Goal: Information Seeking & Learning: Learn about a topic

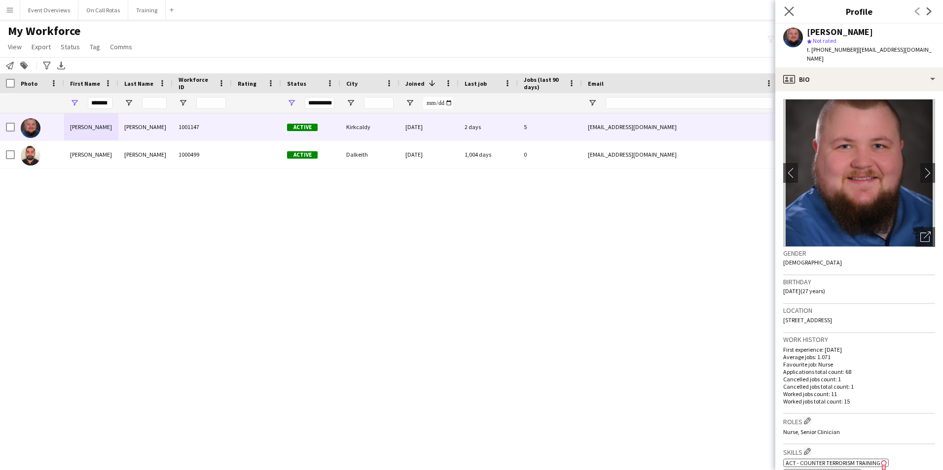
click at [783, 8] on app-icon "Close pop-in" at bounding box center [789, 11] width 14 height 14
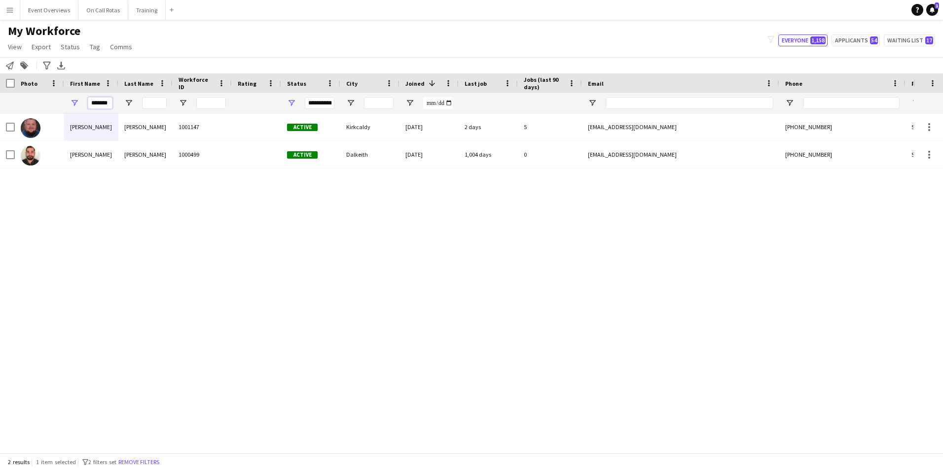
drag, startPoint x: 111, startPoint y: 105, endPoint x: 82, endPoint y: 100, distance: 28.9
click at [82, 100] on div "*******" at bounding box center [91, 103] width 54 height 20
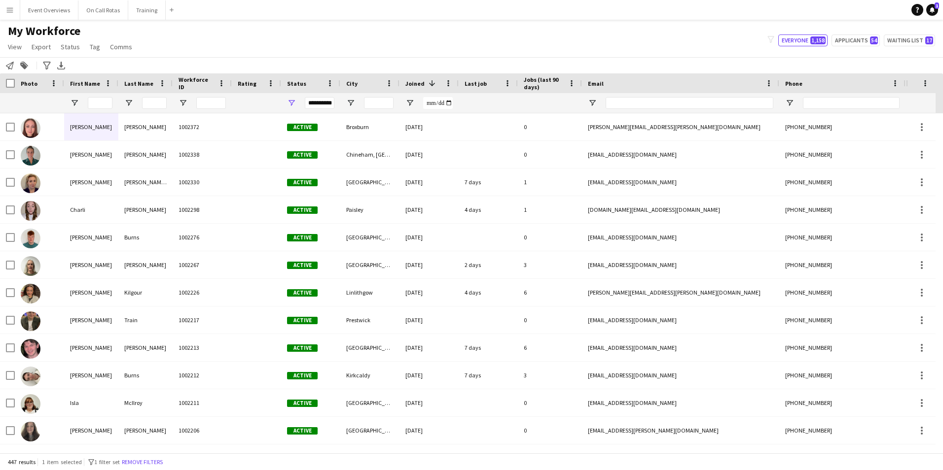
click at [326, 103] on div "**********" at bounding box center [320, 103] width 30 height 12
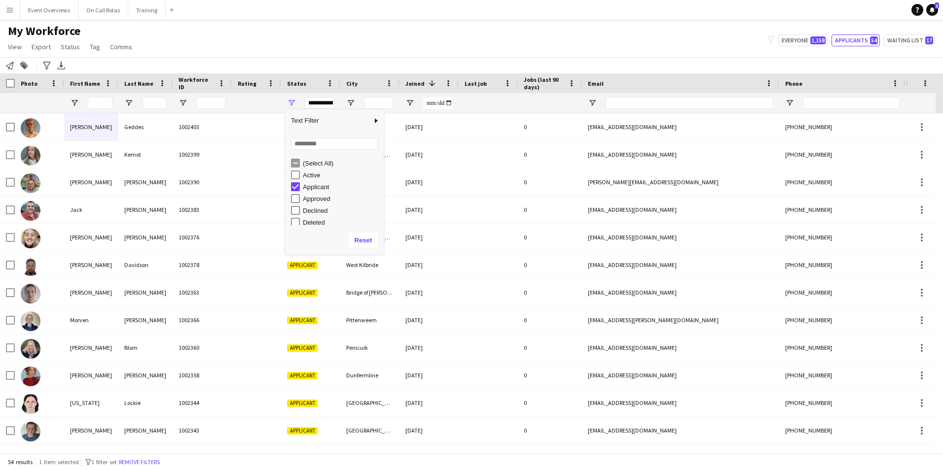
click at [469, 13] on app-navbar "Menu Boards Boards Boards All jobs Status Workforce Workforce My Workforce Recr…" at bounding box center [471, 10] width 943 height 20
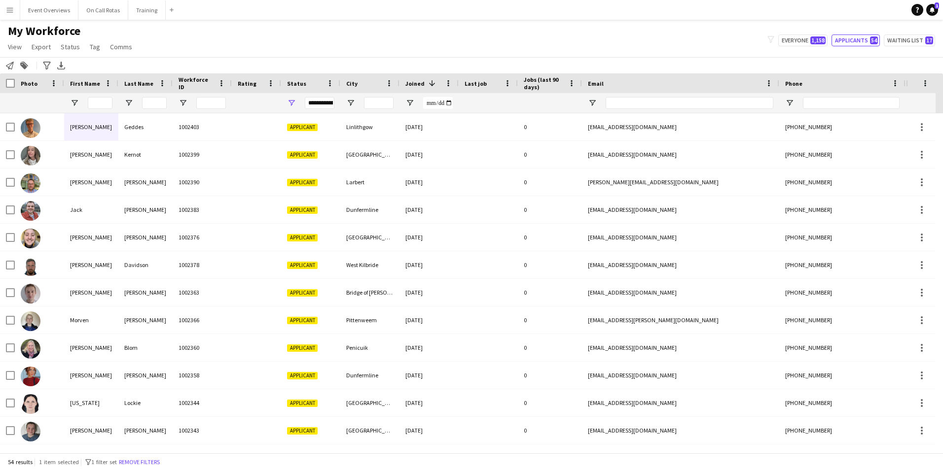
click at [317, 105] on div "**********" at bounding box center [320, 103] width 30 height 12
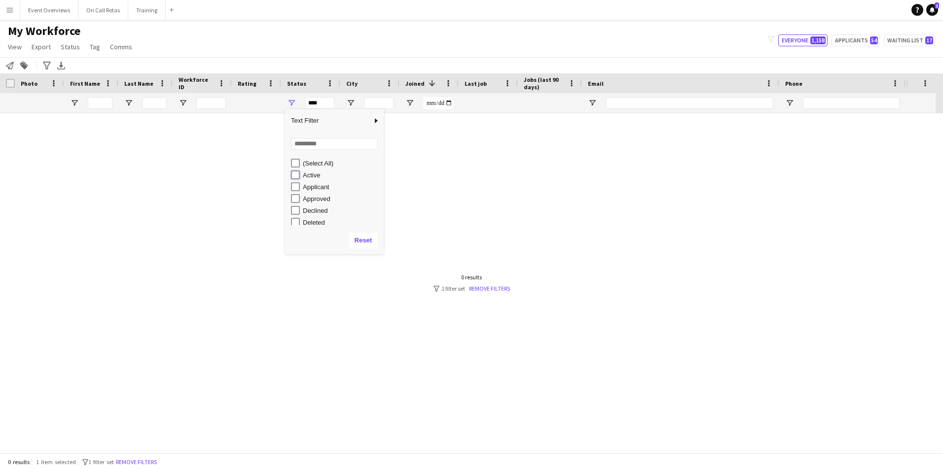
type input "**********"
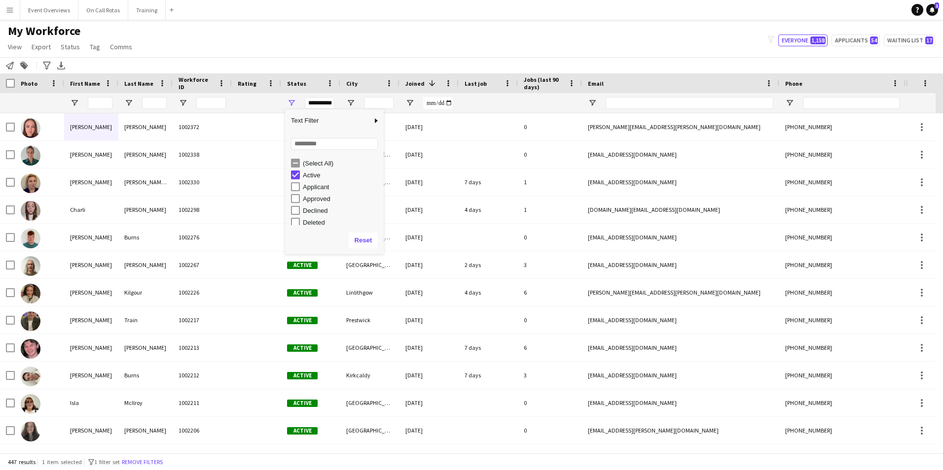
click at [342, 22] on main "My Workforce View Views Default view Active Staff Applications - First Aider Ap…" at bounding box center [471, 238] width 943 height 437
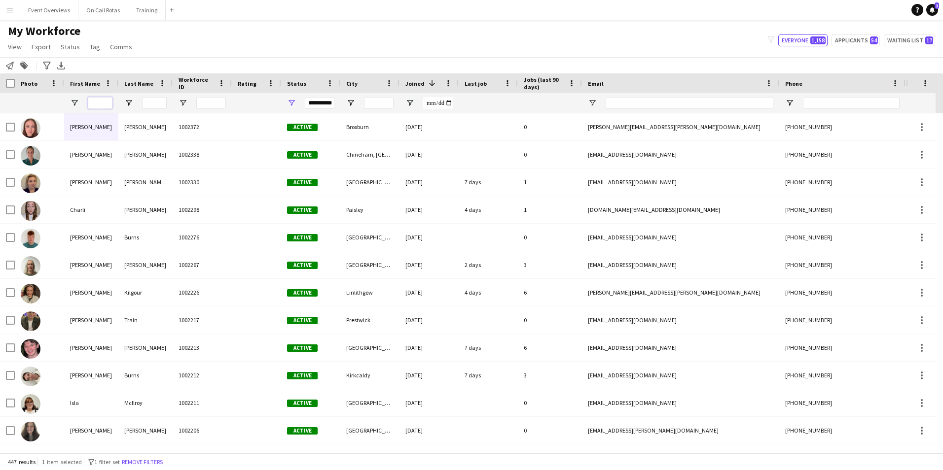
click at [104, 105] on input "First Name Filter Input" at bounding box center [100, 103] width 25 height 12
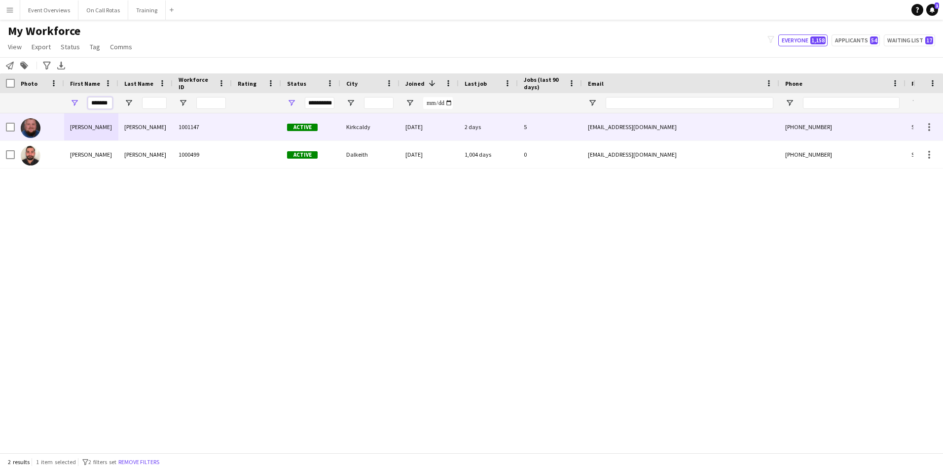
type input "*******"
click at [165, 128] on div "Rae" at bounding box center [145, 126] width 54 height 27
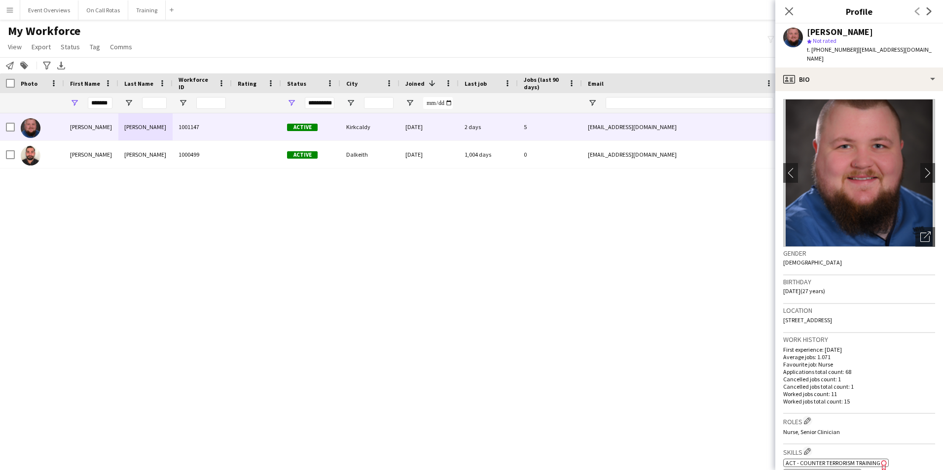
drag, startPoint x: 878, startPoint y: 311, endPoint x: 781, endPoint y: 312, distance: 97.2
click at [781, 312] on app-crew-profile-bio "chevron-left chevron-right Open photos pop-in Gender Male Birthday 14-06-1998 (…" at bounding box center [859, 280] width 168 height 379
copy span "42 Caithness Place, Kirkcaldy, KY1 3ED"
drag, startPoint x: 109, startPoint y: 101, endPoint x: 73, endPoint y: 106, distance: 36.3
click at [75, 103] on div "*******" at bounding box center [91, 103] width 54 height 20
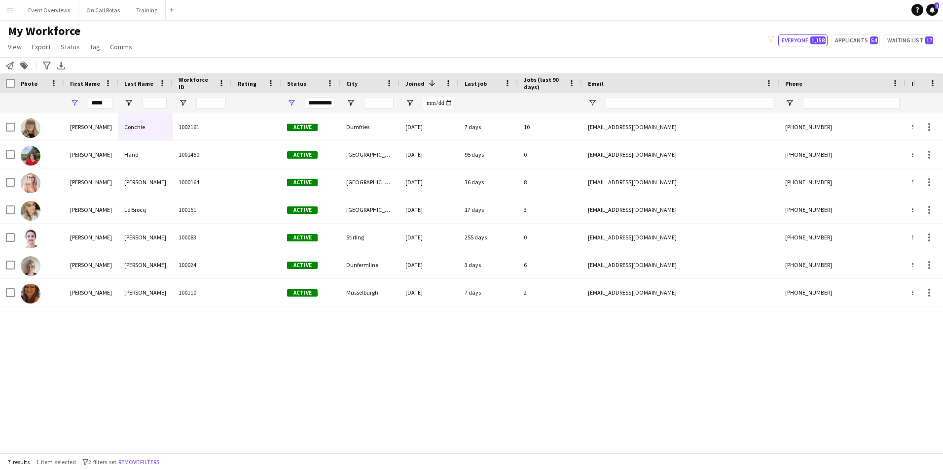
click at [200, 368] on div "Sarah Conchie 1002161 Active Dumfries 16-03-2025 7 days 10 sarahlouiseconchie@g…" at bounding box center [456, 279] width 913 height 332
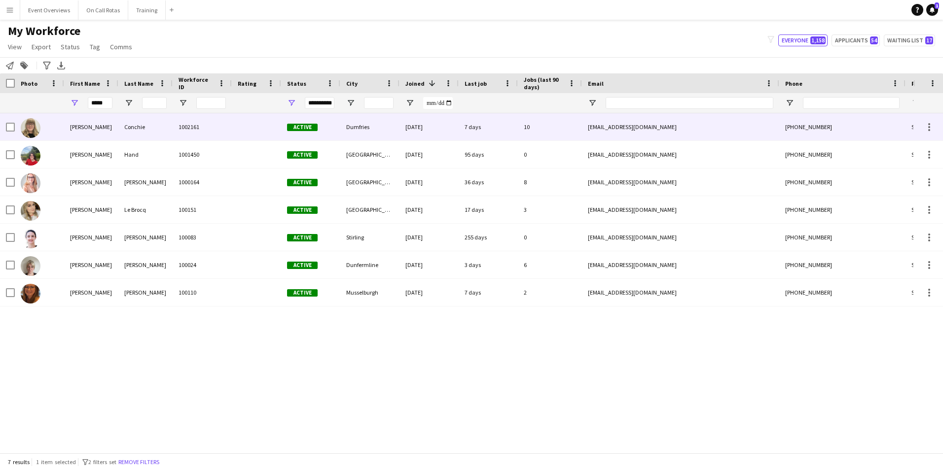
click at [149, 137] on div "Conchie" at bounding box center [145, 126] width 54 height 27
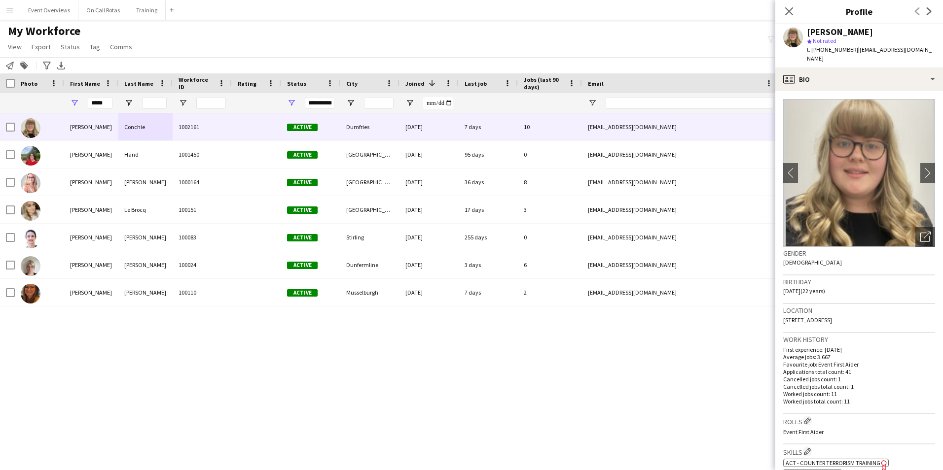
drag, startPoint x: 879, startPoint y: 323, endPoint x: 779, endPoint y: 324, distance: 99.6
click at [779, 324] on app-crew-profile-bio "chevron-left chevron-right Open photos pop-in Gender Female Birthday 20-02-2003…" at bounding box center [859, 280] width 168 height 379
copy span "25 Caulstran Road, Dumfries, DG2 9FJ"
click at [109, 105] on input "*****" at bounding box center [100, 103] width 25 height 12
type input "*"
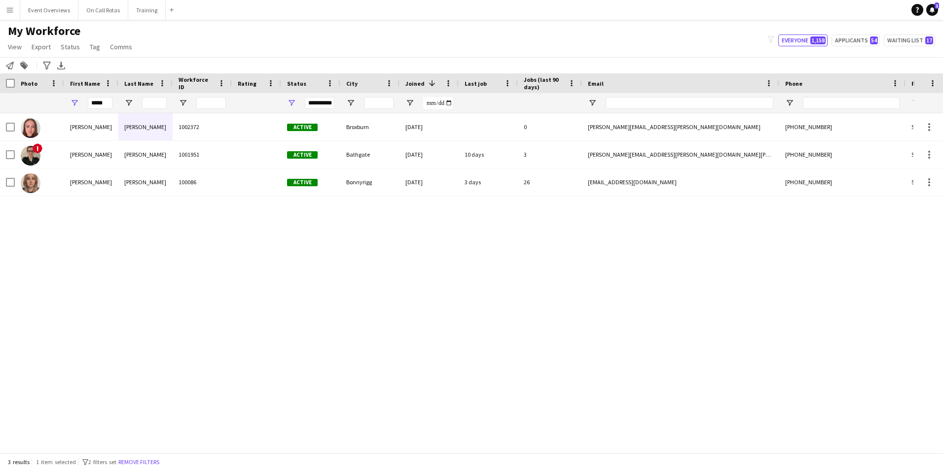
click at [169, 286] on div "Aimee Freeland 1002372 Active Broxburn 06-08-2025 0 aimee.freeland@alphamedscot…" at bounding box center [456, 279] width 913 height 332
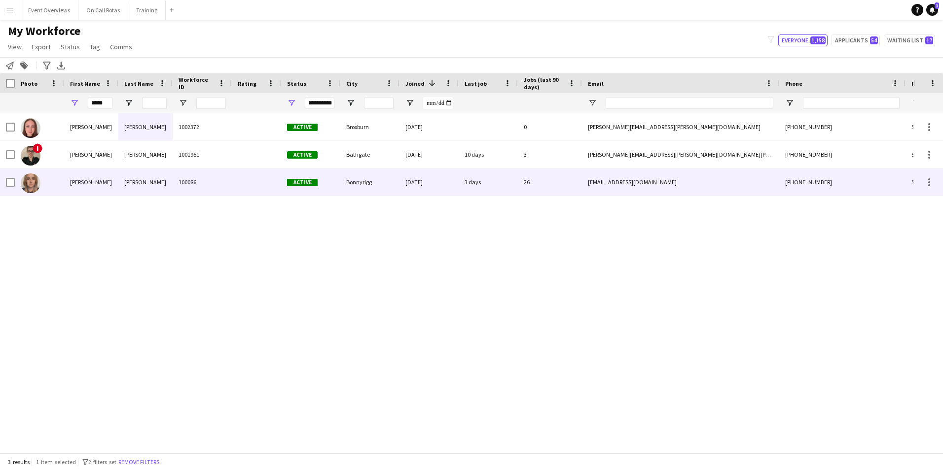
click at [229, 176] on div "100086" at bounding box center [202, 182] width 59 height 27
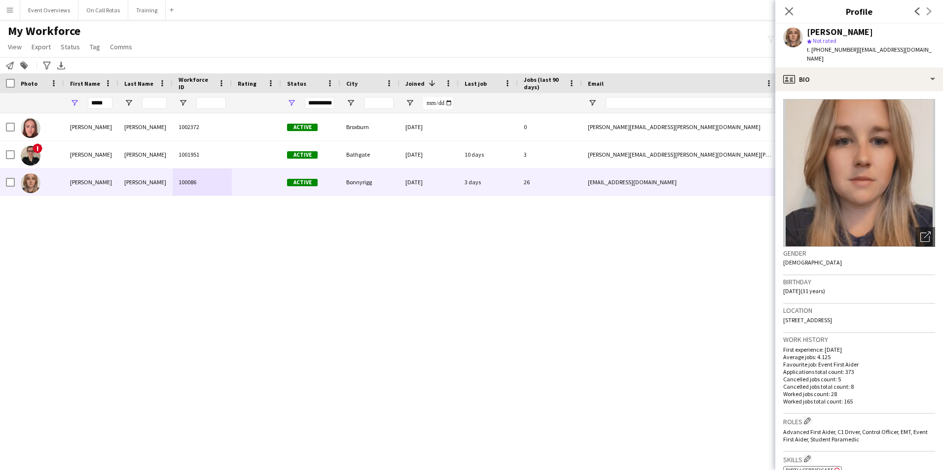
drag, startPoint x: 887, startPoint y: 312, endPoint x: 777, endPoint y: 316, distance: 110.0
click at [777, 316] on app-crew-profile-bio "Open photos pop-in Gender Female Birthday 15-02-1994 (31 years) Location 30 Coc…" at bounding box center [859, 280] width 168 height 379
copy span "30 Cockpen Terrace, Bonnyrigg, EH19 3PH"
drag, startPoint x: 109, startPoint y: 103, endPoint x: 113, endPoint y: 99, distance: 5.9
click at [109, 103] on input "*****" at bounding box center [100, 103] width 25 height 12
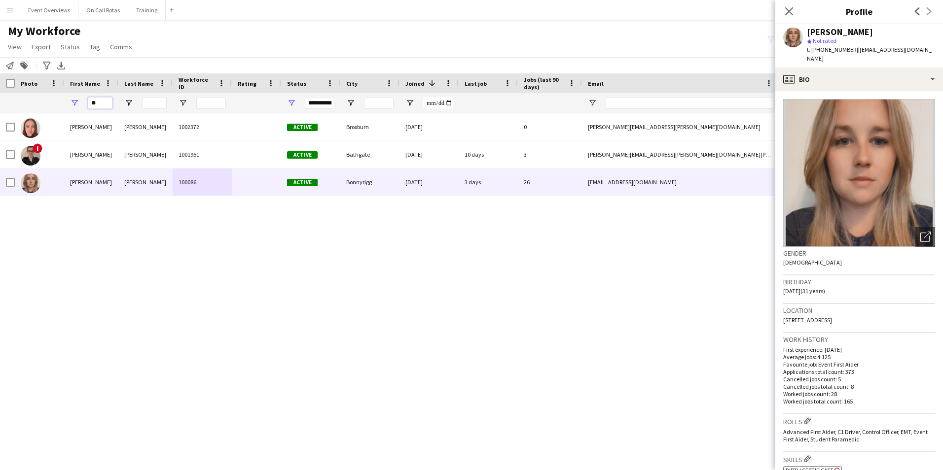
type input "*"
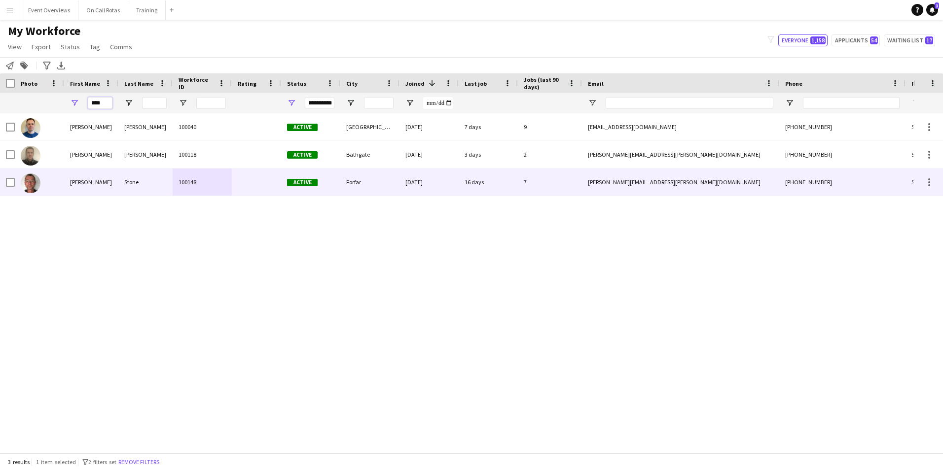
type input "****"
click at [108, 176] on div "Sean" at bounding box center [91, 182] width 54 height 27
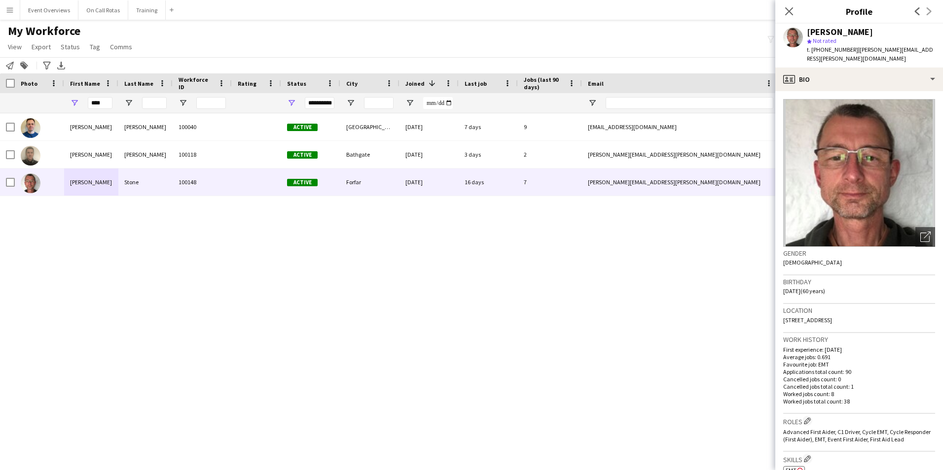
drag, startPoint x: 898, startPoint y: 310, endPoint x: 780, endPoint y: 312, distance: 118.4
click at [780, 312] on app-crew-profile-bio "Open photos pop-in Gender Male Birthday 24-08-1964 (60 years) Location 1 Balgow…" at bounding box center [859, 280] width 168 height 379
copy span "1 Balgownie Farm, Eassie, Forfar, DD8 1SF"
click at [788, 7] on icon "Close pop-in" at bounding box center [788, 10] width 9 height 9
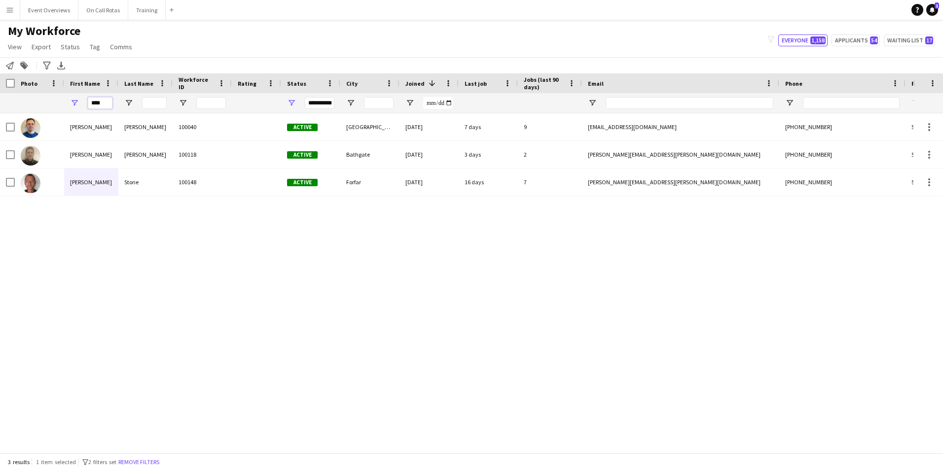
drag, startPoint x: 107, startPoint y: 102, endPoint x: 60, endPoint y: 108, distance: 47.2
click at [60, 108] on div "**********" at bounding box center [534, 103] width 1069 height 20
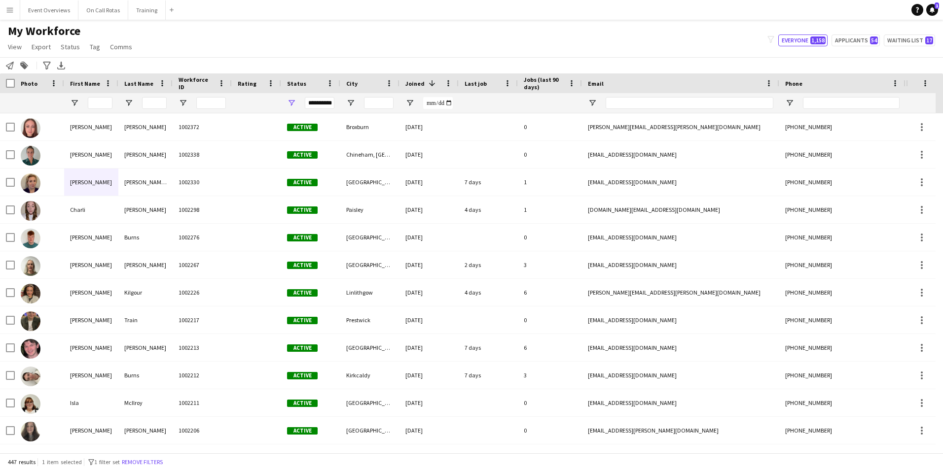
click at [317, 105] on div "**********" at bounding box center [320, 103] width 30 height 12
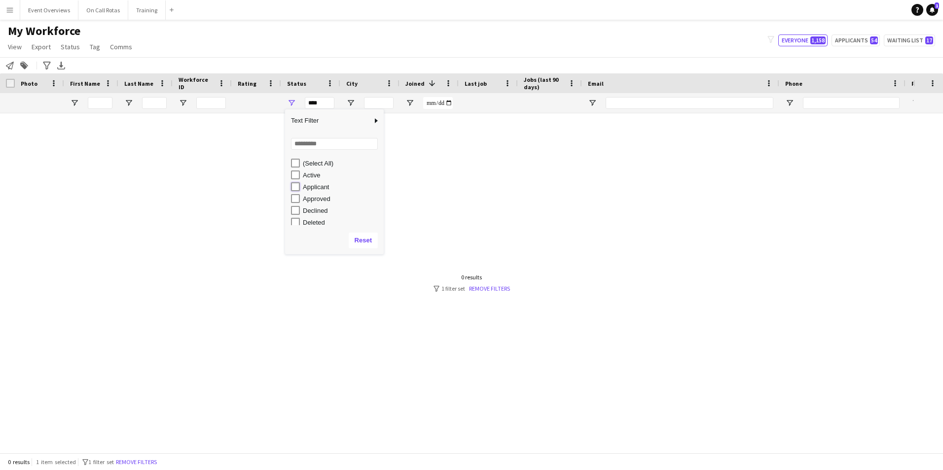
type input "**********"
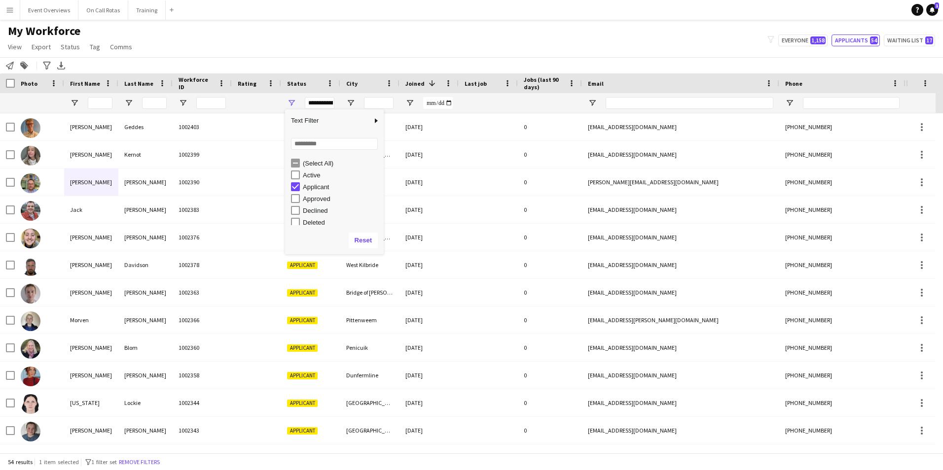
click at [345, 39] on div "My Workforce View Views Default view Active Staff Applications - First Aider Ap…" at bounding box center [471, 41] width 943 height 34
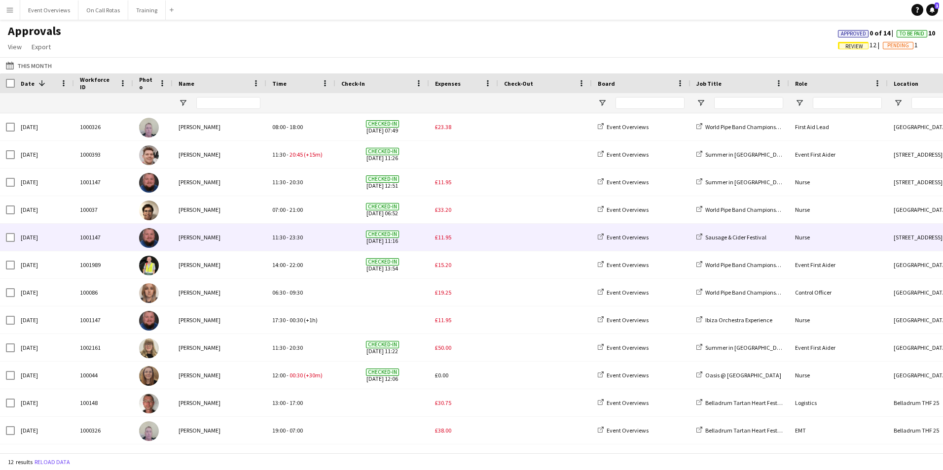
click at [434, 241] on div "£11.95" at bounding box center [463, 237] width 69 height 27
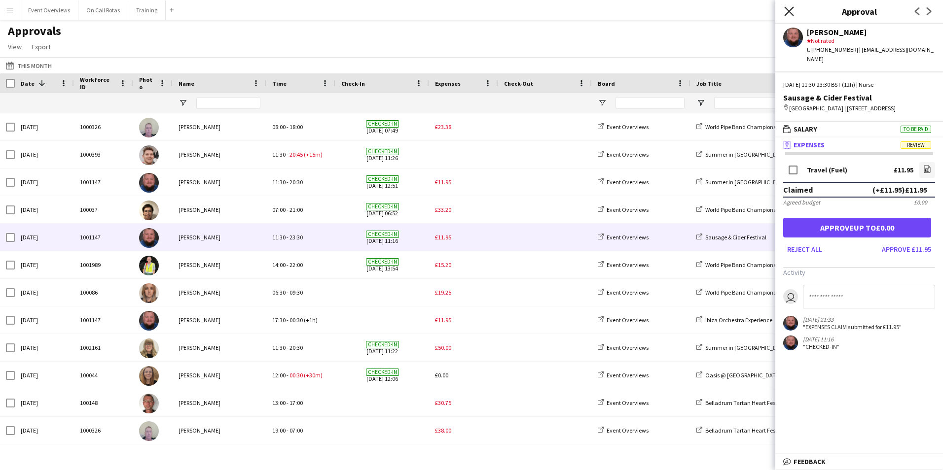
click at [789, 12] on icon at bounding box center [788, 10] width 9 height 9
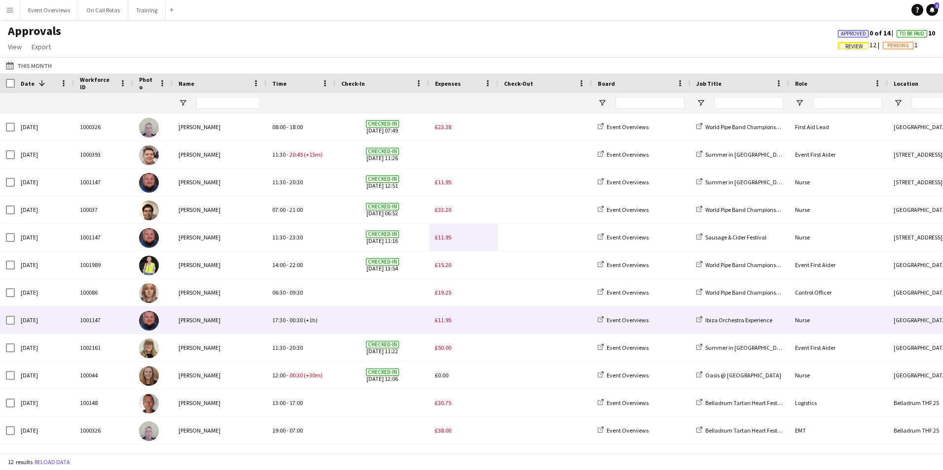
click at [447, 323] on span "£11.95" at bounding box center [443, 320] width 16 height 7
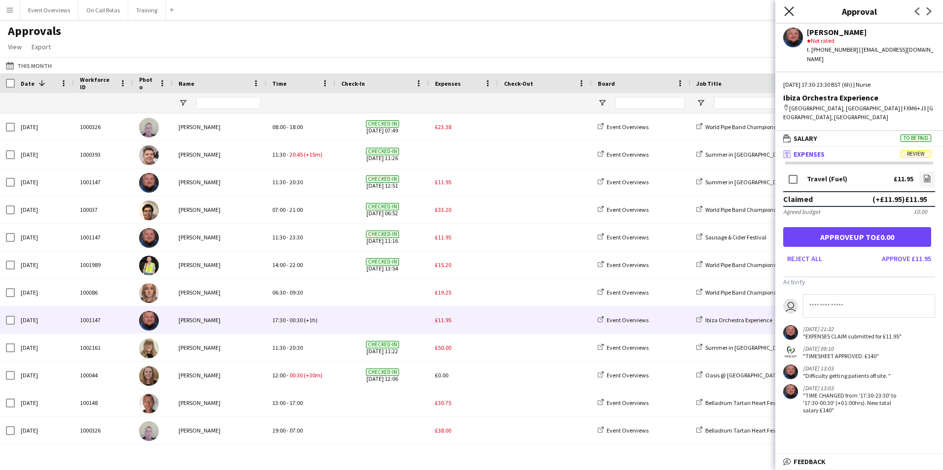
click at [792, 11] on icon "Close pop-in" at bounding box center [788, 10] width 9 height 9
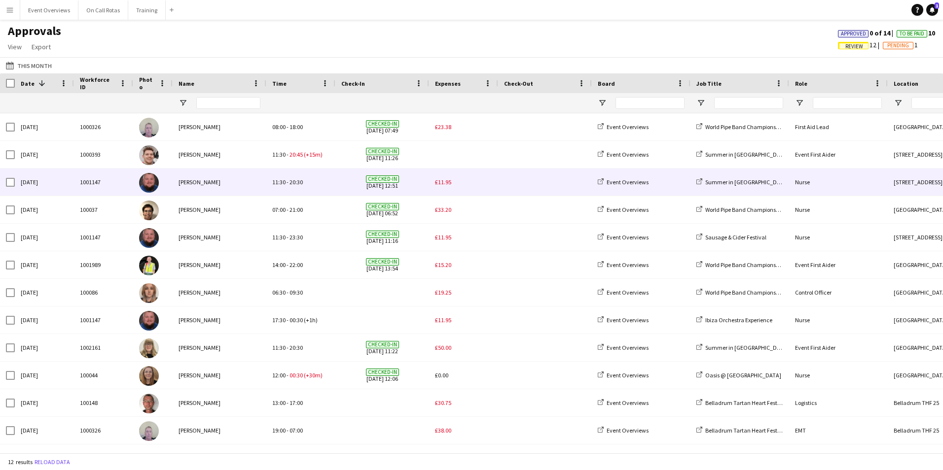
click at [446, 185] on span "£11.95" at bounding box center [443, 182] width 16 height 7
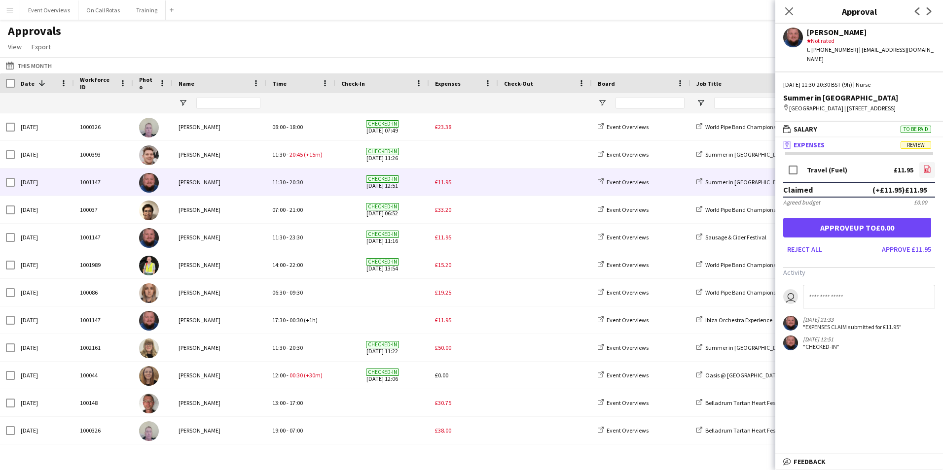
click at [927, 170] on icon "file-image" at bounding box center [927, 169] width 8 height 8
click at [825, 307] on input at bounding box center [869, 297] width 132 height 24
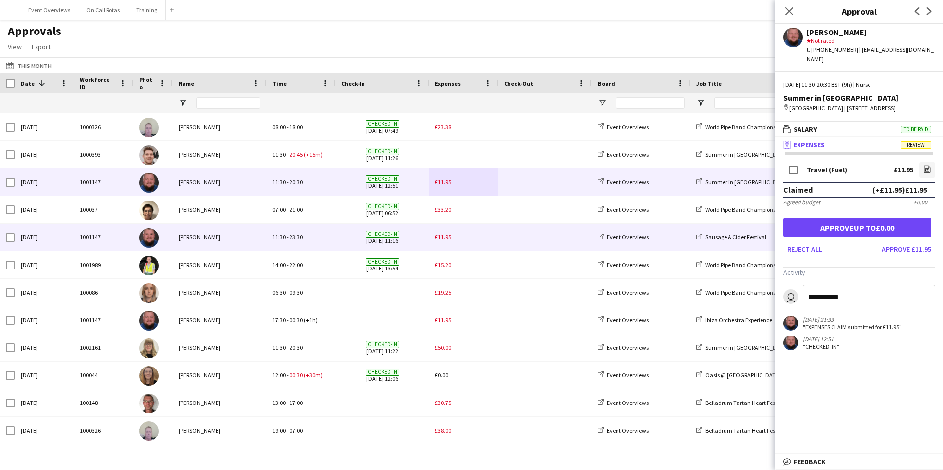
type input "**********"
click at [443, 240] on span "£11.95" at bounding box center [443, 237] width 16 height 7
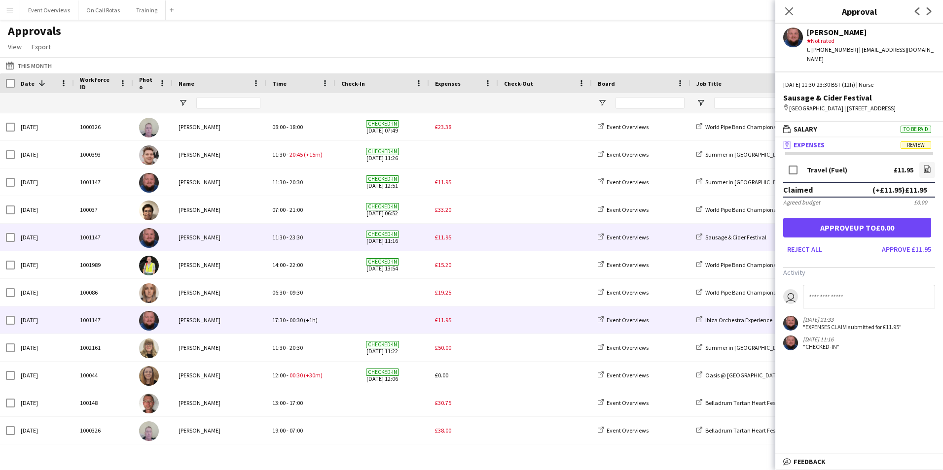
click at [444, 324] on div "£11.95" at bounding box center [463, 320] width 69 height 27
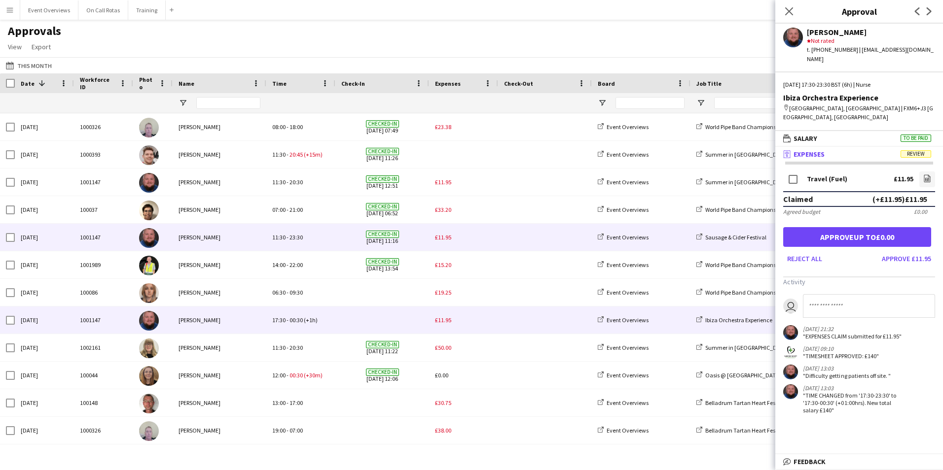
click at [444, 237] on span "£11.95" at bounding box center [443, 237] width 16 height 7
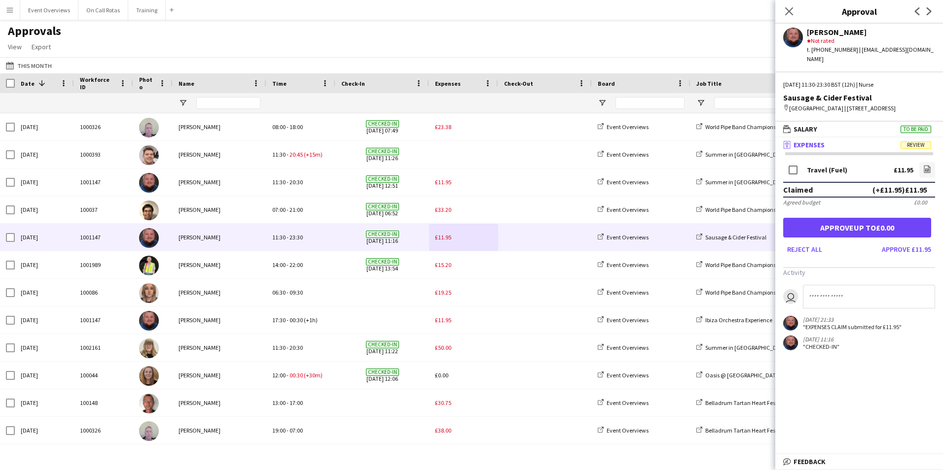
click at [833, 304] on input at bounding box center [869, 297] width 132 height 24
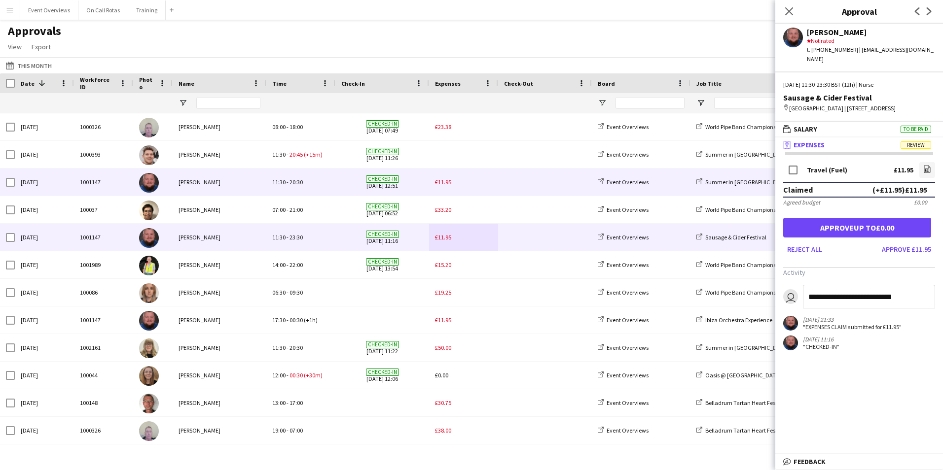
type input "**********"
click at [450, 179] on span "£11.95" at bounding box center [443, 182] width 16 height 7
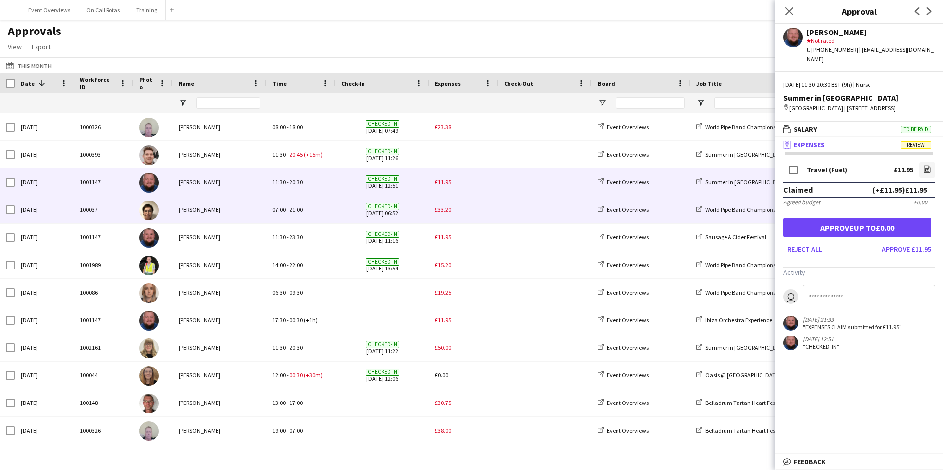
click at [445, 209] on span "£33.20" at bounding box center [443, 209] width 16 height 7
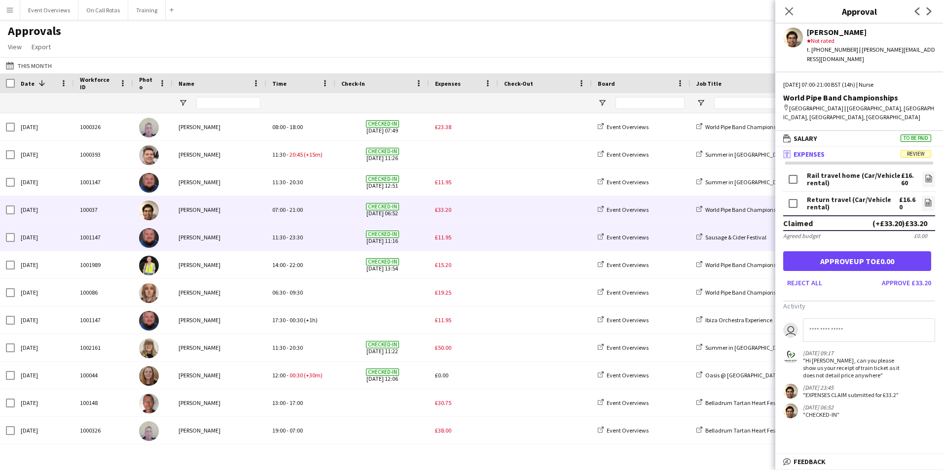
click at [448, 242] on div "£11.95" at bounding box center [463, 237] width 69 height 27
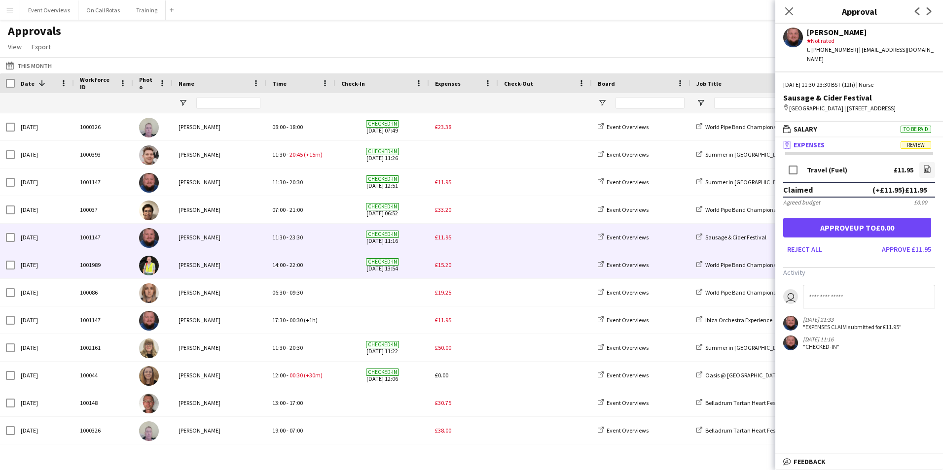
click at [446, 263] on span "£15.20" at bounding box center [443, 264] width 16 height 7
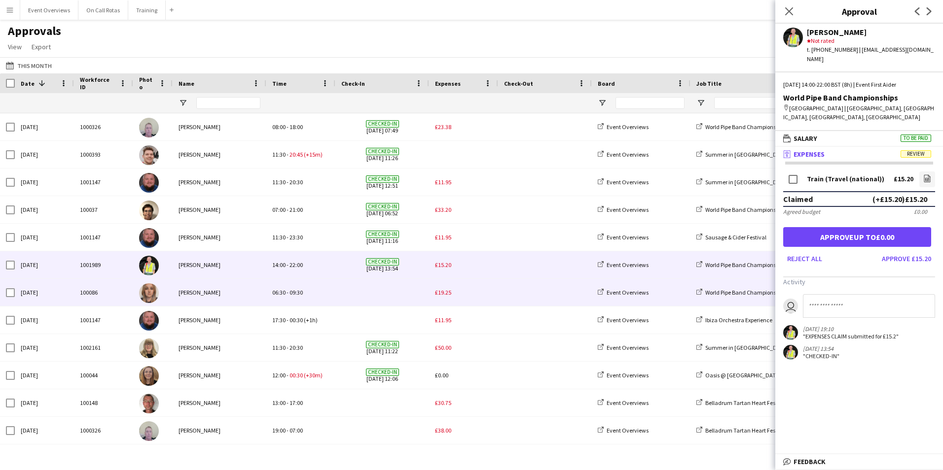
click at [443, 294] on span "£19.25" at bounding box center [443, 292] width 16 height 7
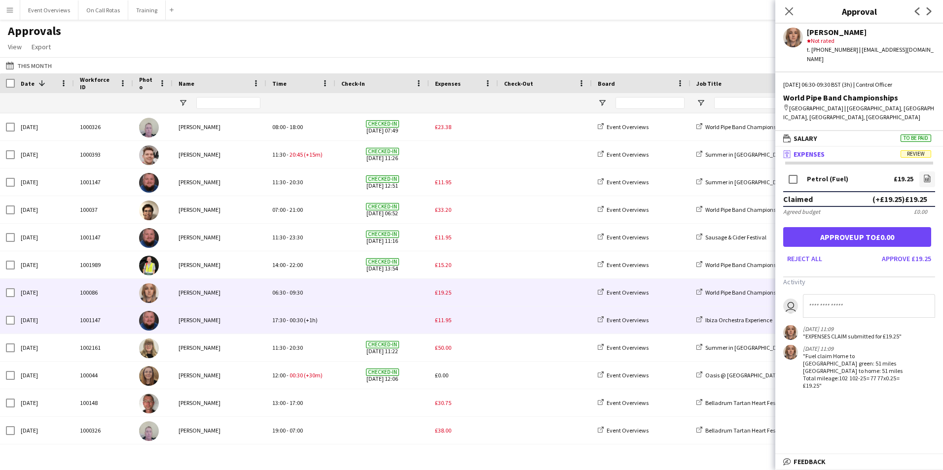
click at [441, 321] on span "£11.95" at bounding box center [443, 320] width 16 height 7
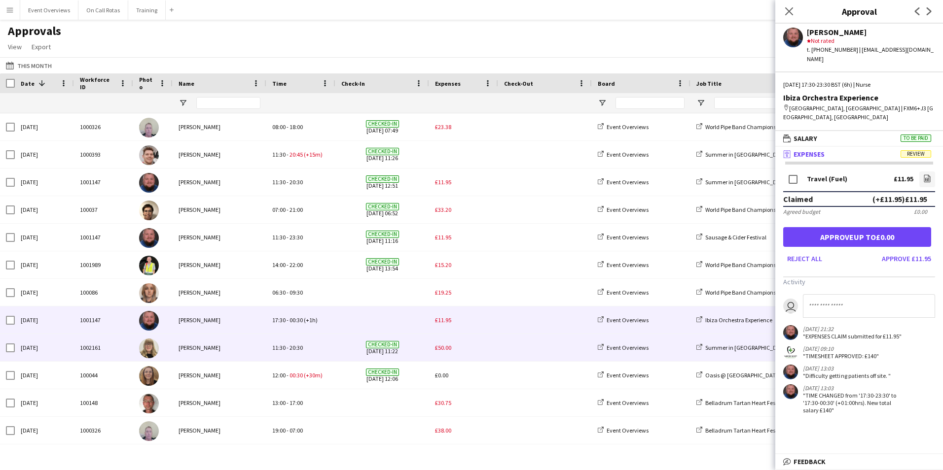
click at [445, 353] on div "£50.00" at bounding box center [463, 347] width 69 height 27
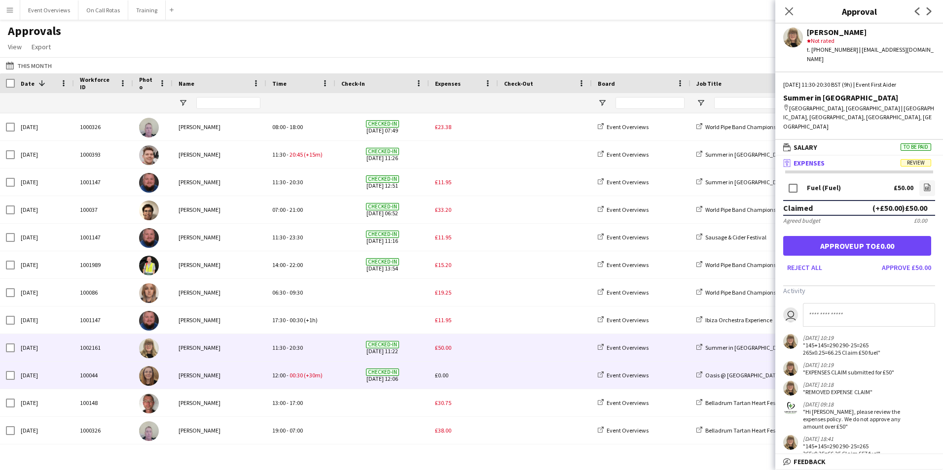
click at [445, 373] on span "£0.00" at bounding box center [441, 375] width 13 height 7
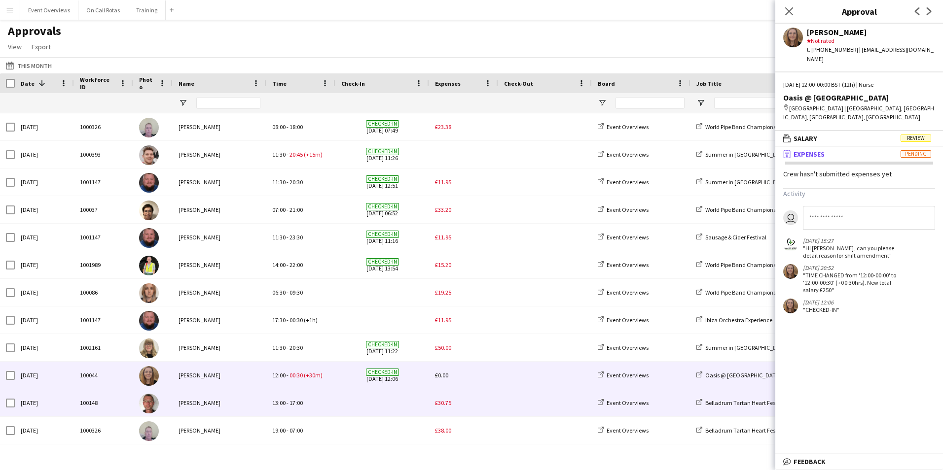
click at [439, 407] on span "£30.75" at bounding box center [443, 402] width 16 height 7
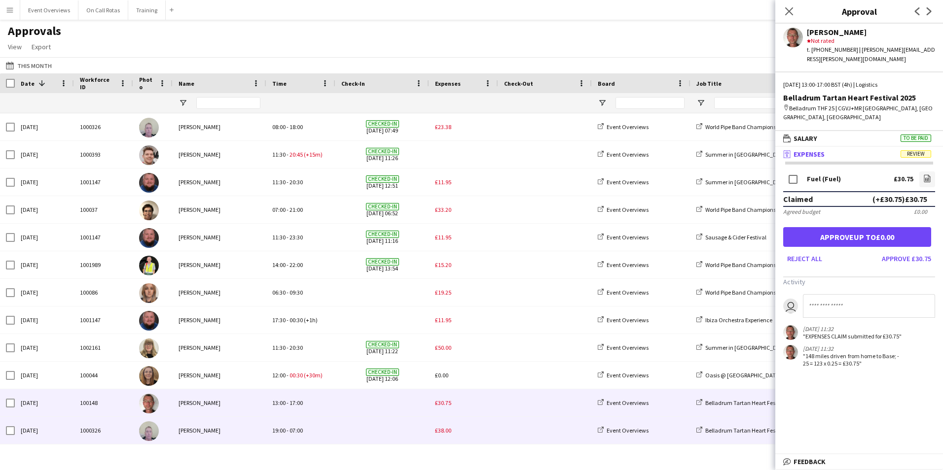
click at [445, 430] on span "£38.00" at bounding box center [443, 430] width 16 height 7
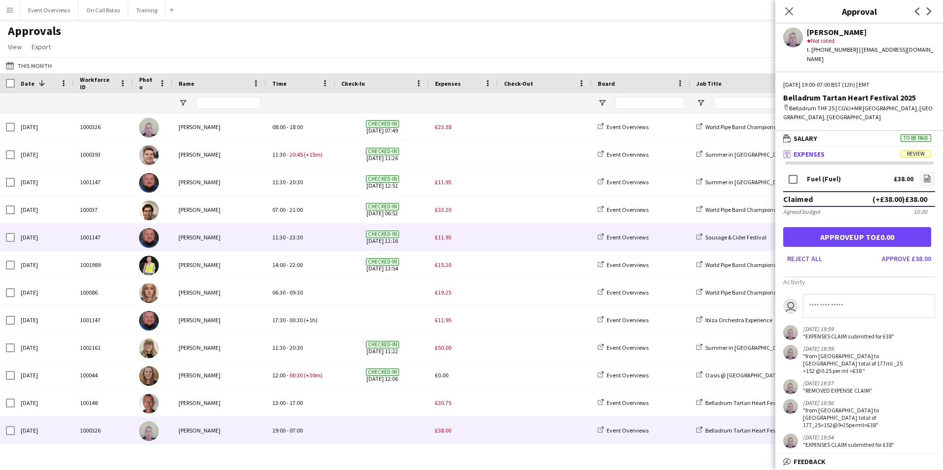
click at [444, 239] on span "£11.95" at bounding box center [443, 237] width 16 height 7
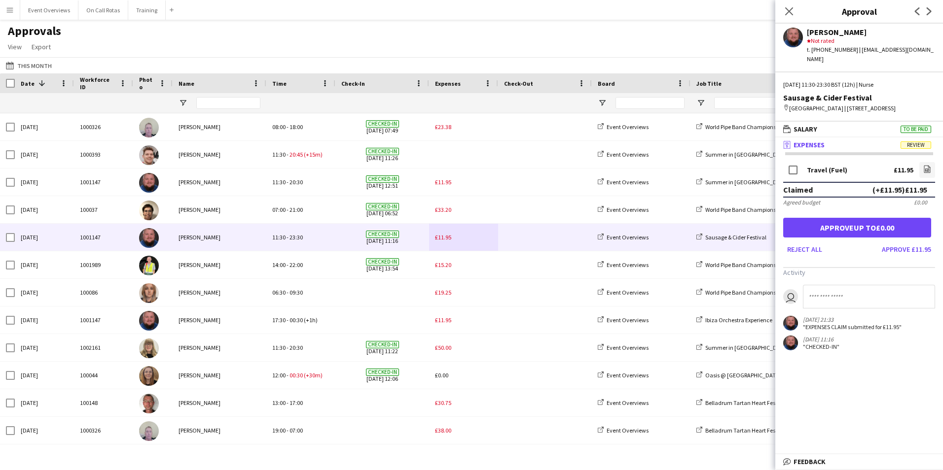
click at [844, 294] on input at bounding box center [869, 297] width 132 height 24
click at [896, 298] on input "**********" at bounding box center [869, 297] width 132 height 24
type input "**********"
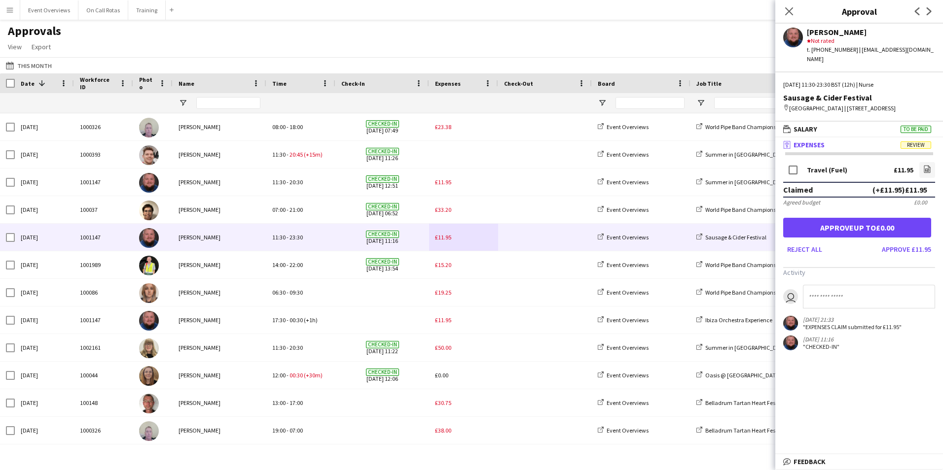
scroll to position [0, 0]
click at [930, 166] on icon "file-image" at bounding box center [927, 169] width 8 height 8
click at [787, 14] on icon at bounding box center [788, 10] width 9 height 9
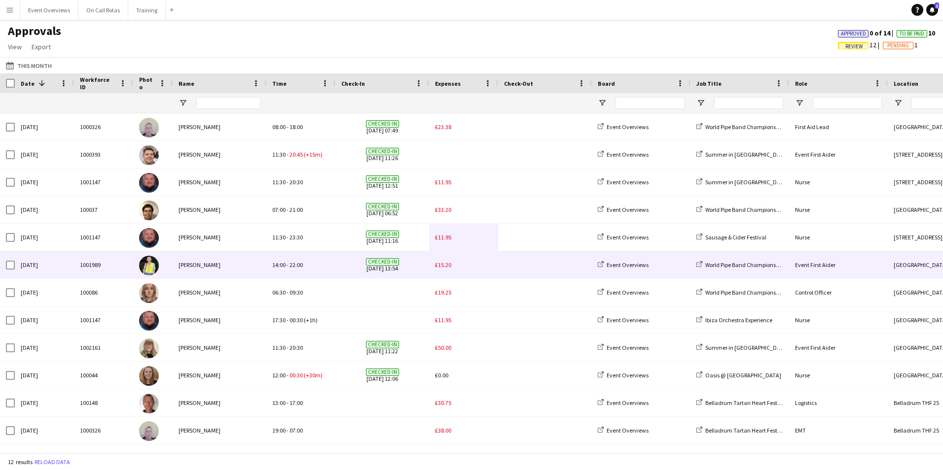
click at [211, 270] on div "[PERSON_NAME]" at bounding box center [220, 264] width 94 height 27
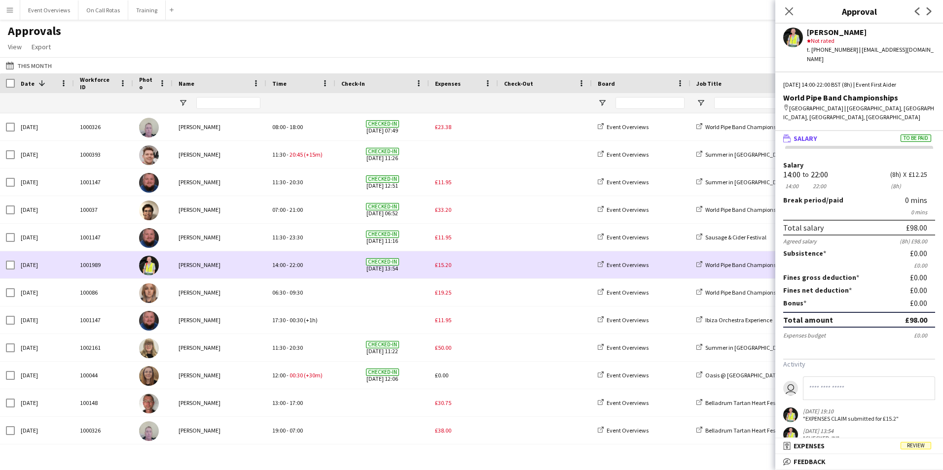
click at [447, 268] on span "£15.20" at bounding box center [443, 264] width 16 height 7
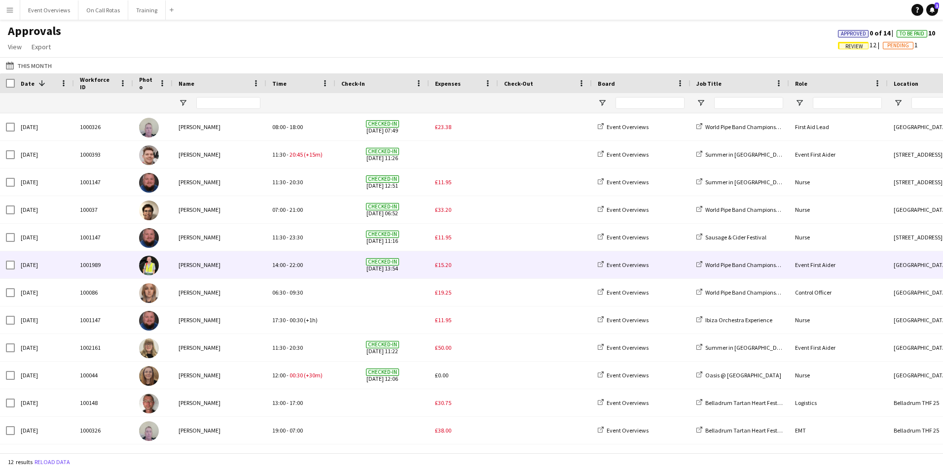
click at [438, 264] on span "£15.20" at bounding box center [443, 264] width 16 height 7
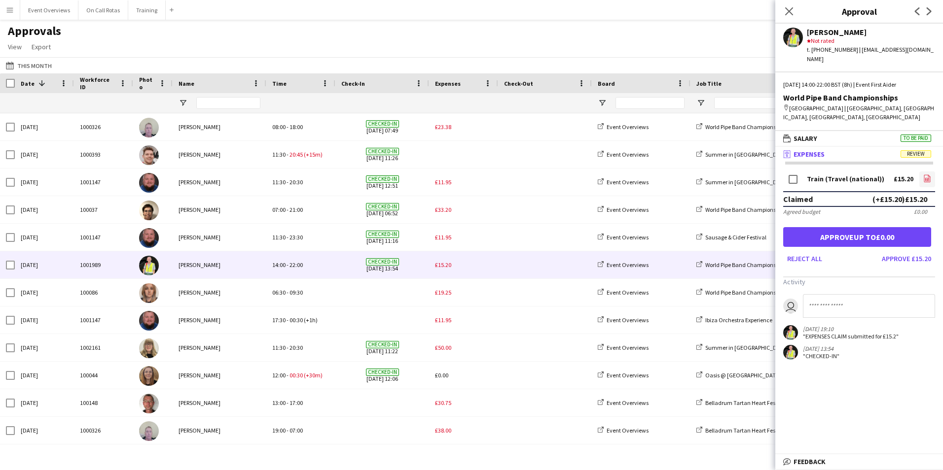
click at [925, 178] on icon at bounding box center [927, 179] width 4 height 3
click at [921, 251] on button "Approve £15.20" at bounding box center [906, 259] width 57 height 16
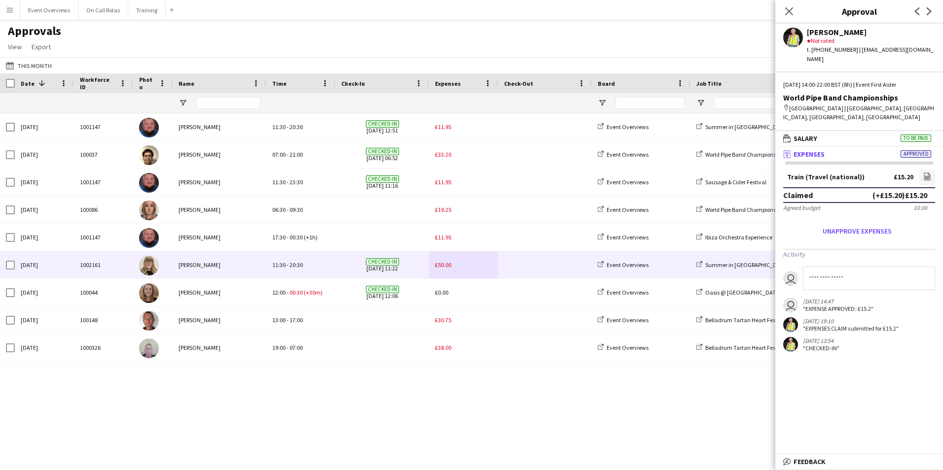
click at [440, 264] on span "£50.00" at bounding box center [443, 264] width 16 height 7
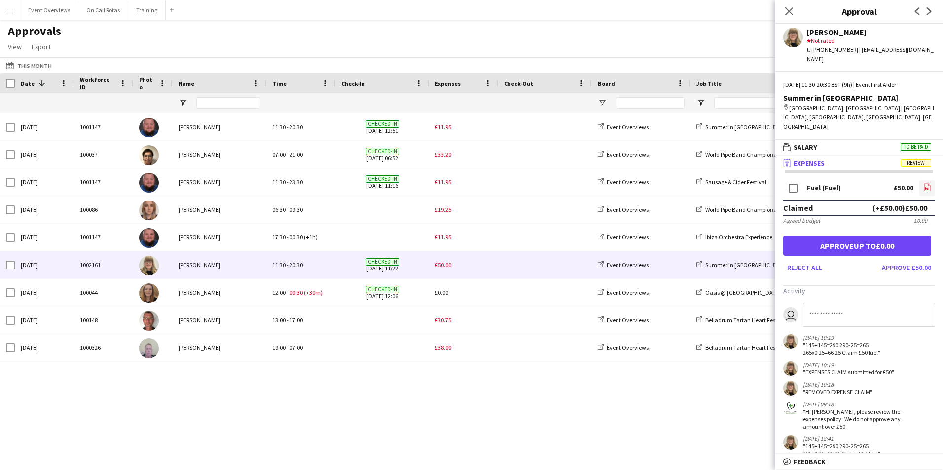
click at [919, 185] on link "file-image" at bounding box center [927, 188] width 16 height 16
click at [787, 6] on app-icon "Close pop-in" at bounding box center [789, 11] width 14 height 14
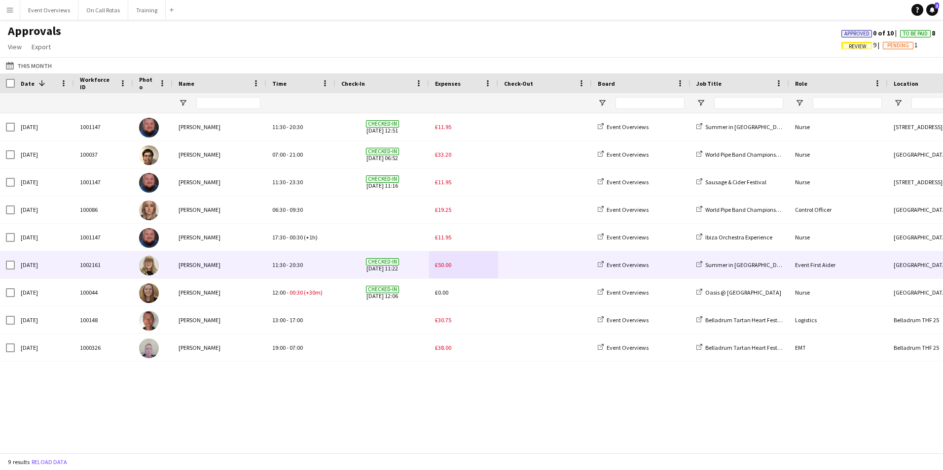
click at [443, 262] on span "£50.00" at bounding box center [443, 264] width 16 height 7
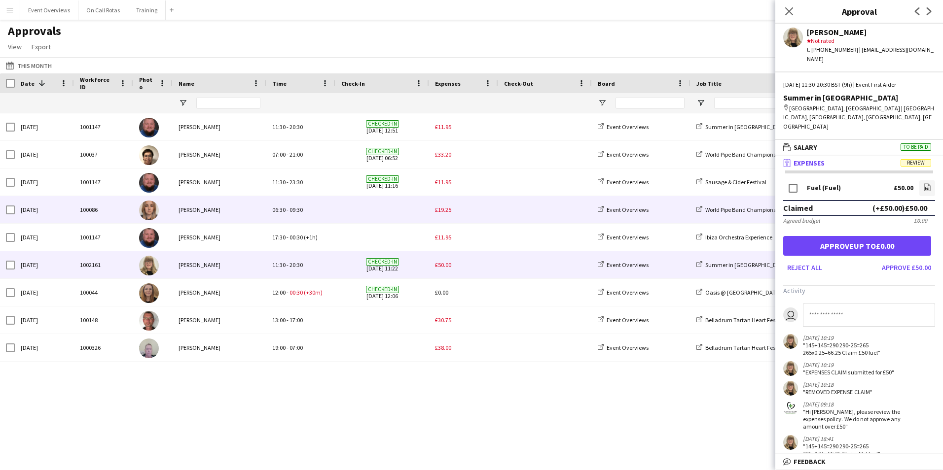
click at [444, 212] on span "£19.25" at bounding box center [443, 209] width 16 height 7
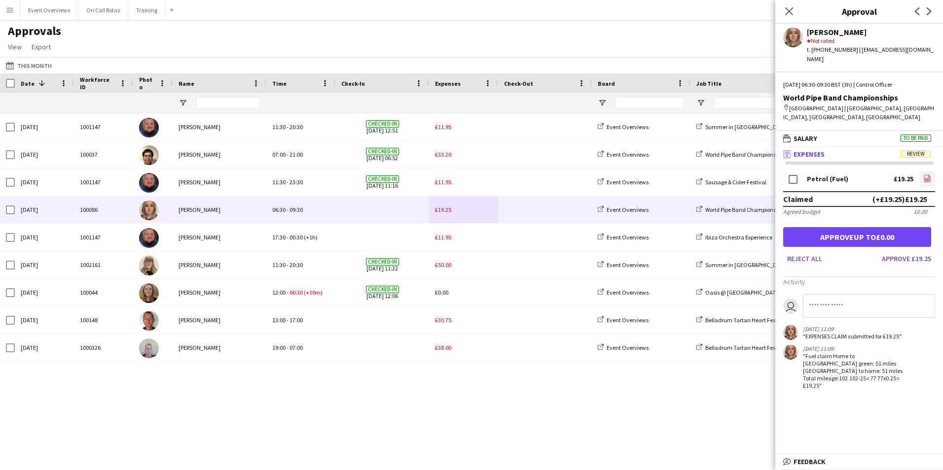
click at [926, 175] on icon "file-image" at bounding box center [927, 179] width 8 height 8
drag, startPoint x: 788, startPoint y: 9, endPoint x: 766, endPoint y: 0, distance: 23.0
click at [787, 9] on icon "Close pop-in" at bounding box center [789, 11] width 8 height 8
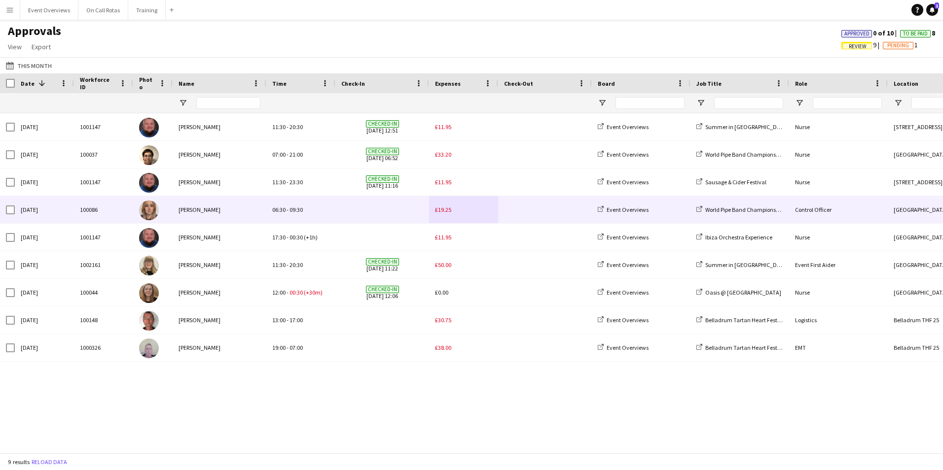
click at [440, 207] on span "£19.25" at bounding box center [443, 209] width 16 height 7
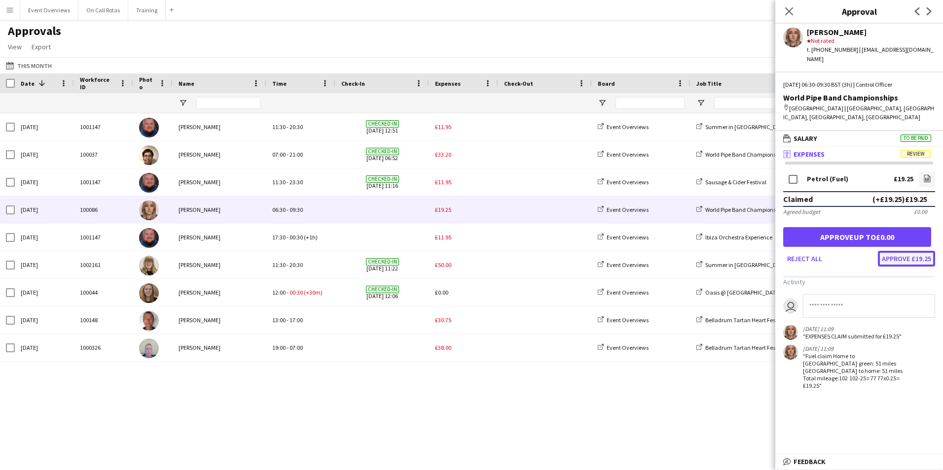
click at [904, 251] on button "Approve £19.25" at bounding box center [906, 259] width 57 height 16
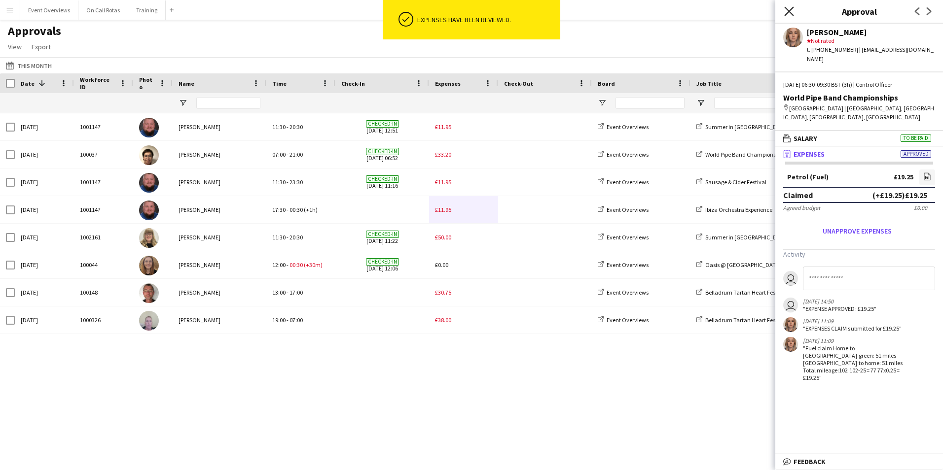
click at [786, 10] on icon "Close pop-in" at bounding box center [788, 10] width 9 height 9
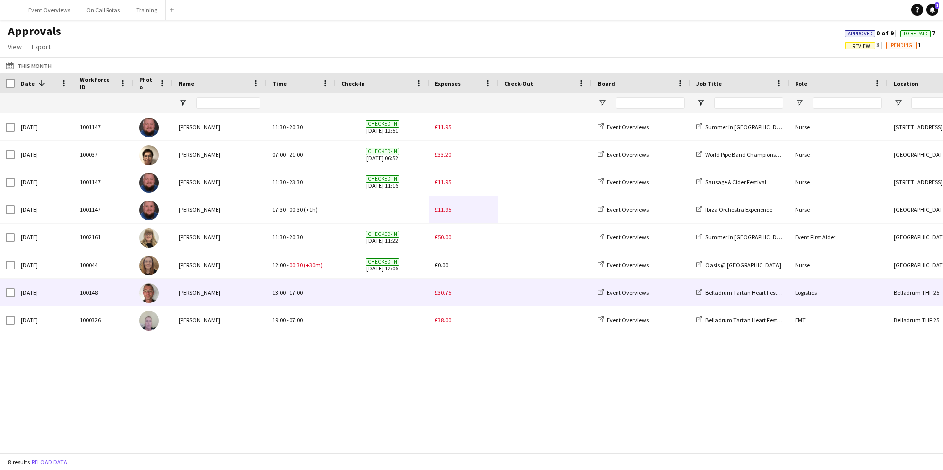
click at [443, 296] on span "£30.75" at bounding box center [443, 292] width 16 height 7
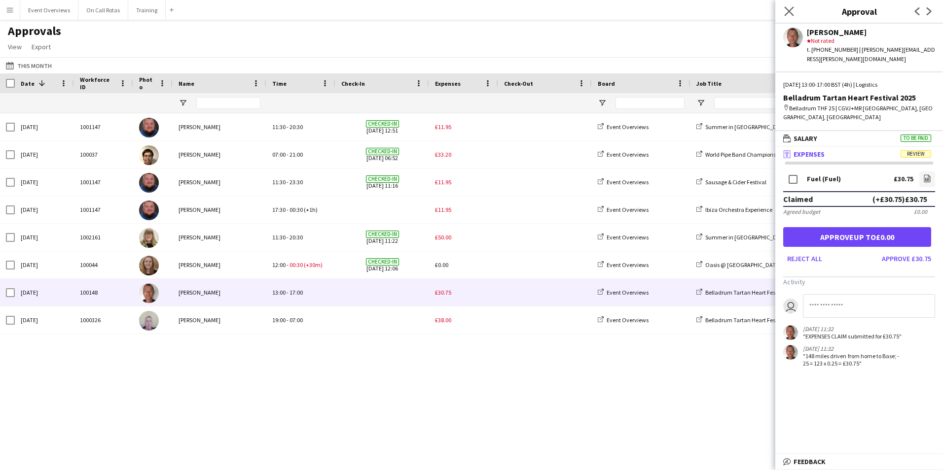
click at [784, 9] on app-icon "Close pop-in" at bounding box center [789, 11] width 14 height 14
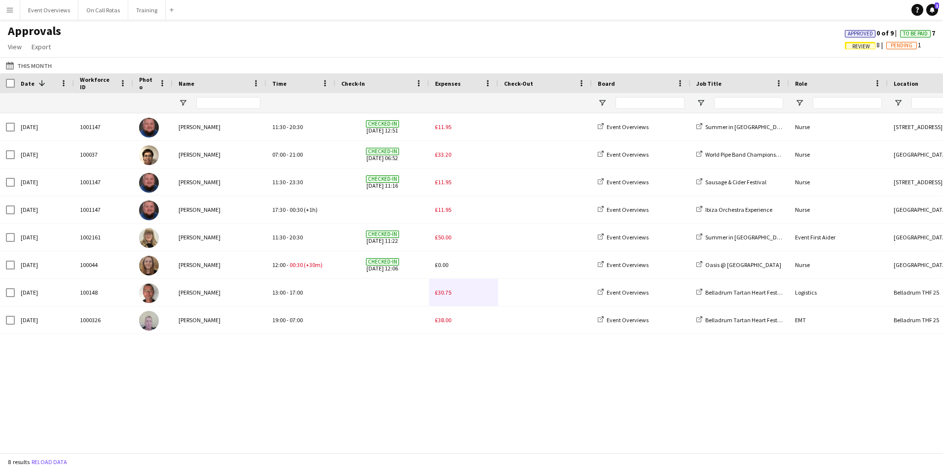
click at [8, 8] on app-icon "Menu" at bounding box center [10, 10] width 8 height 8
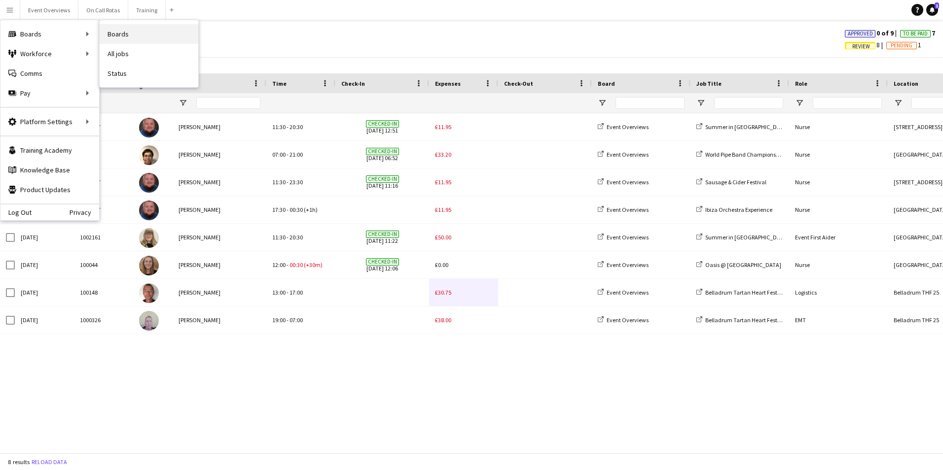
click at [121, 31] on link "Boards" at bounding box center [149, 34] width 99 height 20
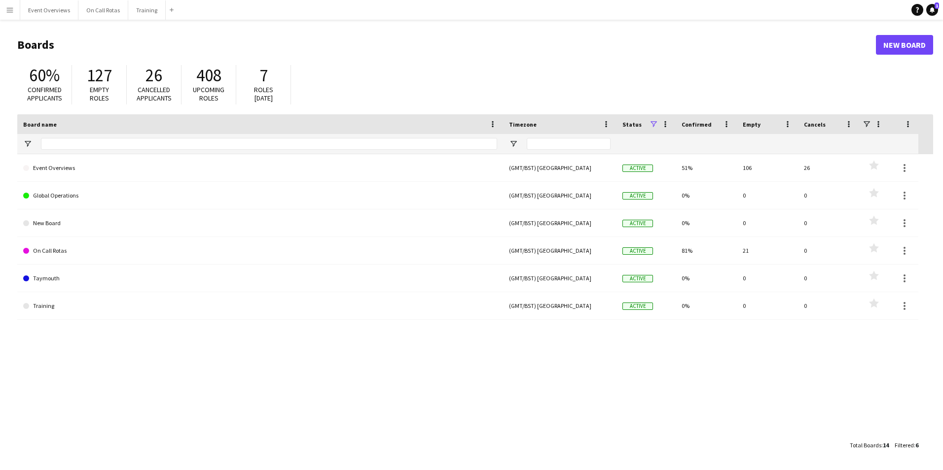
click at [2, 12] on button "Menu" at bounding box center [10, 10] width 20 height 20
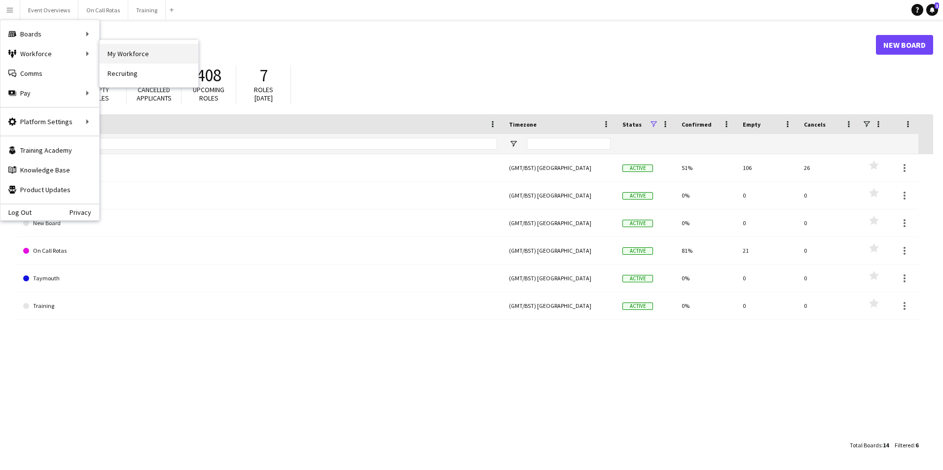
click at [113, 57] on link "My Workforce" at bounding box center [149, 54] width 99 height 20
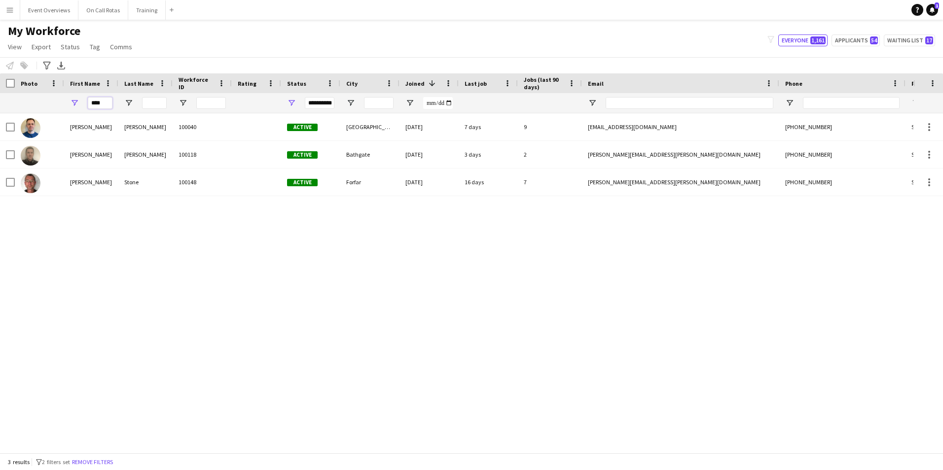
drag, startPoint x: 100, startPoint y: 102, endPoint x: 85, endPoint y: 103, distance: 14.8
click at [85, 103] on div "****" at bounding box center [91, 103] width 54 height 20
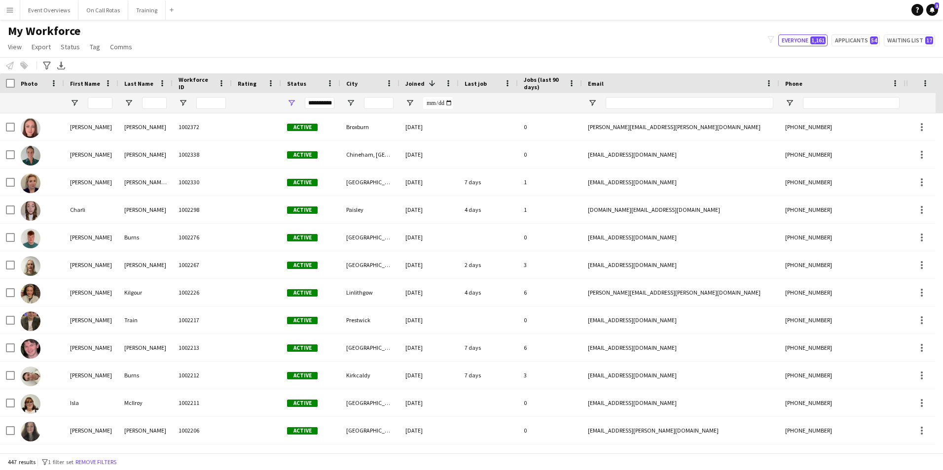
click at [315, 105] on div "**********" at bounding box center [320, 103] width 30 height 12
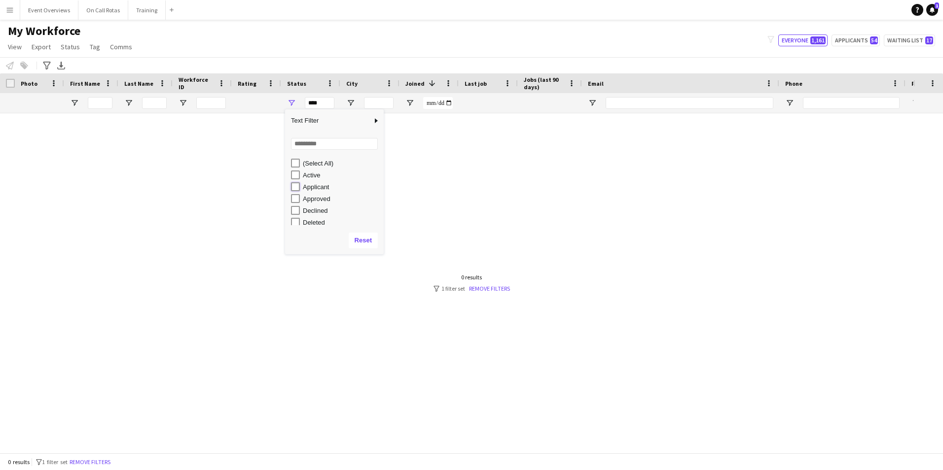
type input "**********"
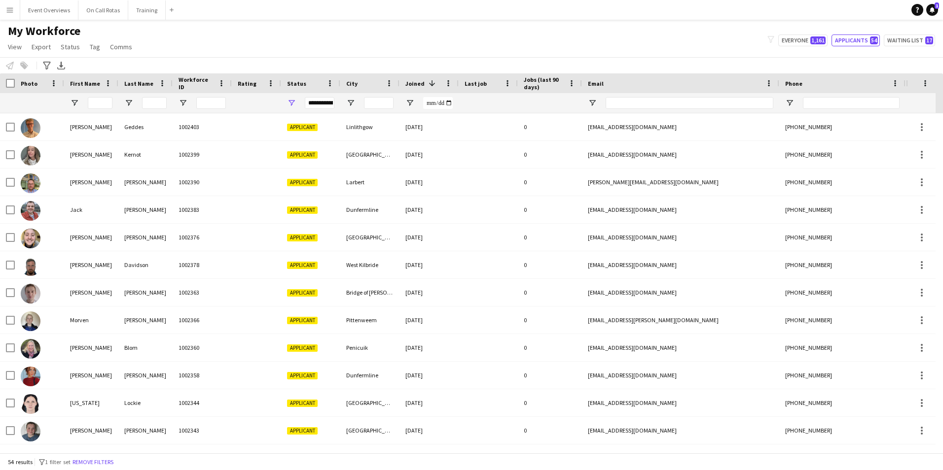
click at [415, 26] on div "My Workforce View Views Default view Active Staff Applications - First Aider Ap…" at bounding box center [471, 41] width 943 height 34
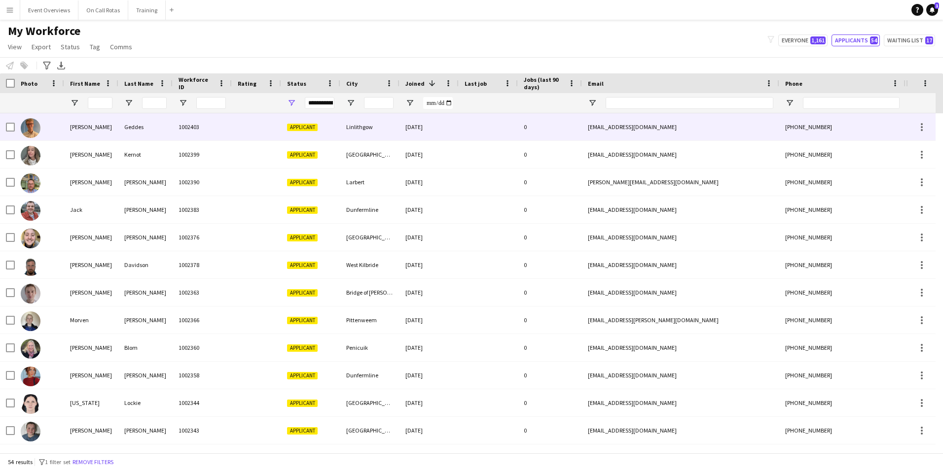
click at [110, 138] on div "David" at bounding box center [91, 126] width 54 height 27
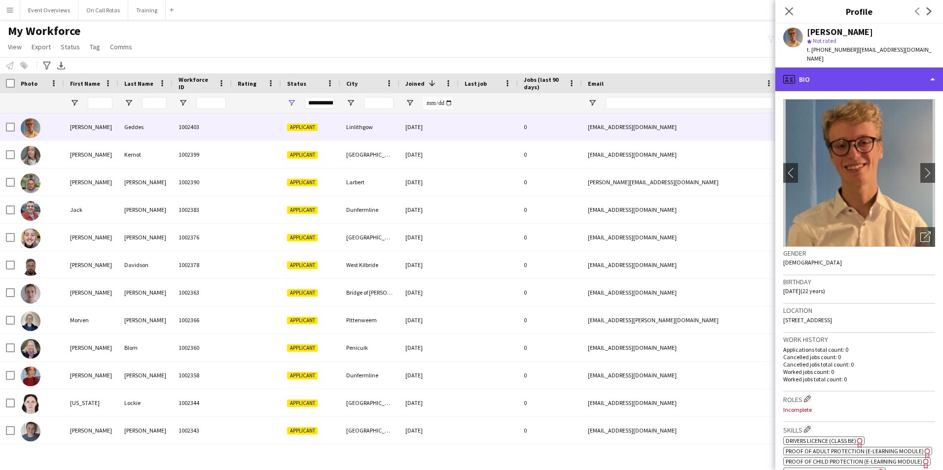
click at [836, 75] on div "profile Bio" at bounding box center [859, 80] width 168 height 24
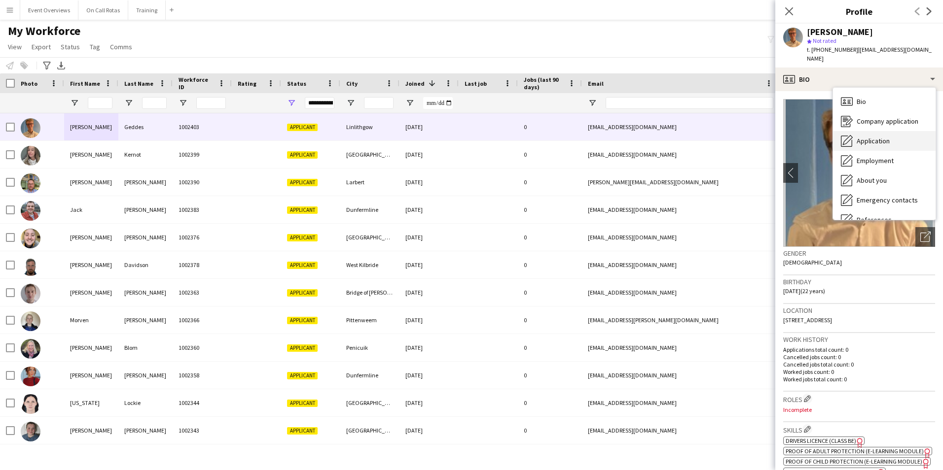
click at [853, 131] on div "Application Application" at bounding box center [884, 141] width 103 height 20
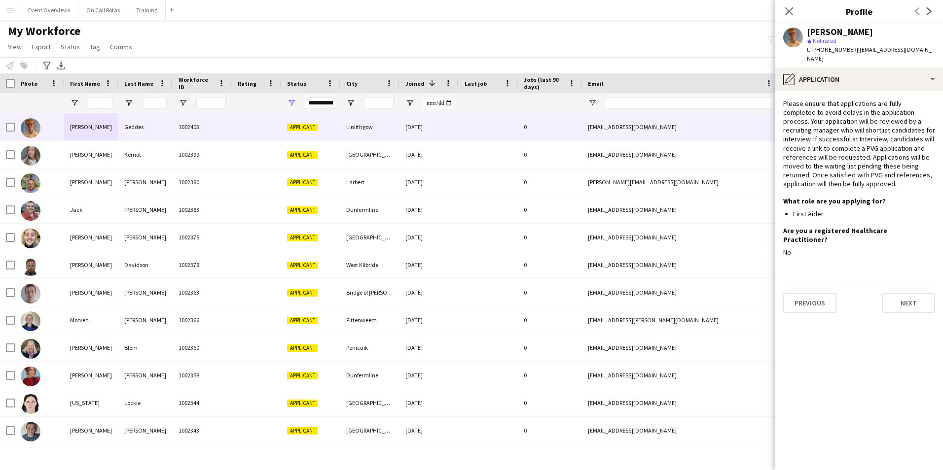
click at [829, 56] on div "David Geddes star Not rated t. +447495873147 | d.davidgeddes@gmail.com" at bounding box center [859, 46] width 168 height 44
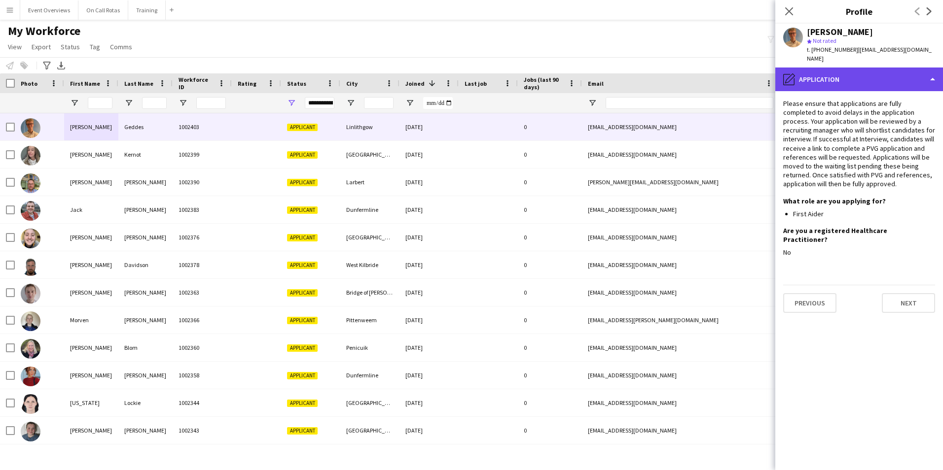
click at [831, 72] on div "pencil4 Application" at bounding box center [859, 80] width 168 height 24
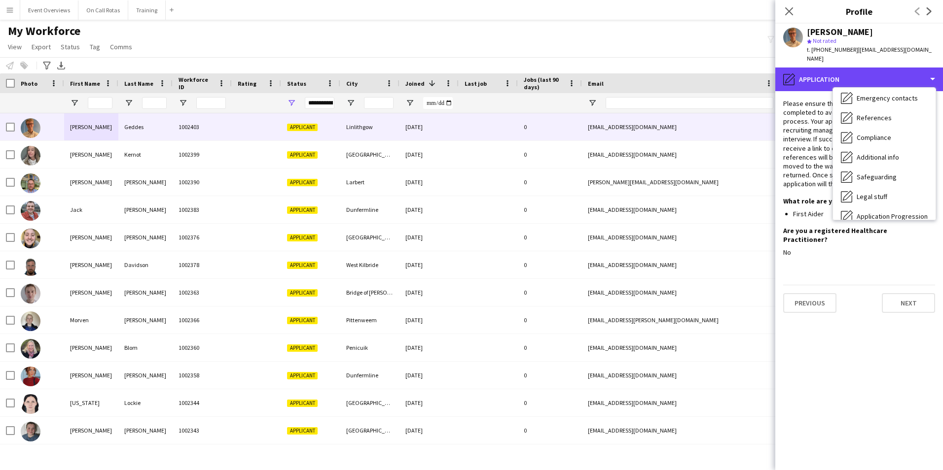
scroll to position [172, 0]
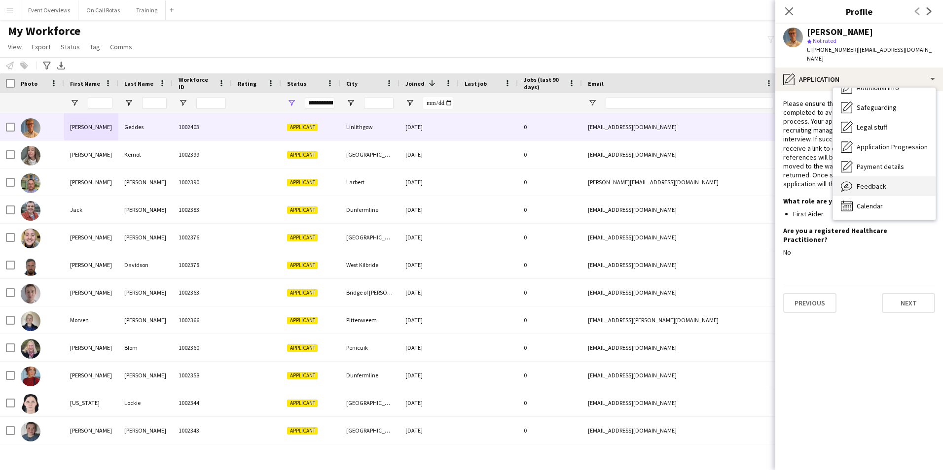
click at [872, 182] on span "Feedback" at bounding box center [872, 186] width 30 height 9
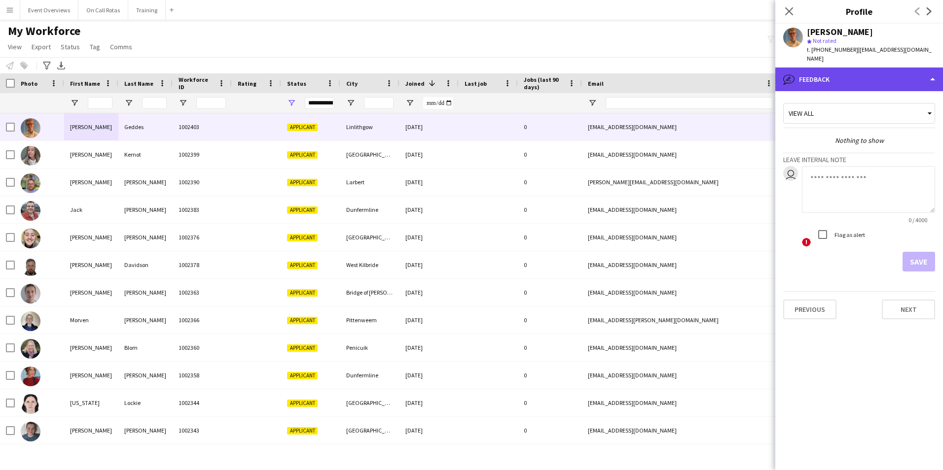
click at [833, 73] on div "bubble-pencil Feedback" at bounding box center [859, 80] width 168 height 24
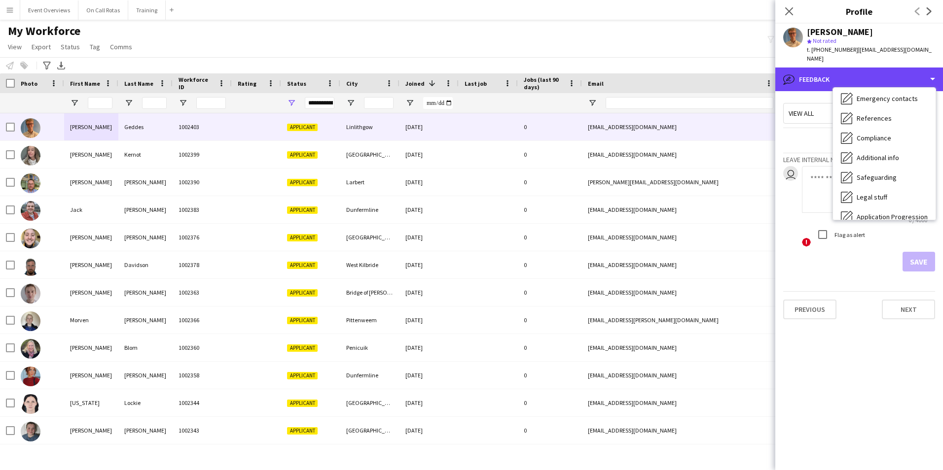
scroll to position [0, 0]
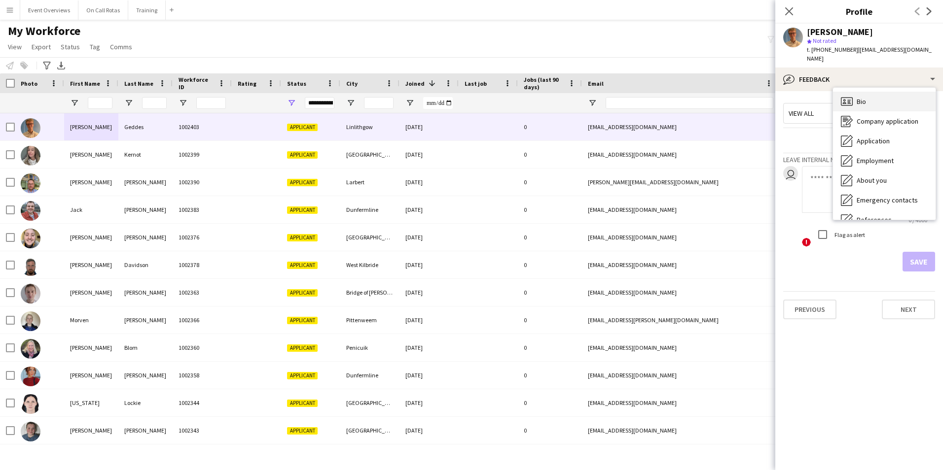
click at [860, 97] on span "Bio" at bounding box center [861, 101] width 9 height 9
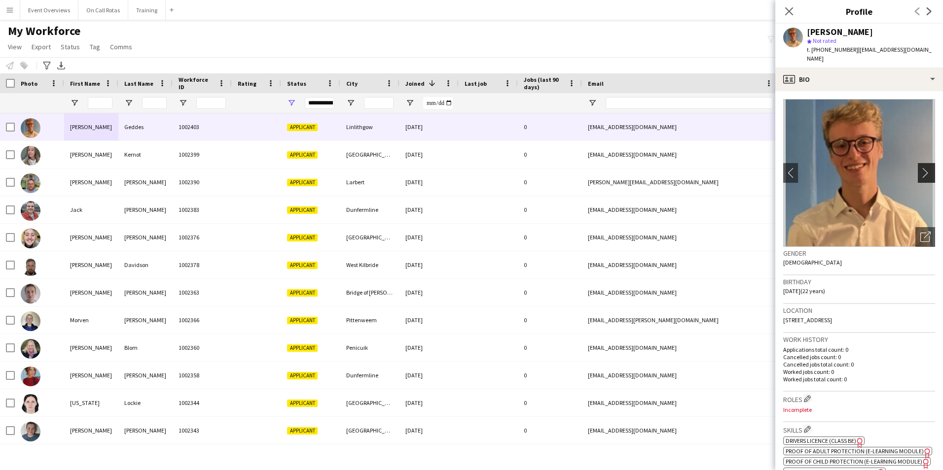
click at [920, 168] on app-icon "chevron-right" at bounding box center [927, 173] width 15 height 10
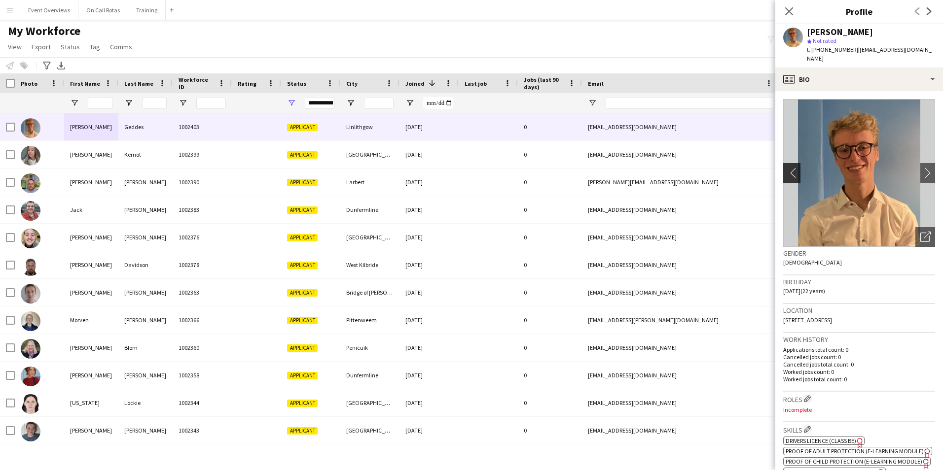
click at [792, 168] on app-icon "chevron-left" at bounding box center [790, 173] width 15 height 10
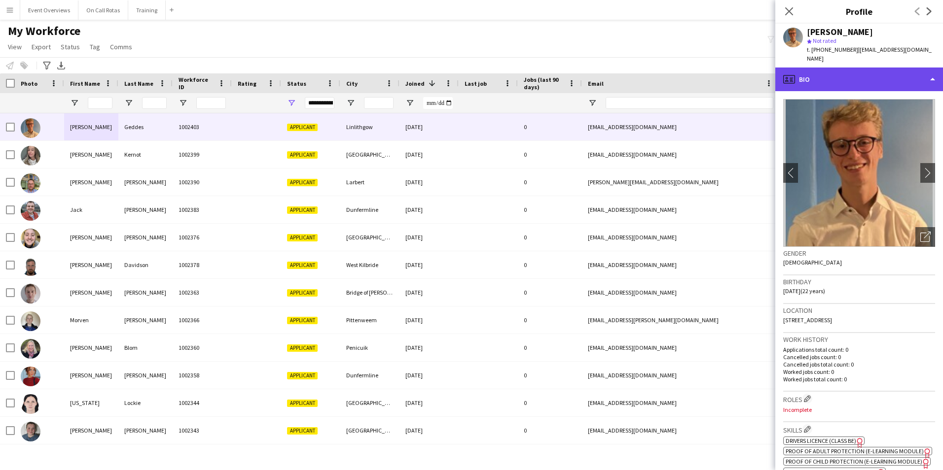
click at [839, 79] on div "profile Bio" at bounding box center [859, 80] width 168 height 24
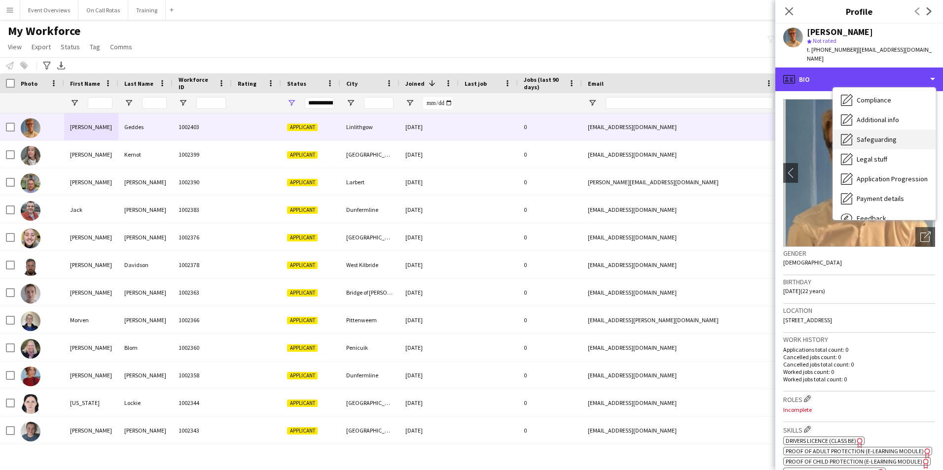
scroll to position [122, 0]
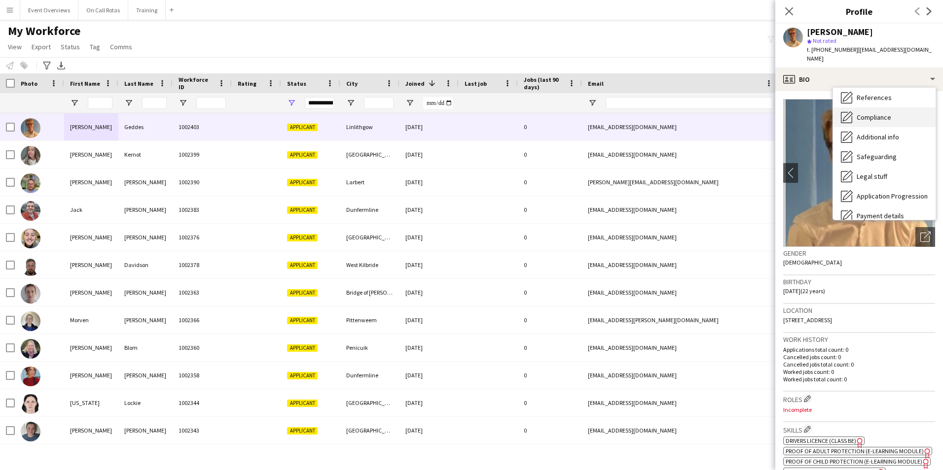
click at [861, 113] on div "Compliance Compliance" at bounding box center [884, 118] width 103 height 20
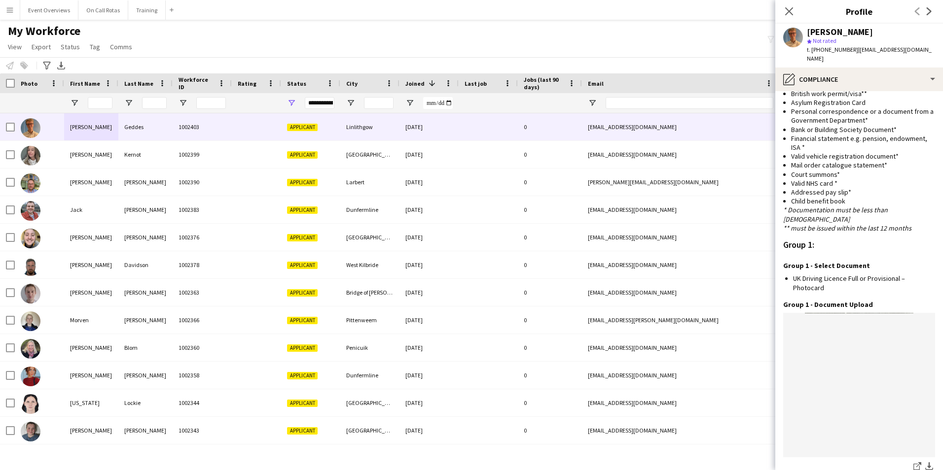
scroll to position [884, 0]
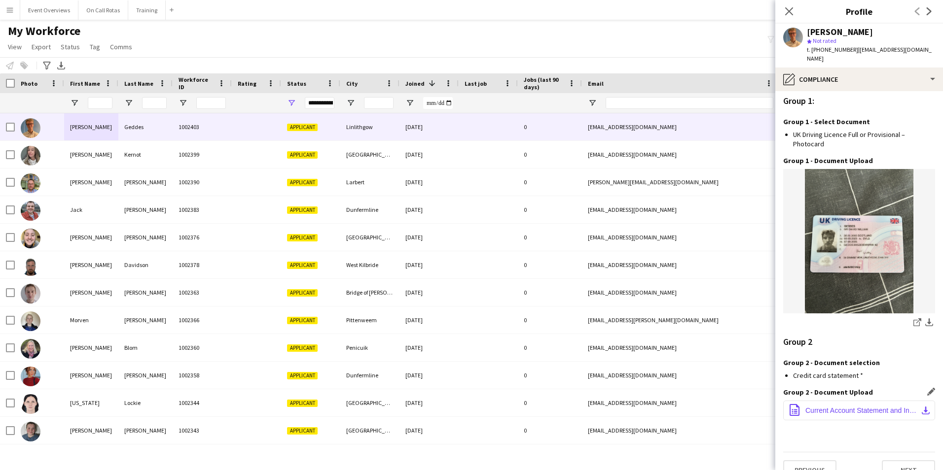
click at [867, 401] on button "office-file-sheet Current Account Statement and Interest and Fees information.p…" at bounding box center [859, 411] width 152 height 20
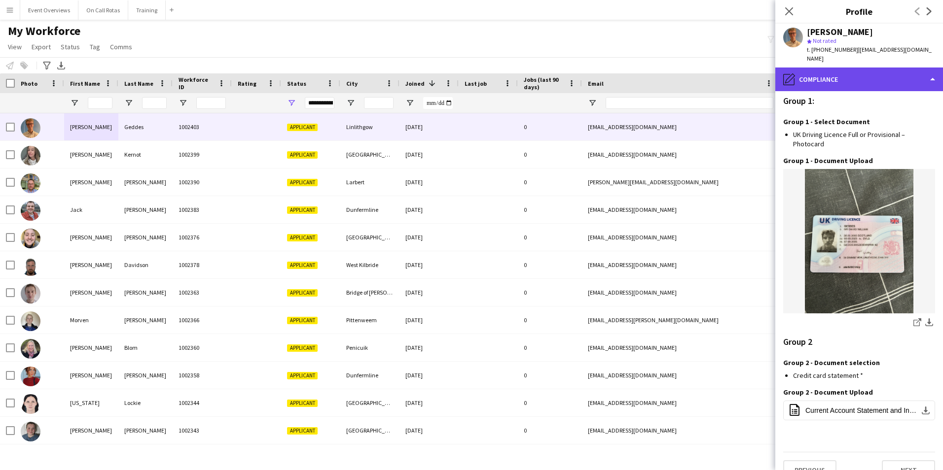
click at [872, 72] on div "pencil4 Compliance" at bounding box center [859, 80] width 168 height 24
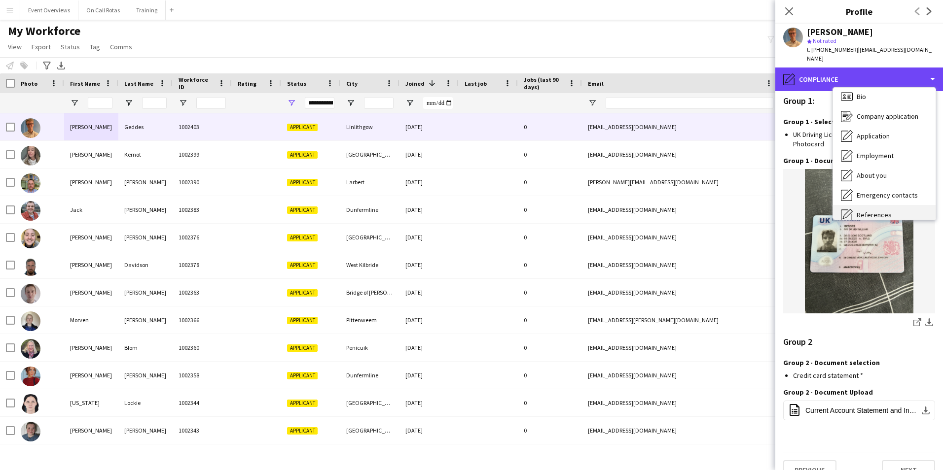
scroll to position [0, 0]
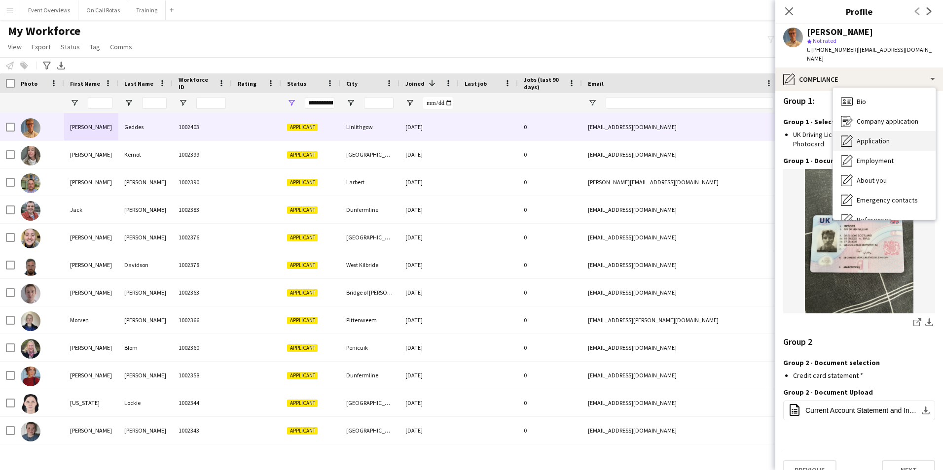
click at [875, 137] on span "Application" at bounding box center [873, 141] width 33 height 9
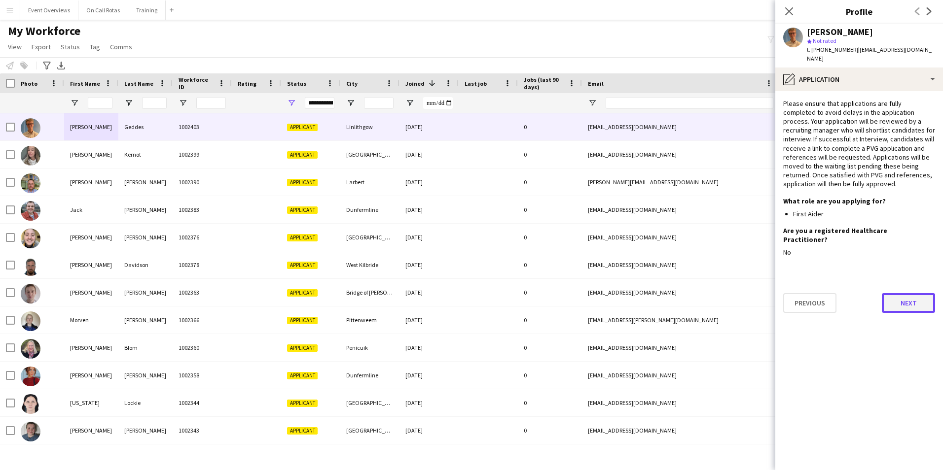
click at [913, 293] on button "Next" at bounding box center [908, 303] width 53 height 20
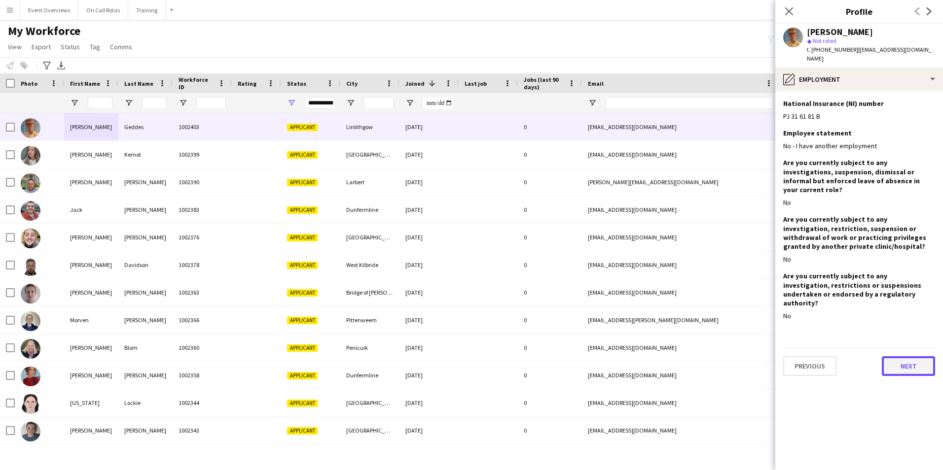
click at [906, 357] on button "Next" at bounding box center [908, 367] width 53 height 20
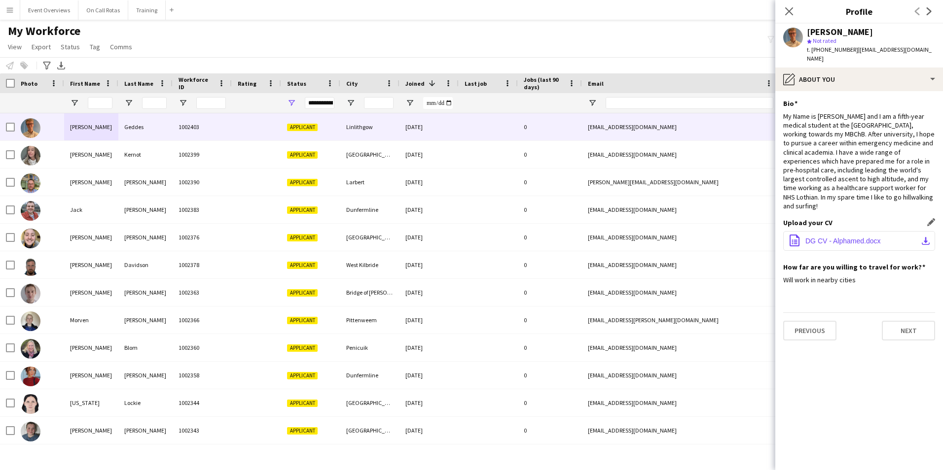
click at [848, 237] on span "DG CV - Alphamed.docx" at bounding box center [842, 241] width 75 height 8
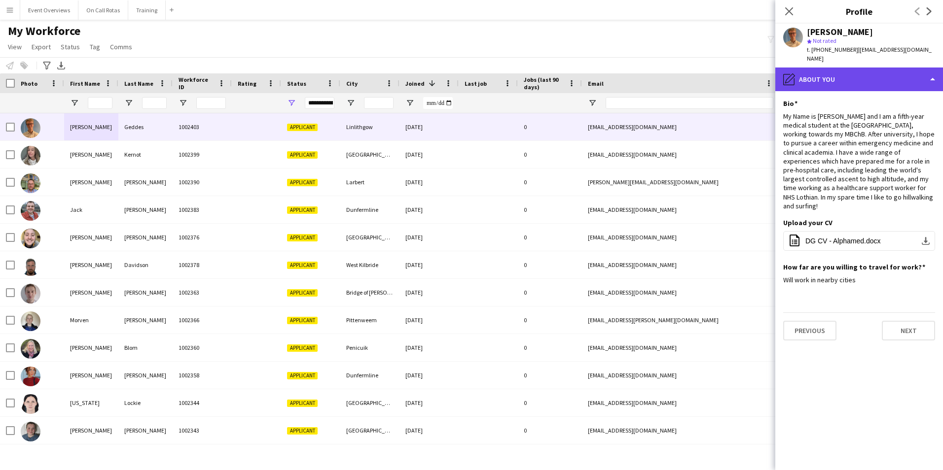
click at [853, 71] on div "pencil4 About you" at bounding box center [859, 80] width 168 height 24
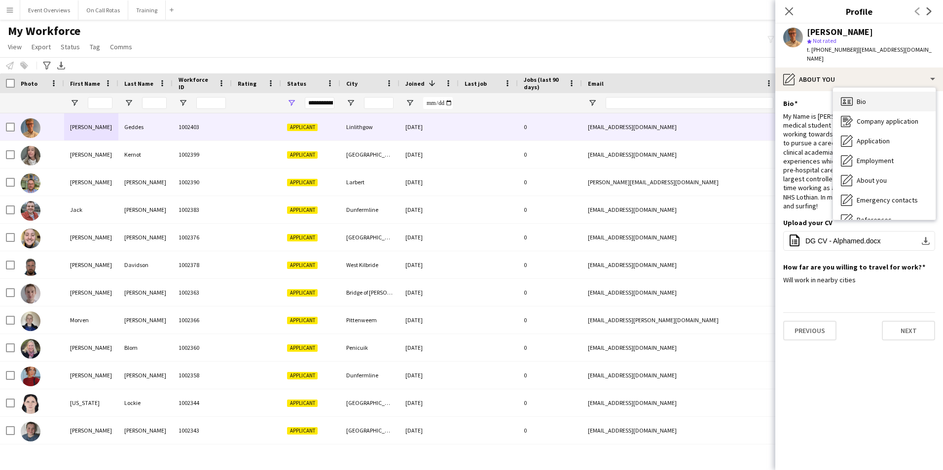
click at [859, 97] on span "Bio" at bounding box center [861, 101] width 9 height 9
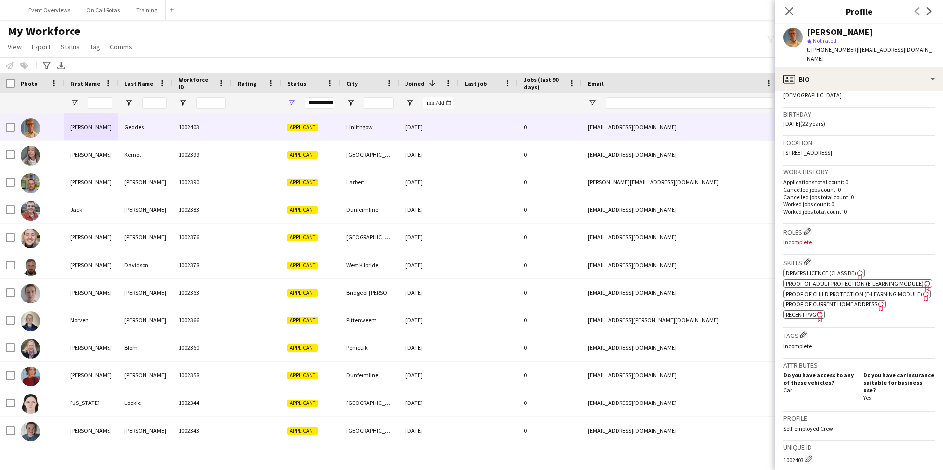
scroll to position [197, 0]
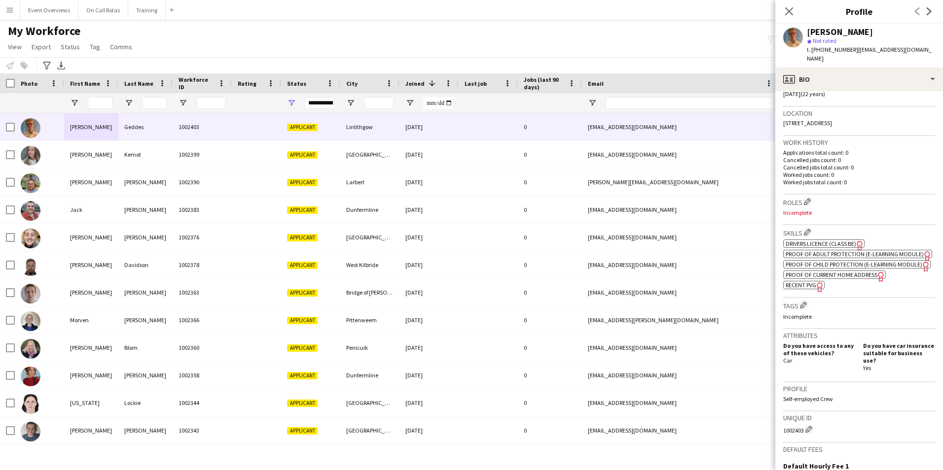
click at [810, 289] on span "Recent PVG" at bounding box center [801, 285] width 31 height 7
click at [851, 269] on app-spec-pill "ok-circled2 background Layer 1 cross-circle-red background Layer 1 Proof of Chi…" at bounding box center [856, 264] width 147 height 8
click at [806, 279] on span "Proof of Current Home Address" at bounding box center [832, 274] width 92 height 7
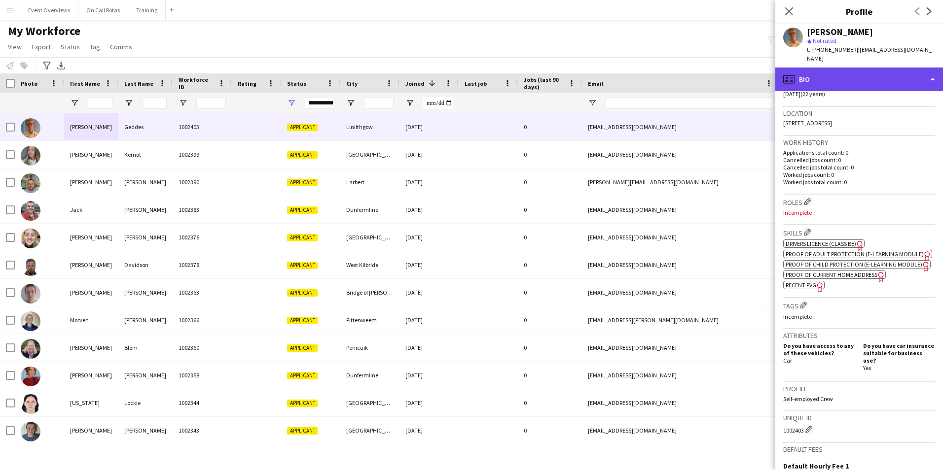
click at [813, 73] on div "profile Bio" at bounding box center [859, 80] width 168 height 24
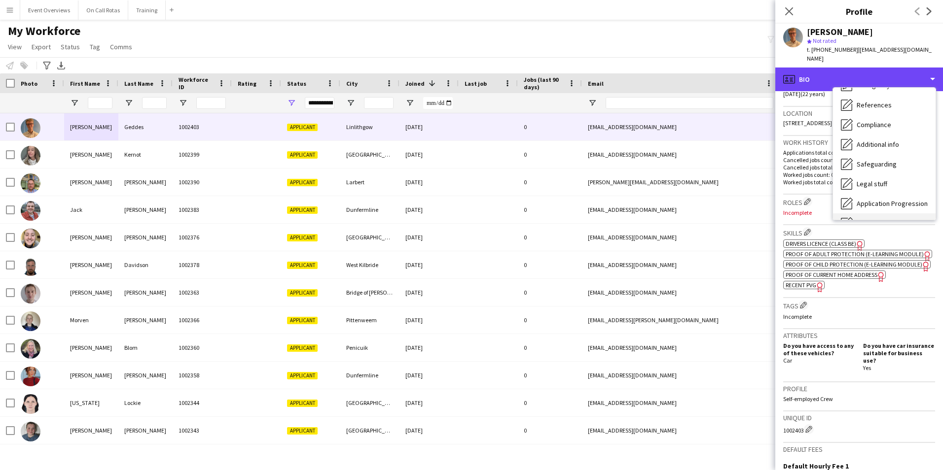
scroll to position [172, 0]
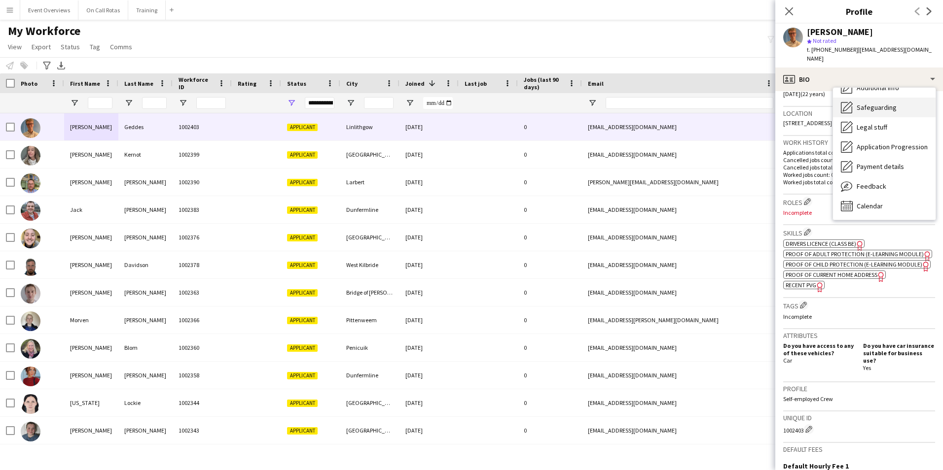
click at [861, 103] on span "Safeguarding" at bounding box center [877, 107] width 40 height 9
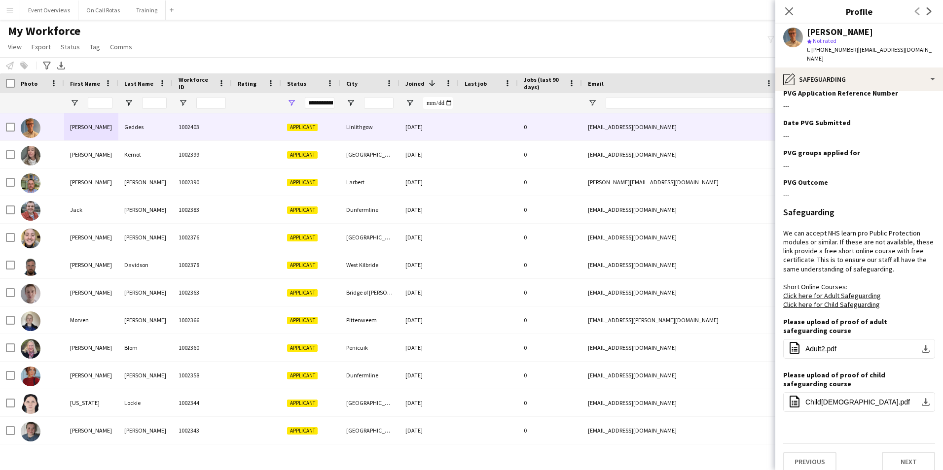
scroll to position [509, 0]
click at [823, 345] on span "Adult2.pdf" at bounding box center [820, 349] width 31 height 8
click at [815, 398] on span "Child2.pdf" at bounding box center [857, 402] width 105 height 8
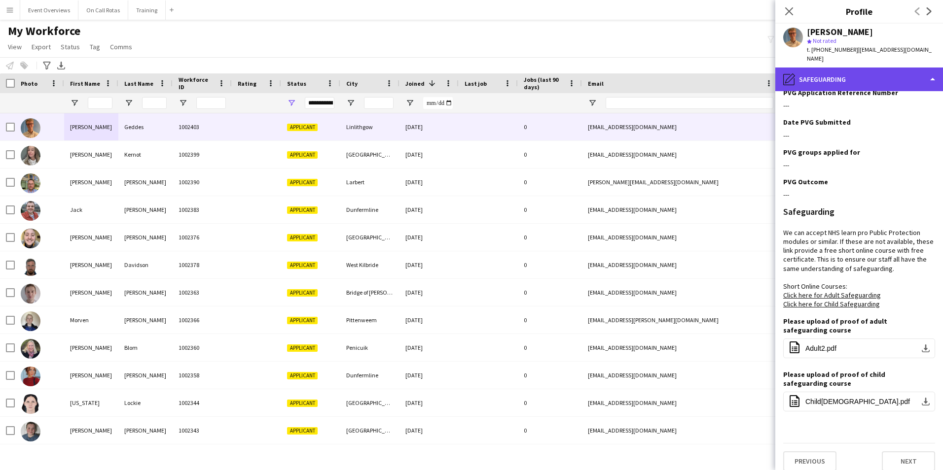
click at [836, 68] on div "pencil4 Safeguarding" at bounding box center [859, 80] width 168 height 24
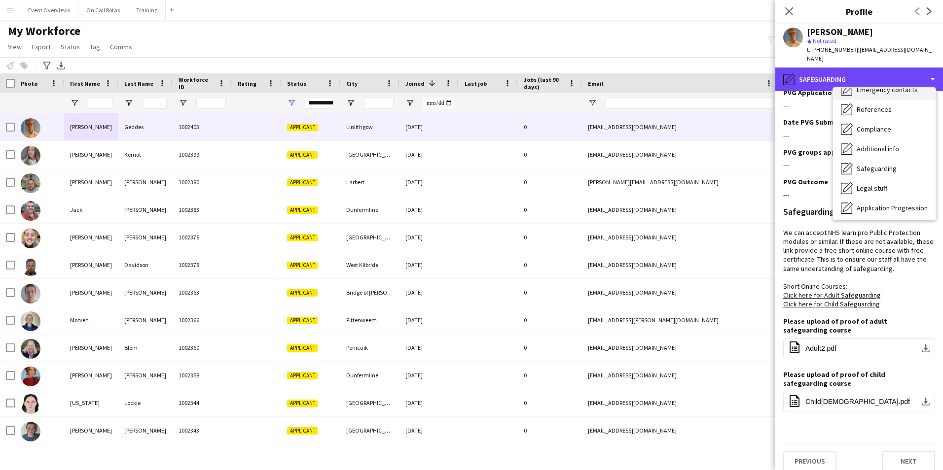
scroll to position [73, 0]
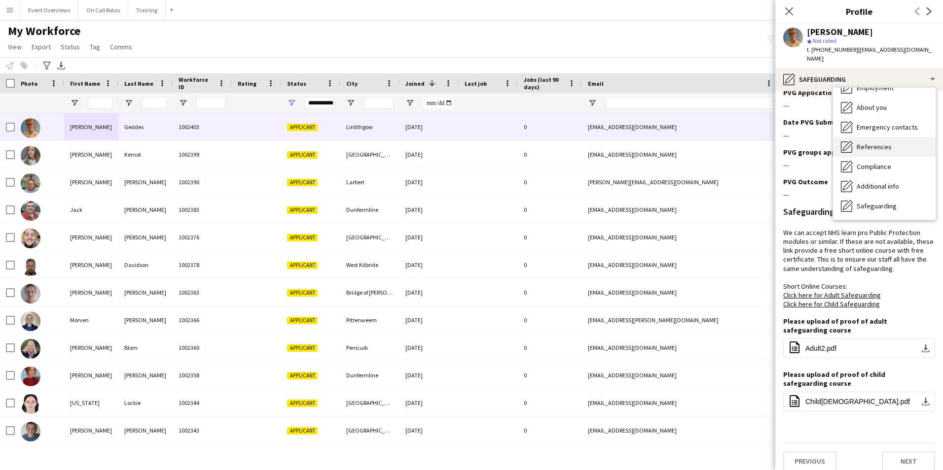
click at [860, 145] on div "References References" at bounding box center [884, 147] width 103 height 20
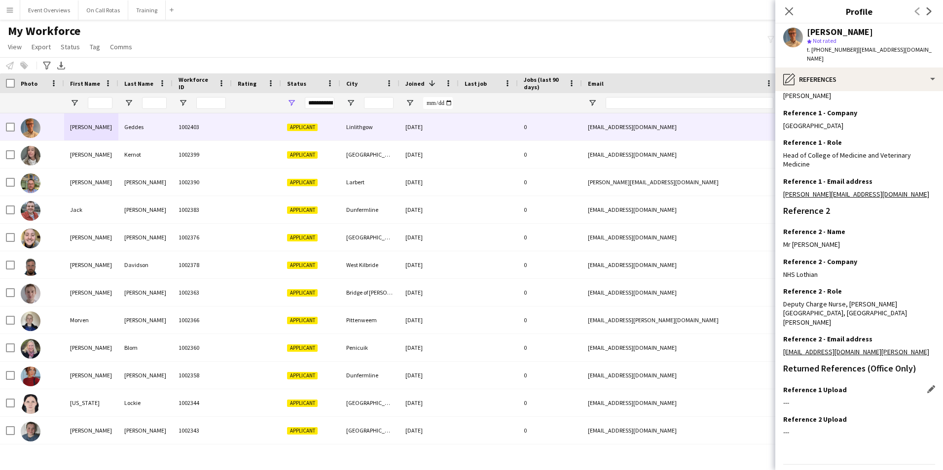
scroll to position [127, 0]
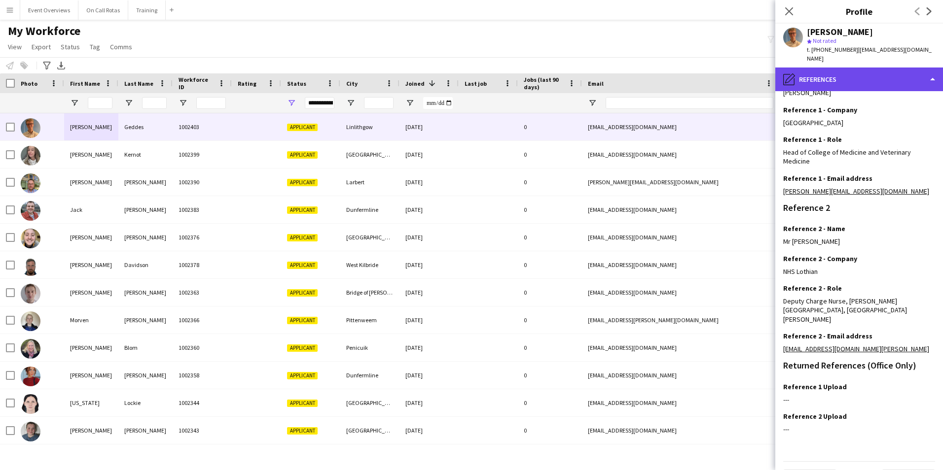
click at [804, 74] on div "pencil4 References" at bounding box center [859, 80] width 168 height 24
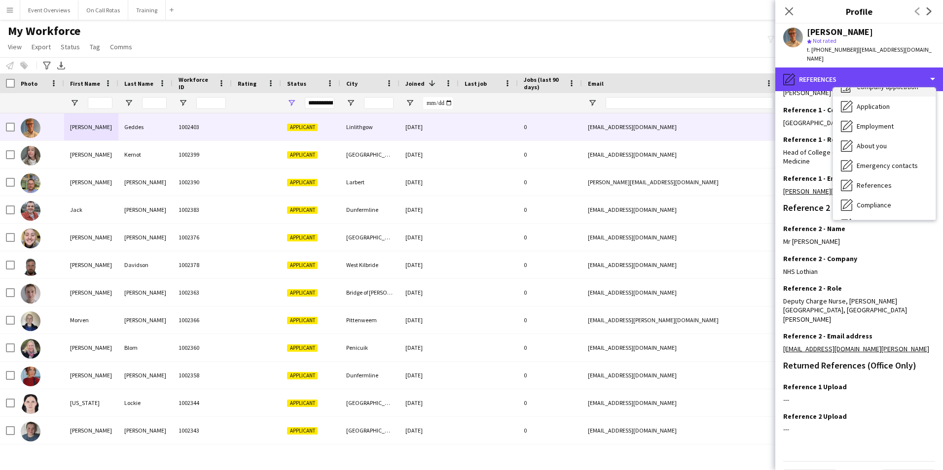
scroll to position [0, 0]
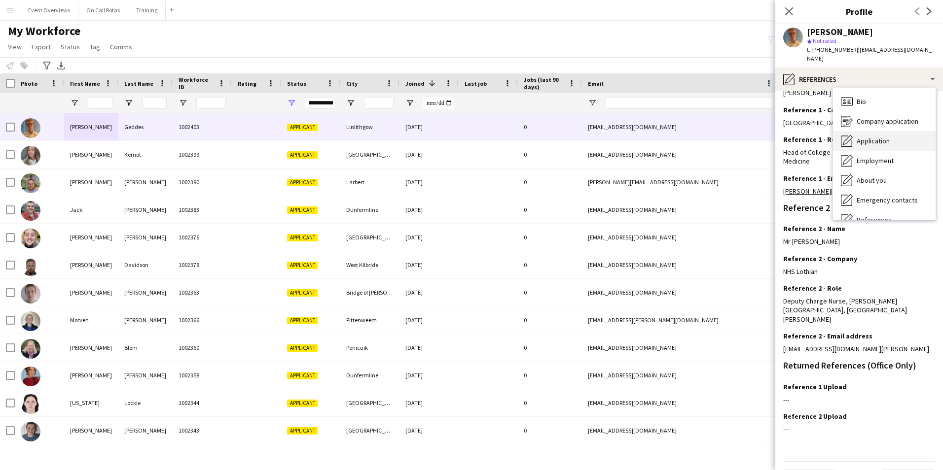
click at [868, 137] on span "Application" at bounding box center [873, 141] width 33 height 9
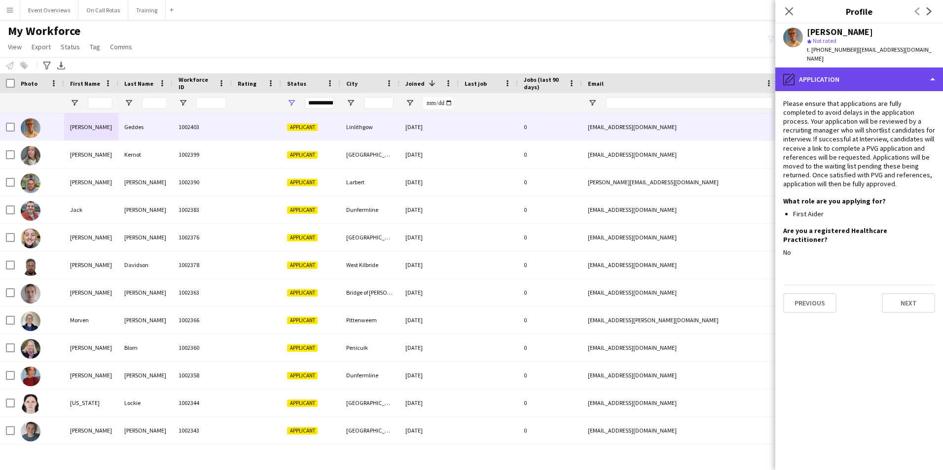
click at [848, 72] on div "pencil4 Application" at bounding box center [859, 80] width 168 height 24
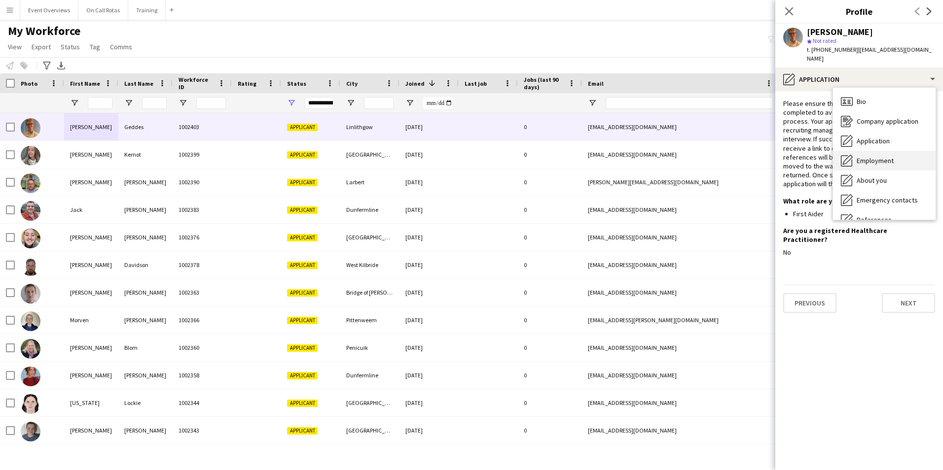
click at [879, 156] on span "Employment" at bounding box center [875, 160] width 37 height 9
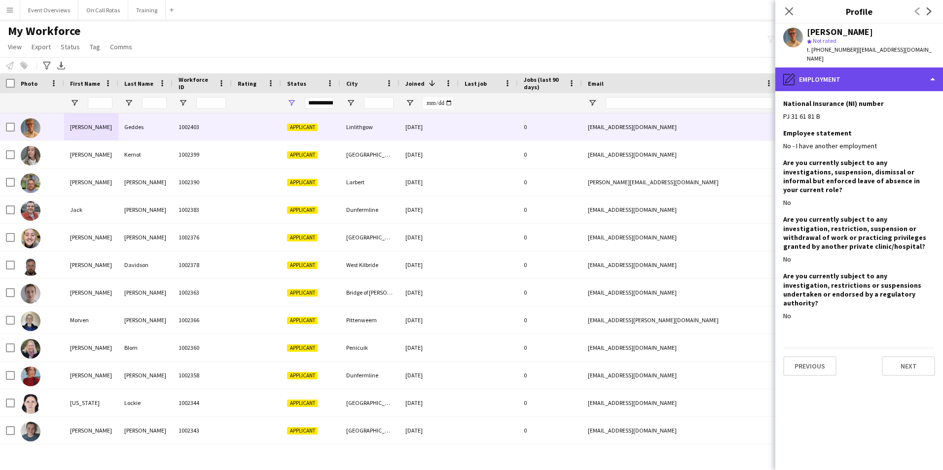
click at [815, 76] on div "pencil4 Employment" at bounding box center [859, 80] width 168 height 24
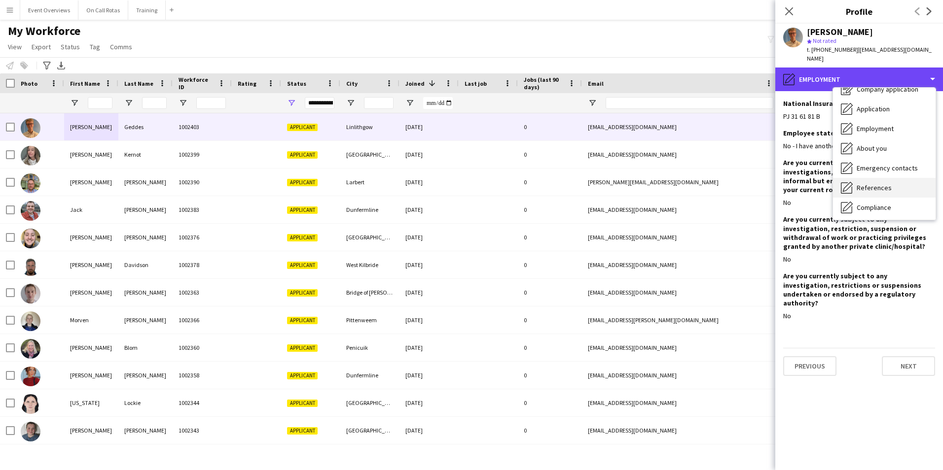
scroll to position [49, 0]
click at [881, 68] on div "pencil4 Employment" at bounding box center [859, 80] width 168 height 24
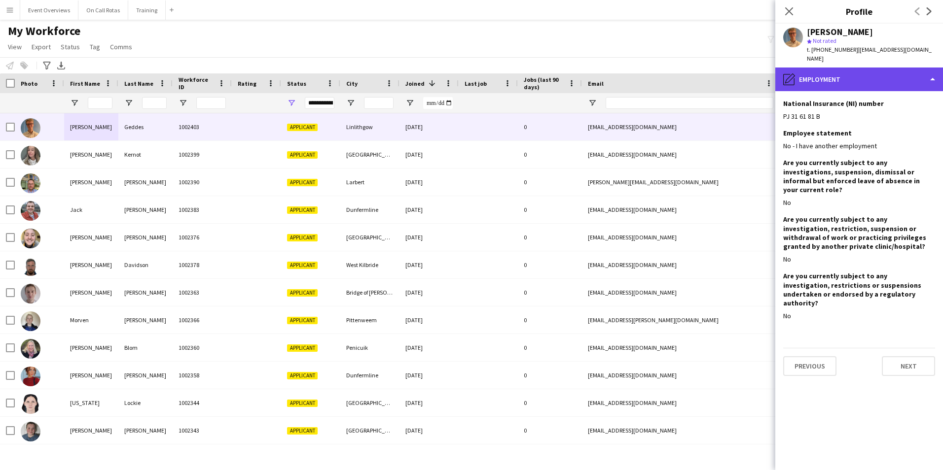
click at [881, 68] on div "pencil4 Employment" at bounding box center [859, 80] width 168 height 24
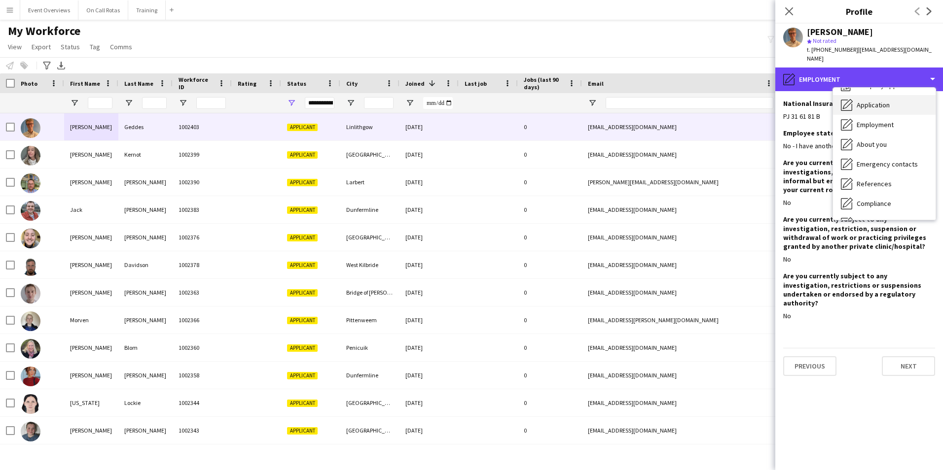
scroll to position [0, 0]
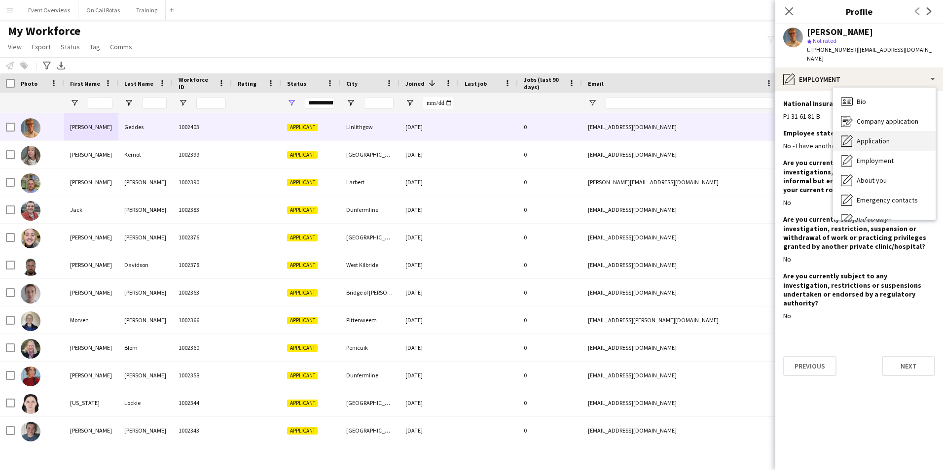
click at [879, 137] on span "Application" at bounding box center [873, 141] width 33 height 9
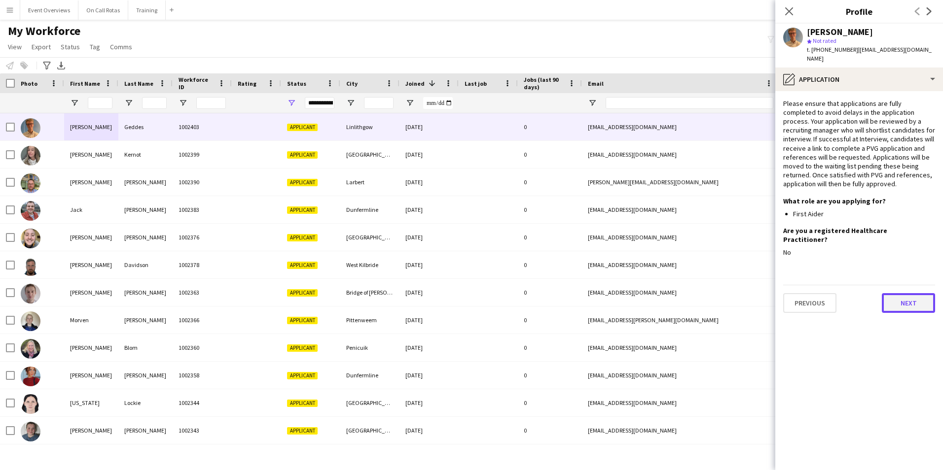
click at [893, 293] on button "Next" at bounding box center [908, 303] width 53 height 20
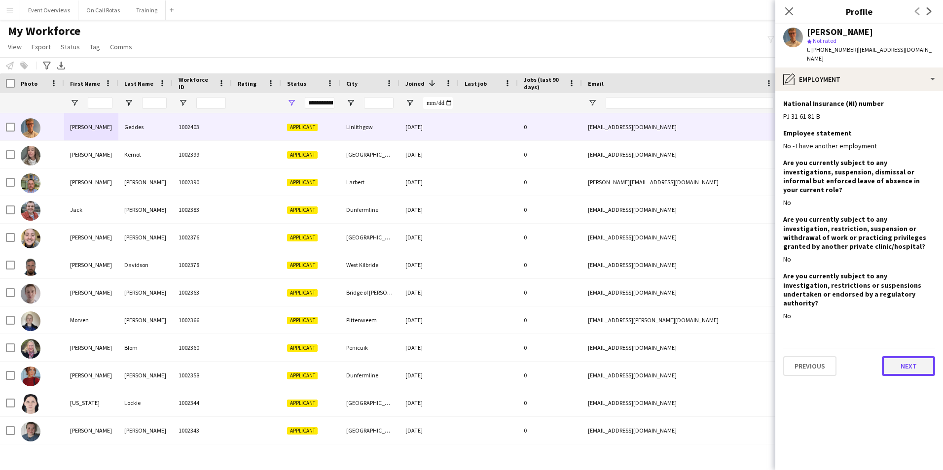
click at [908, 357] on button "Next" at bounding box center [908, 367] width 53 height 20
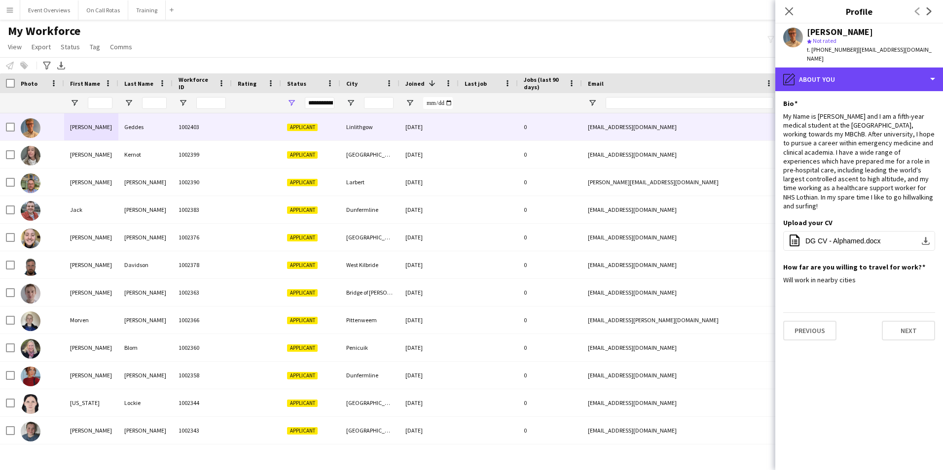
click at [840, 77] on div "pencil4 About you" at bounding box center [859, 80] width 168 height 24
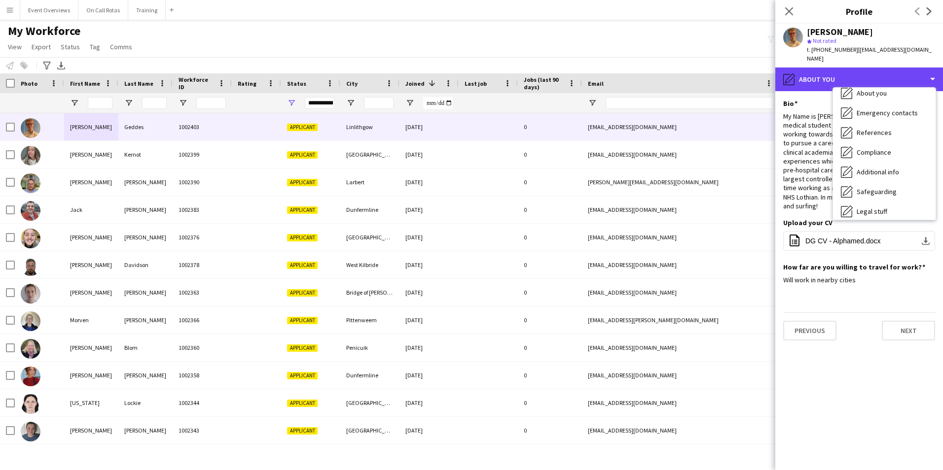
scroll to position [172, 0]
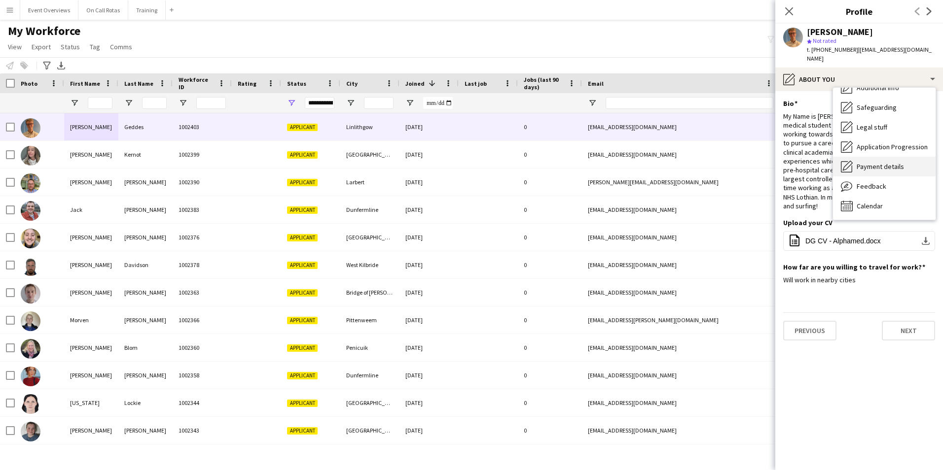
click at [865, 162] on span "Payment details" at bounding box center [880, 166] width 47 height 9
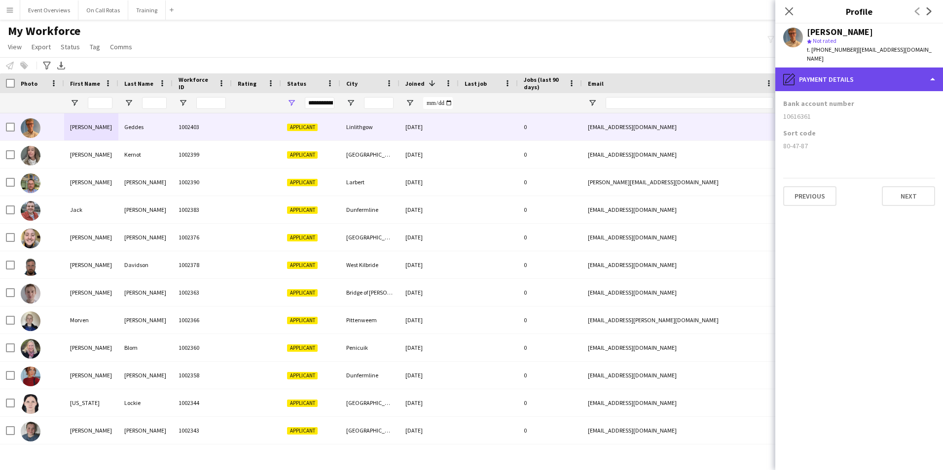
click at [853, 68] on div "pencil4 Payment details" at bounding box center [859, 80] width 168 height 24
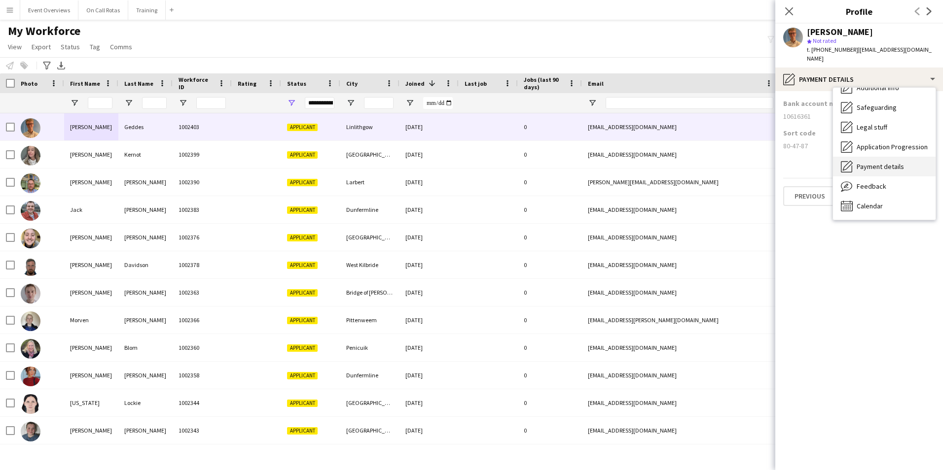
click at [864, 162] on span "Payment details" at bounding box center [880, 166] width 47 height 9
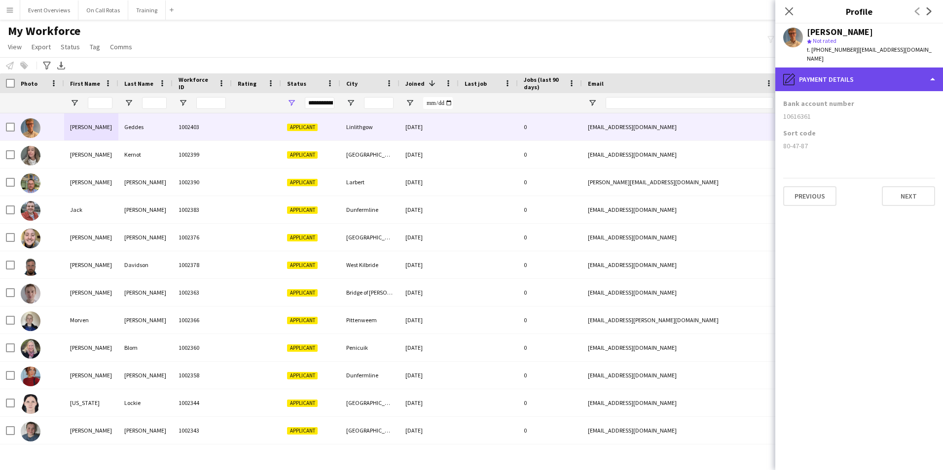
click at [841, 68] on div "pencil4 Payment details" at bounding box center [859, 80] width 168 height 24
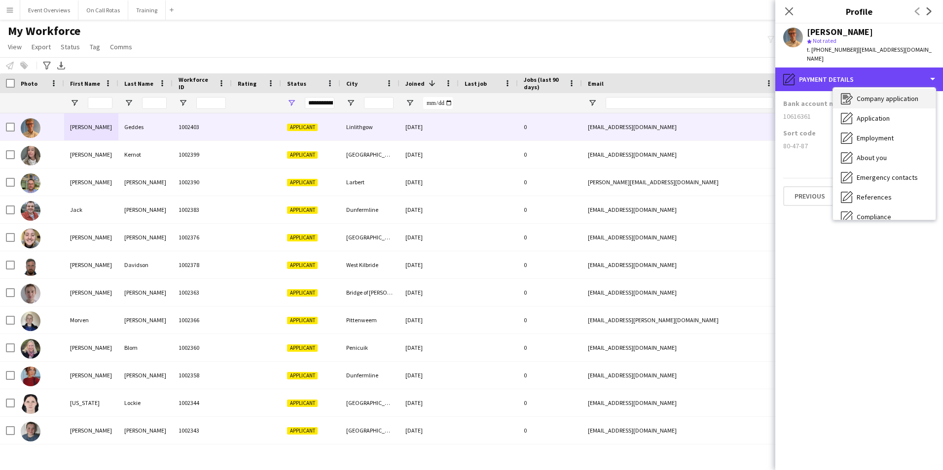
scroll to position [0, 0]
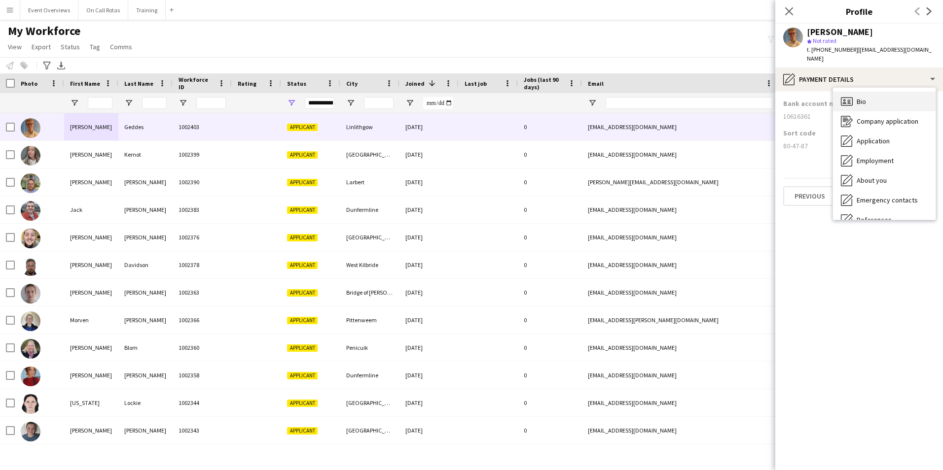
click at [857, 97] on span "Bio" at bounding box center [861, 101] width 9 height 9
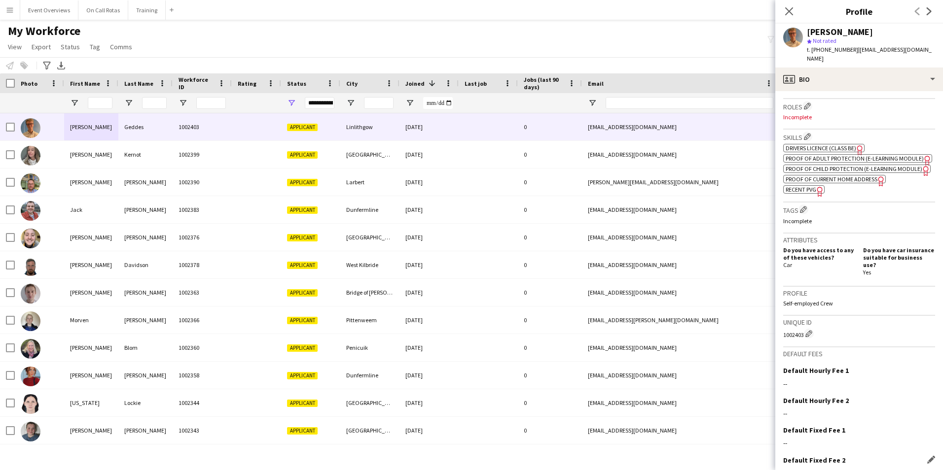
scroll to position [342, 0]
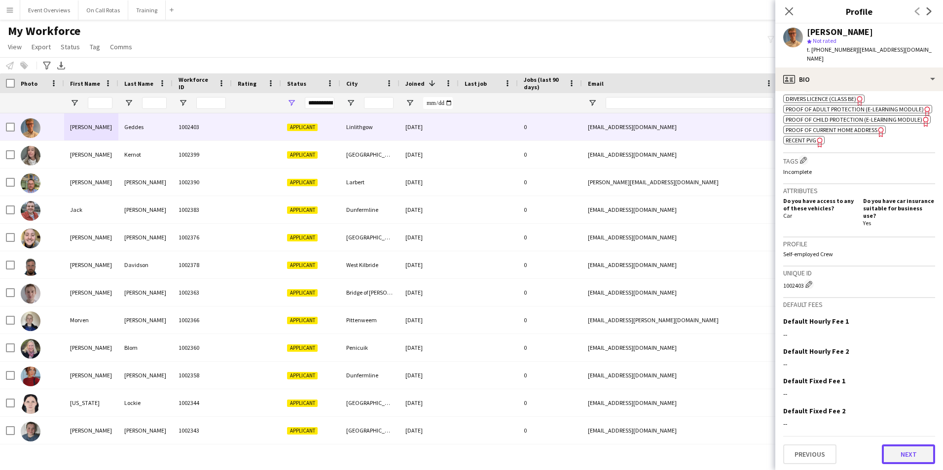
click at [893, 447] on button "Next" at bounding box center [908, 455] width 53 height 20
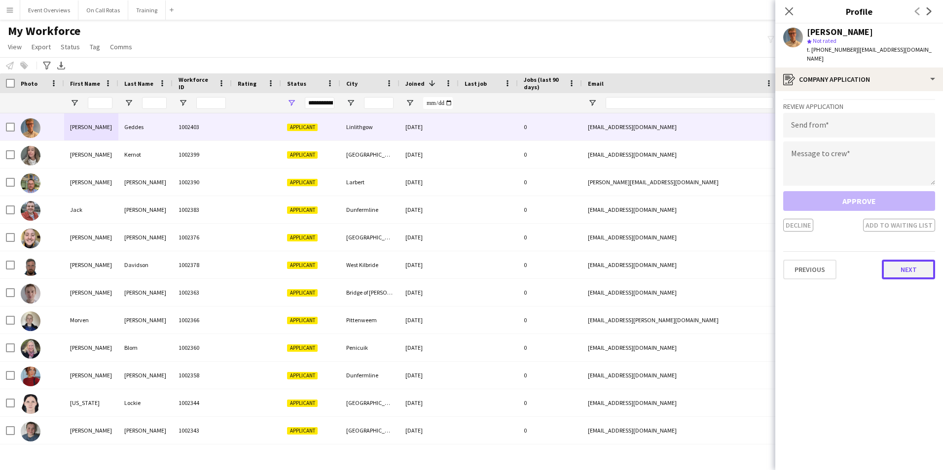
click at [897, 263] on button "Next" at bounding box center [908, 270] width 53 height 20
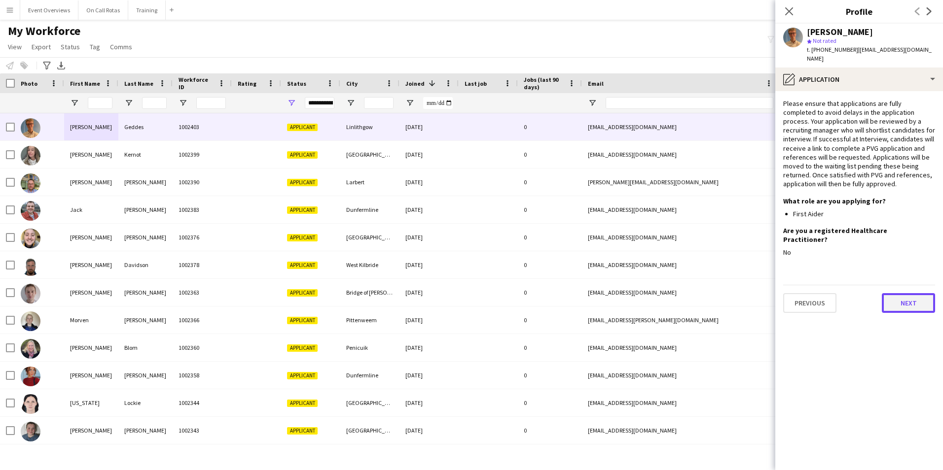
click at [897, 293] on button "Next" at bounding box center [908, 303] width 53 height 20
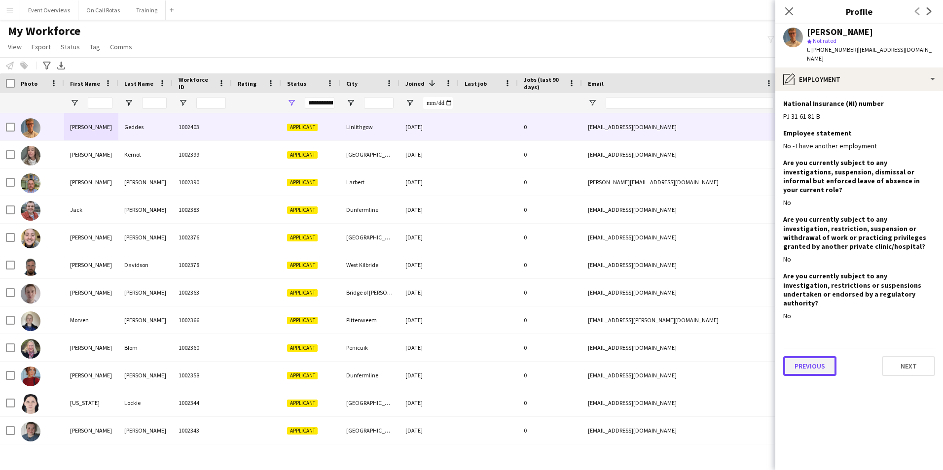
click at [824, 357] on button "Previous" at bounding box center [809, 367] width 53 height 20
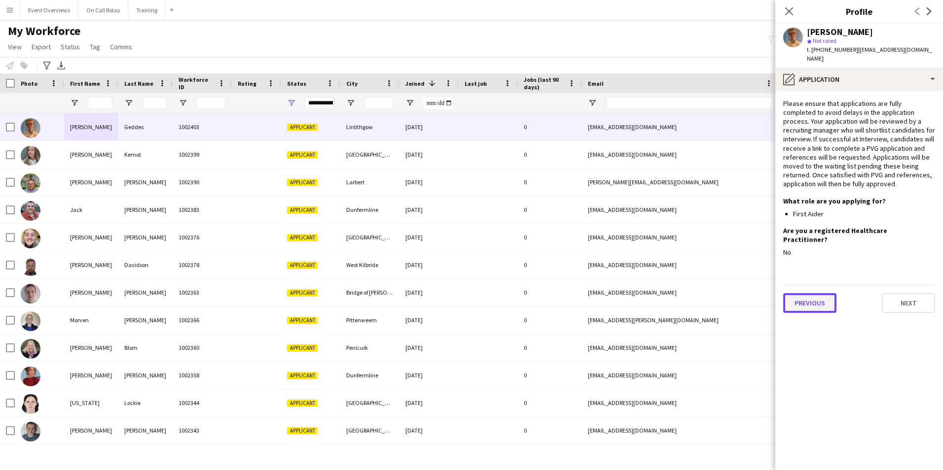
click at [818, 293] on button "Previous" at bounding box center [809, 303] width 53 height 20
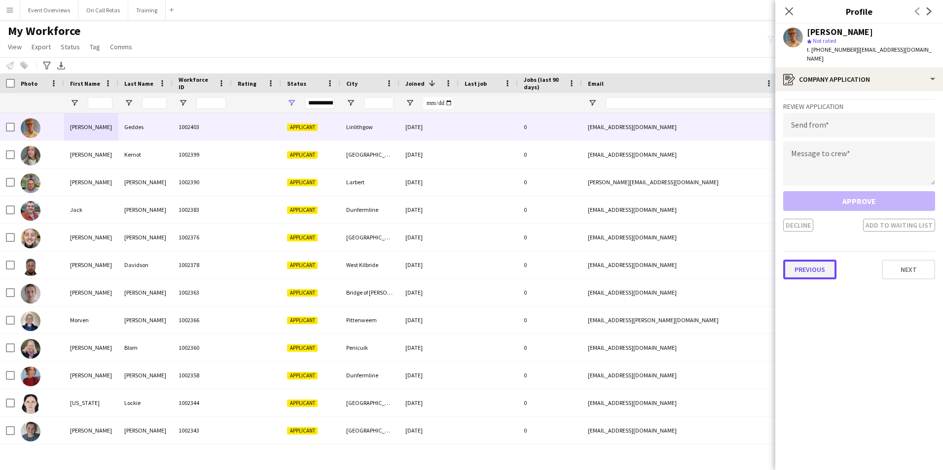
click at [801, 260] on button "Previous" at bounding box center [809, 270] width 53 height 20
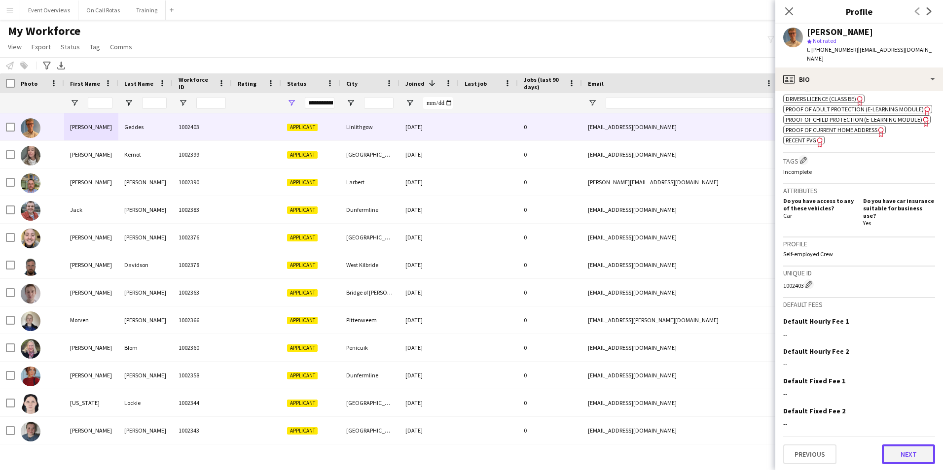
click at [907, 450] on button "Next" at bounding box center [908, 455] width 53 height 20
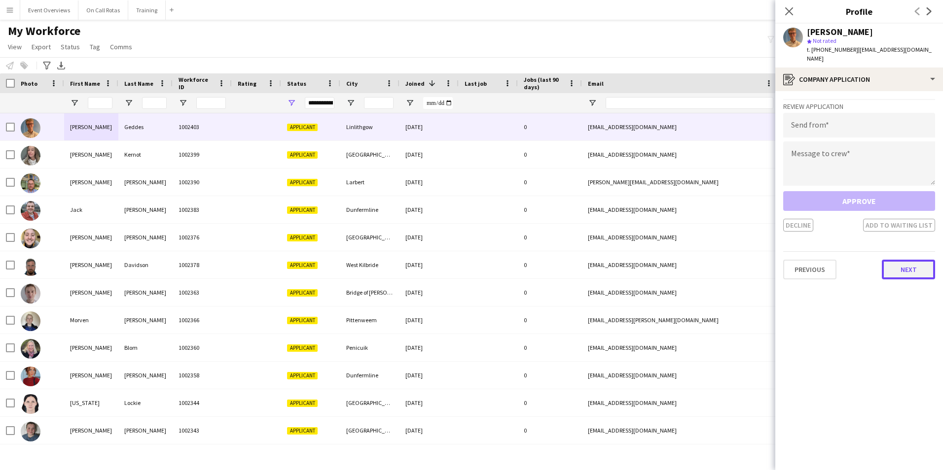
click at [902, 261] on button "Next" at bounding box center [908, 270] width 53 height 20
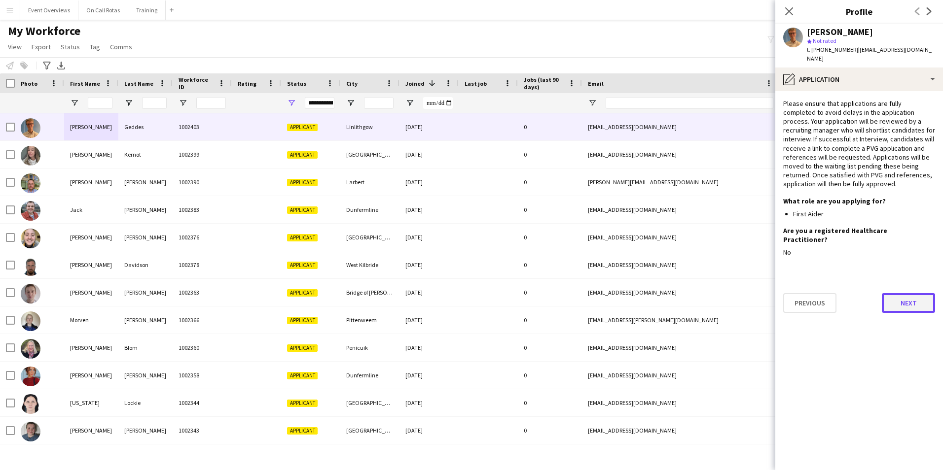
click at [909, 293] on button "Next" at bounding box center [908, 303] width 53 height 20
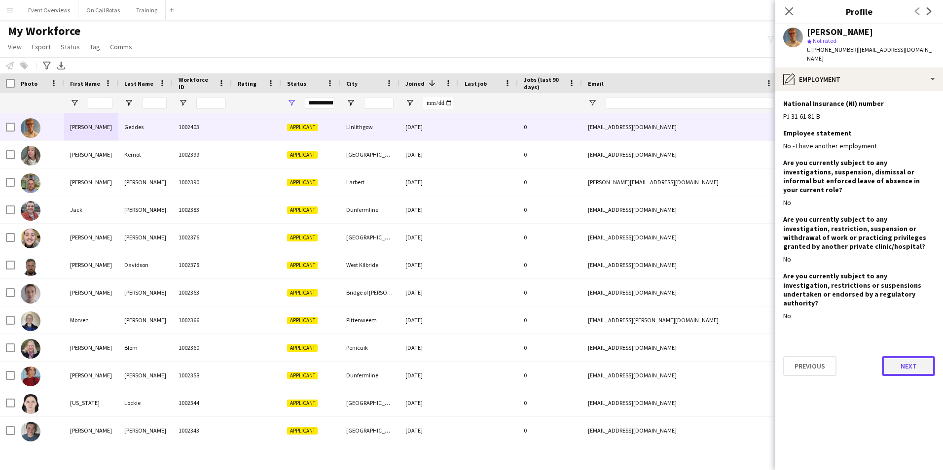
click at [896, 357] on button "Next" at bounding box center [908, 367] width 53 height 20
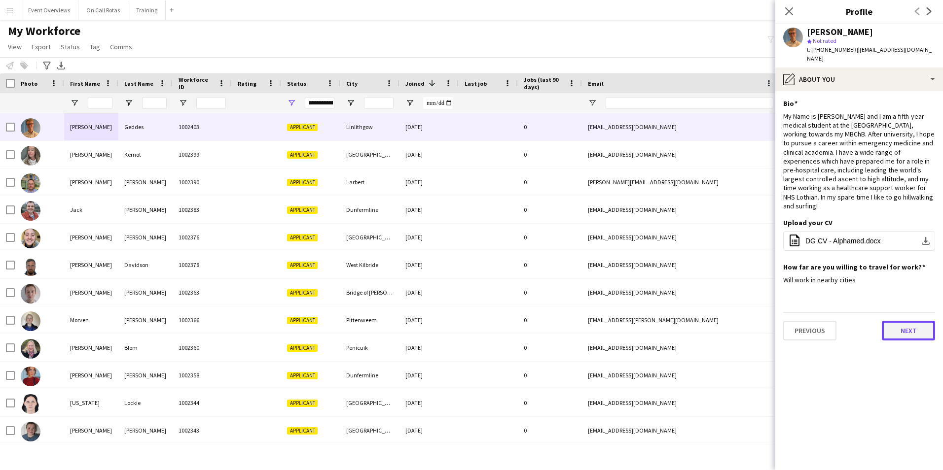
click at [900, 321] on button "Next" at bounding box center [908, 331] width 53 height 20
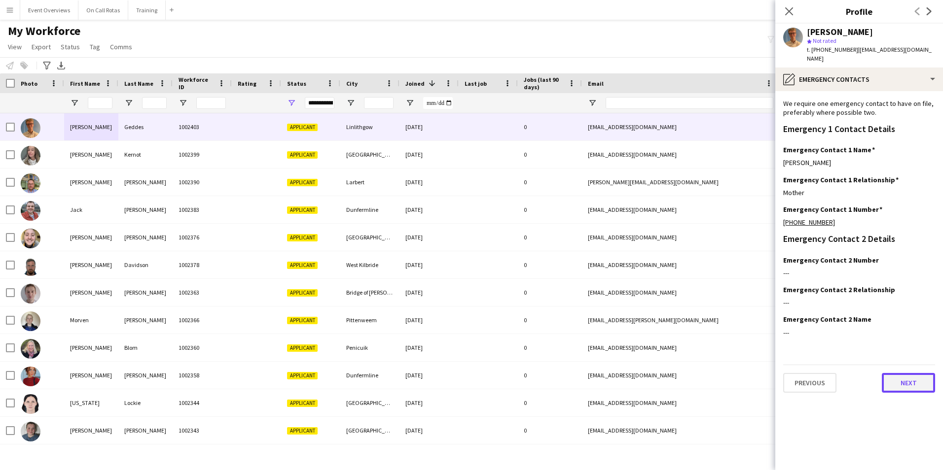
click at [904, 377] on button "Next" at bounding box center [908, 383] width 53 height 20
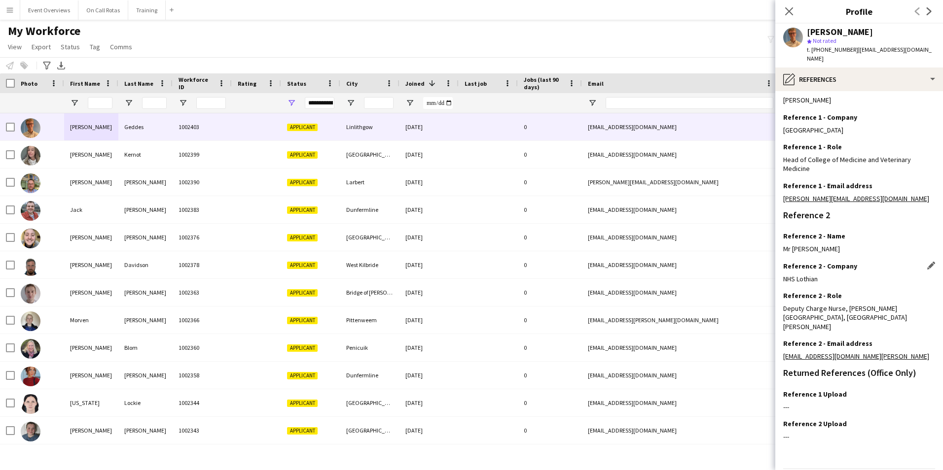
scroll to position [127, 0]
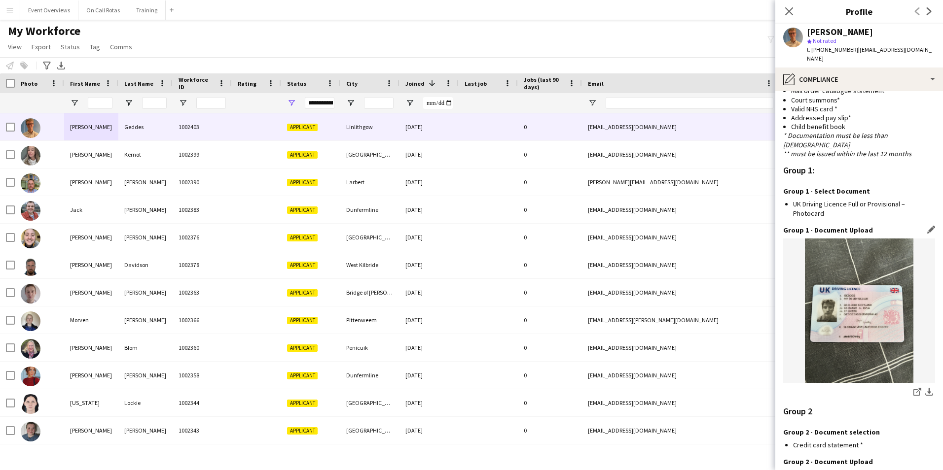
scroll to position [884, 0]
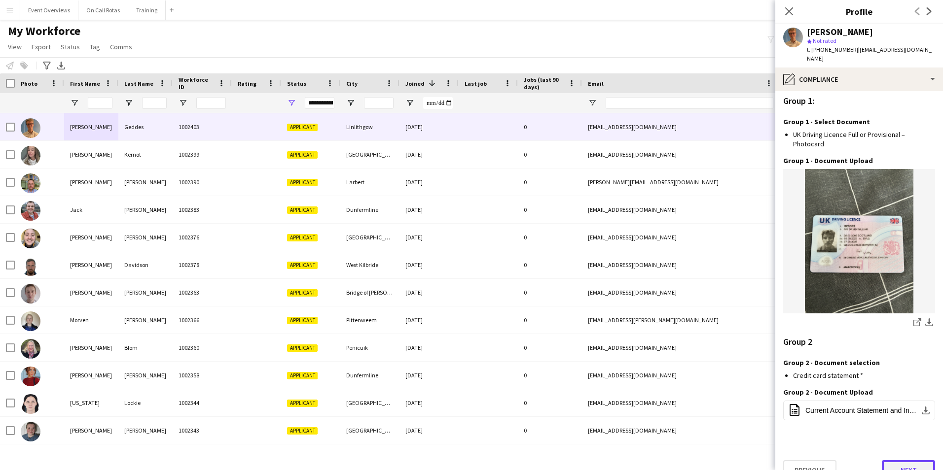
click at [895, 461] on button "Next" at bounding box center [908, 471] width 53 height 20
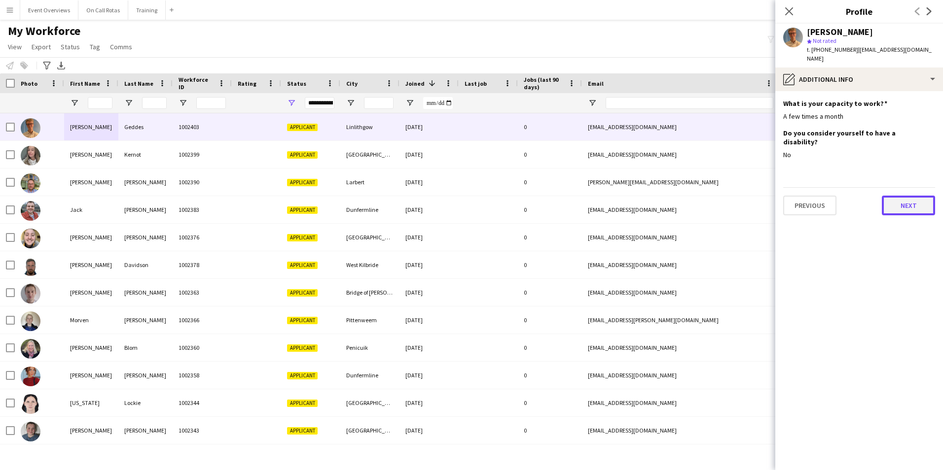
click at [916, 196] on button "Next" at bounding box center [908, 206] width 53 height 20
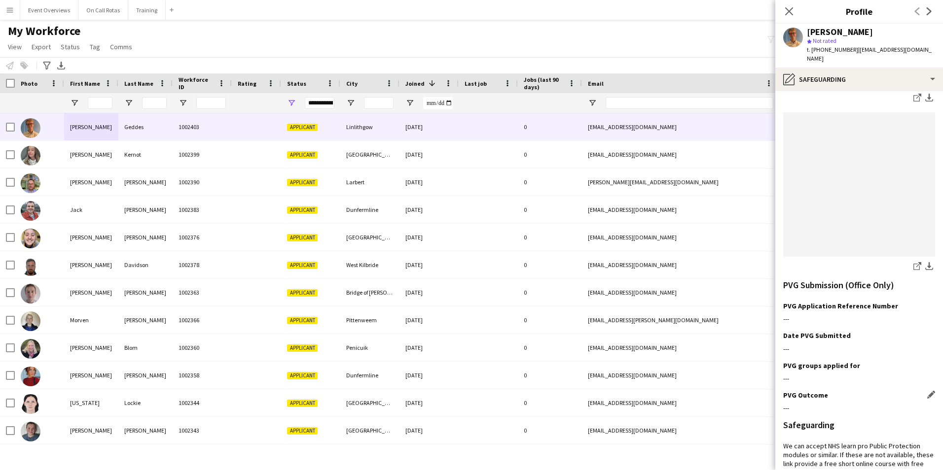
scroll to position [509, 0]
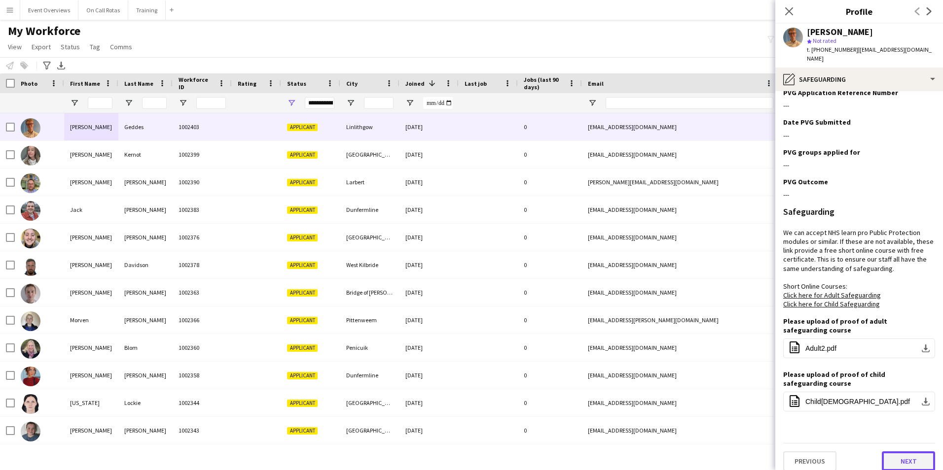
click at [897, 459] on button "Next" at bounding box center [908, 462] width 53 height 20
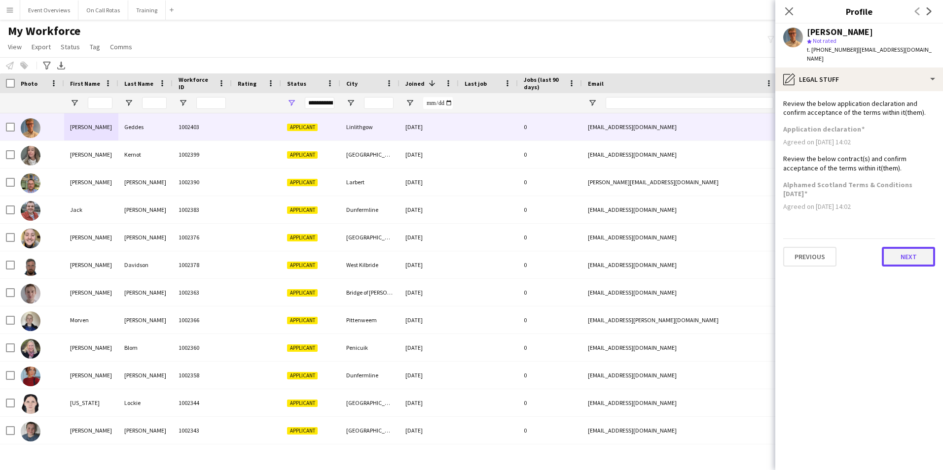
click at [900, 252] on button "Next" at bounding box center [908, 257] width 53 height 20
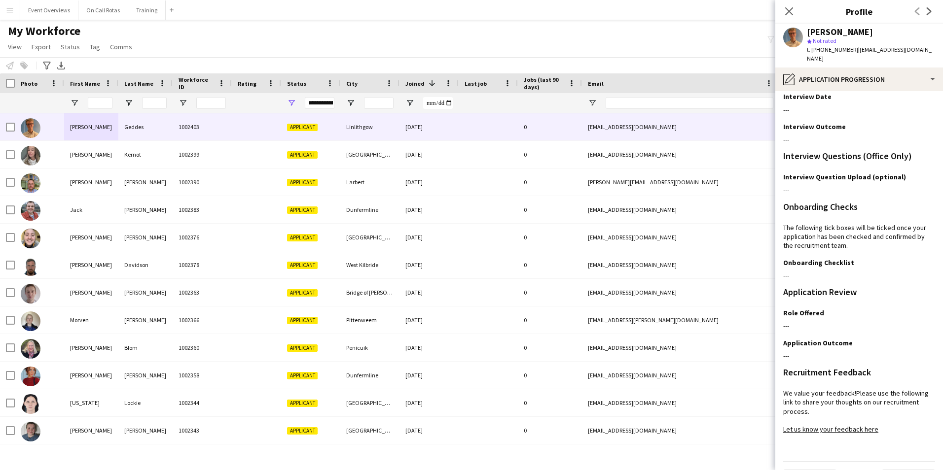
scroll to position [80, 0]
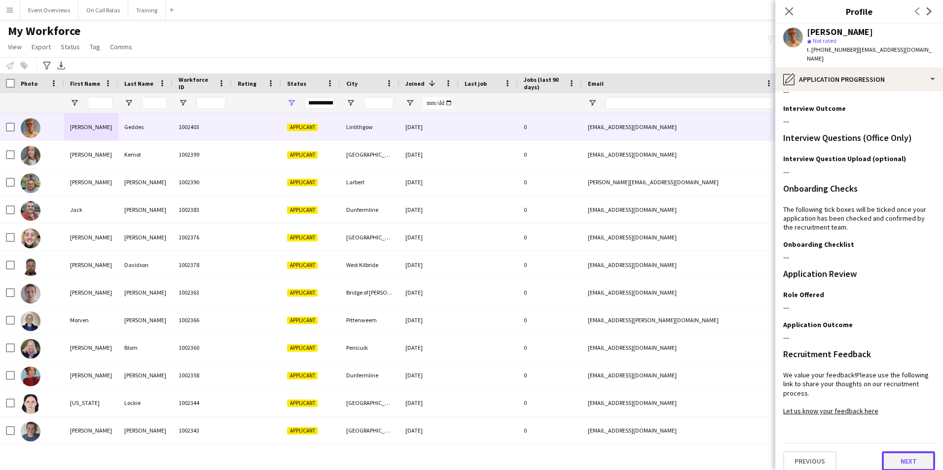
click at [890, 452] on button "Next" at bounding box center [908, 462] width 53 height 20
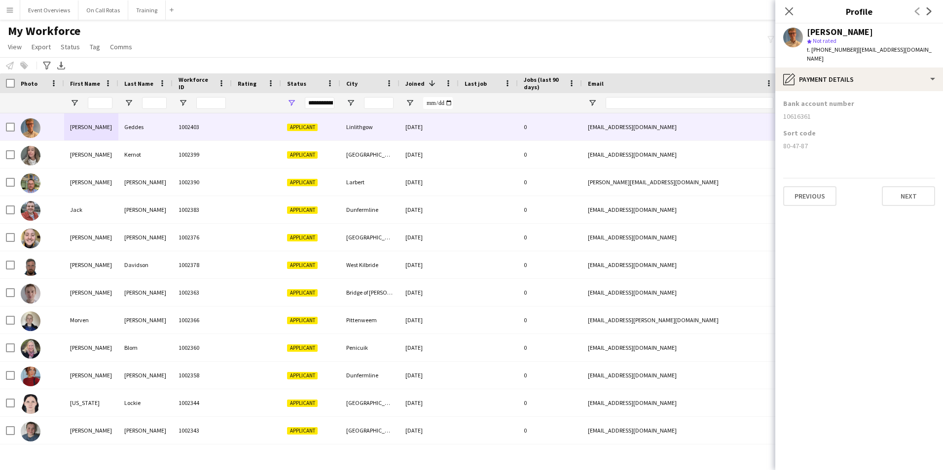
scroll to position [0, 0]
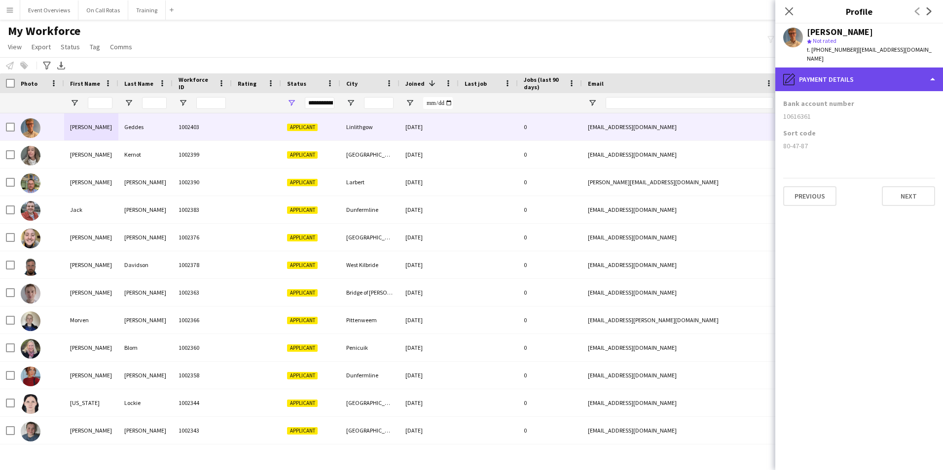
click at [849, 71] on div "pencil4 Payment details" at bounding box center [859, 80] width 168 height 24
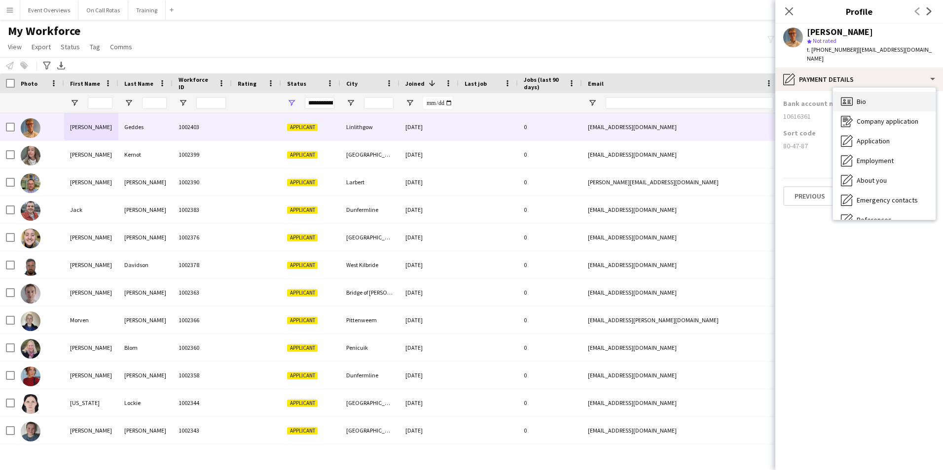
click at [864, 97] on span "Bio" at bounding box center [861, 101] width 9 height 9
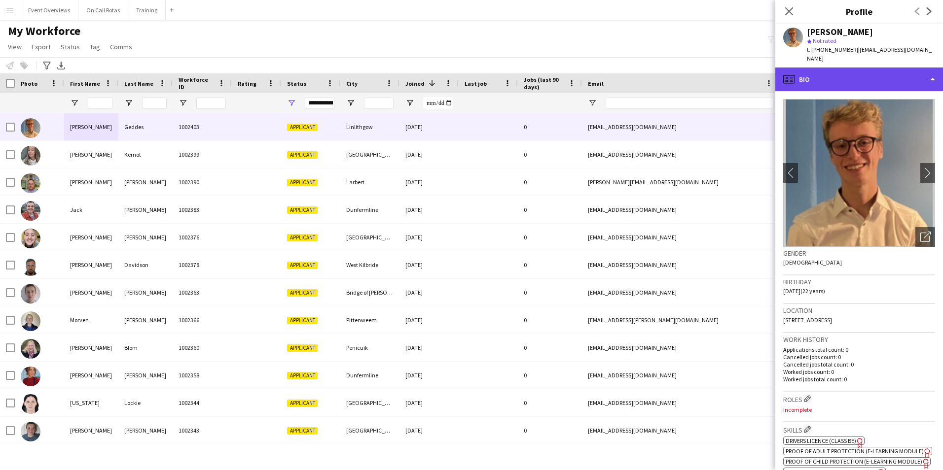
click at [830, 70] on div "profile Bio" at bounding box center [859, 80] width 168 height 24
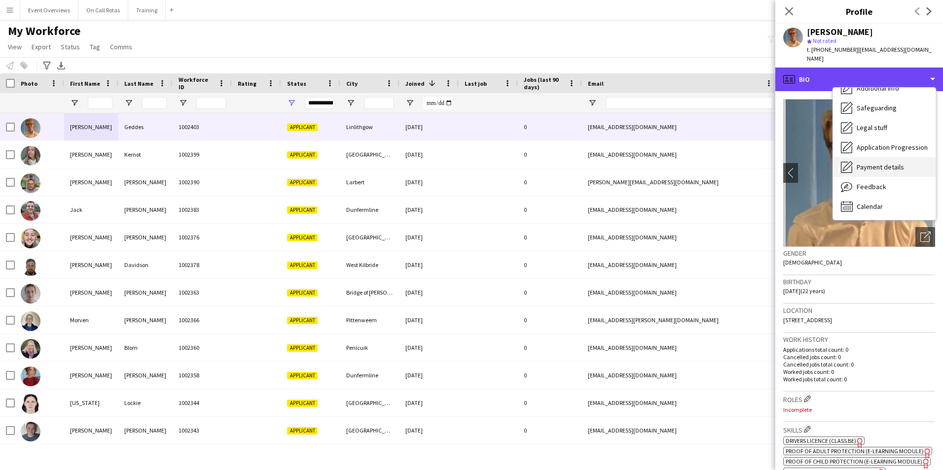
scroll to position [172, 0]
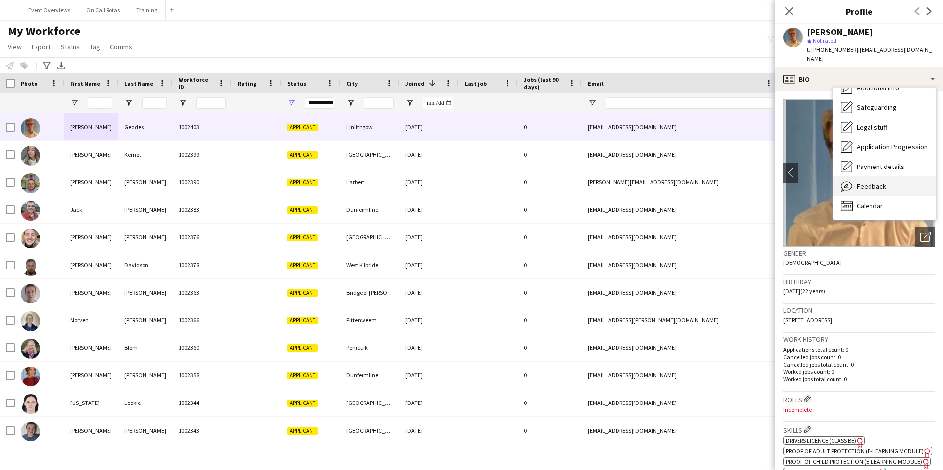
click at [862, 182] on span "Feedback" at bounding box center [872, 186] width 30 height 9
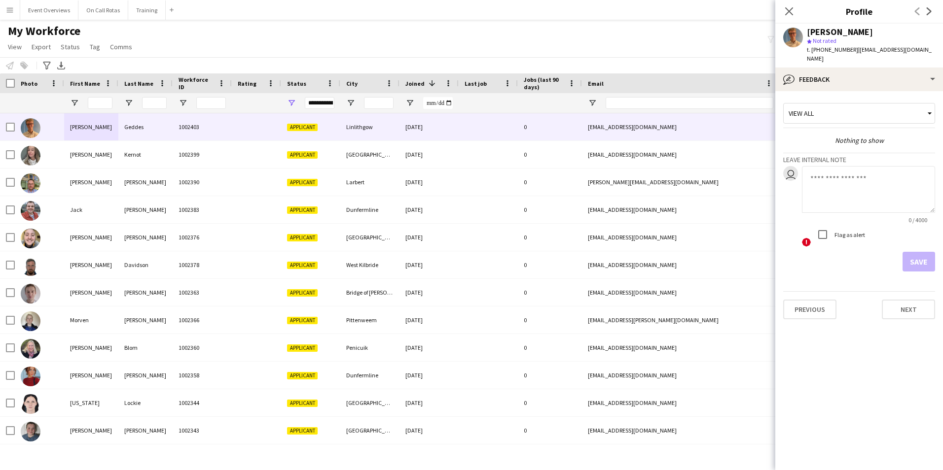
click at [835, 168] on textarea at bounding box center [868, 189] width 133 height 47
type textarea "**********"
click at [919, 255] on button "Save" at bounding box center [918, 262] width 33 height 20
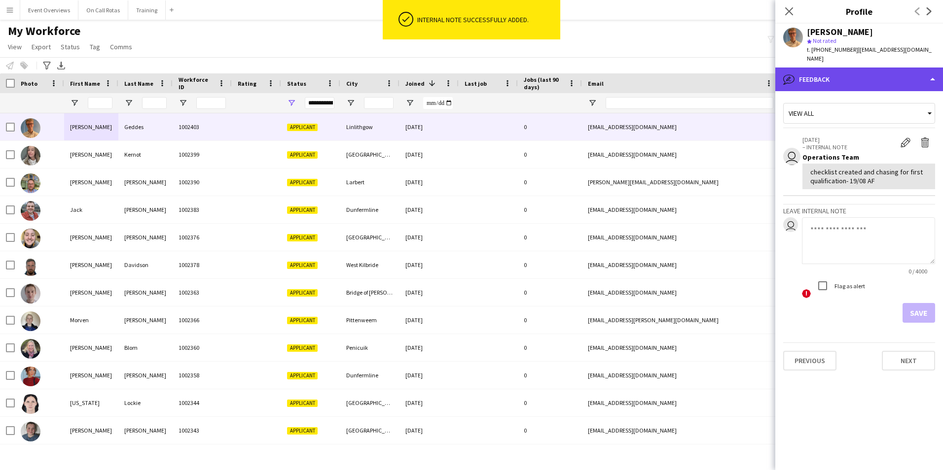
click at [859, 72] on div "bubble-pencil Feedback" at bounding box center [859, 80] width 168 height 24
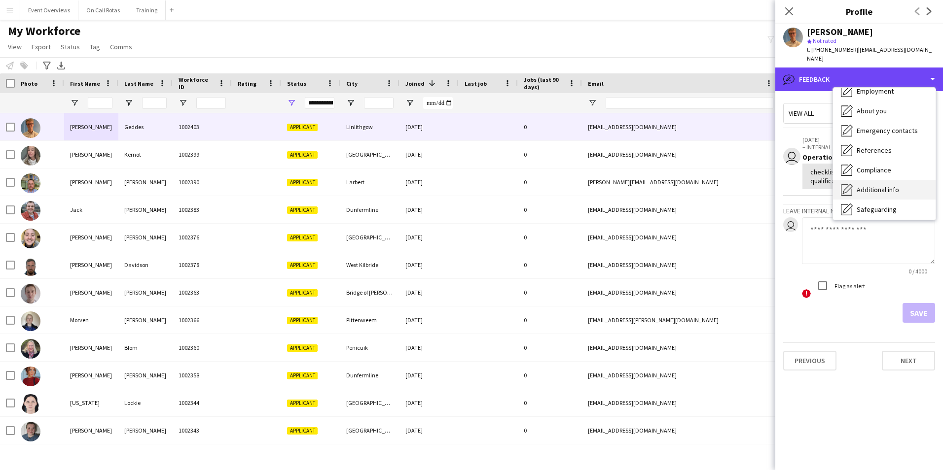
scroll to position [0, 0]
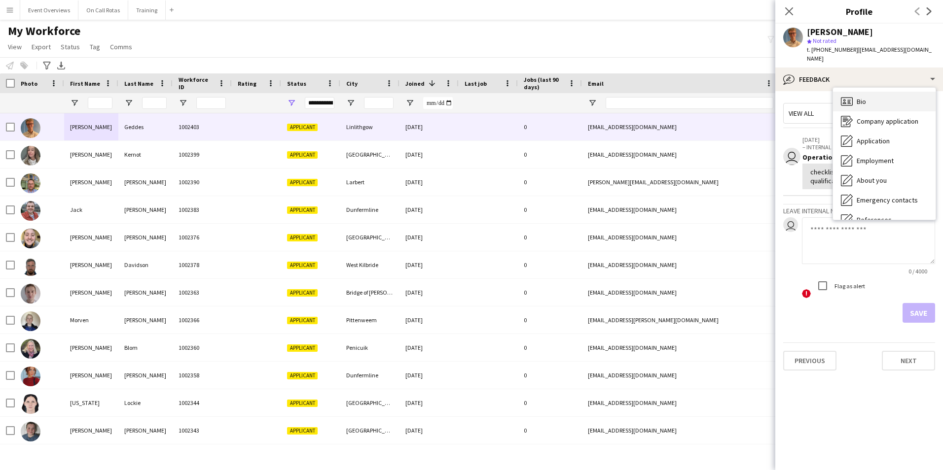
click at [867, 93] on div "Bio Bio" at bounding box center [884, 102] width 103 height 20
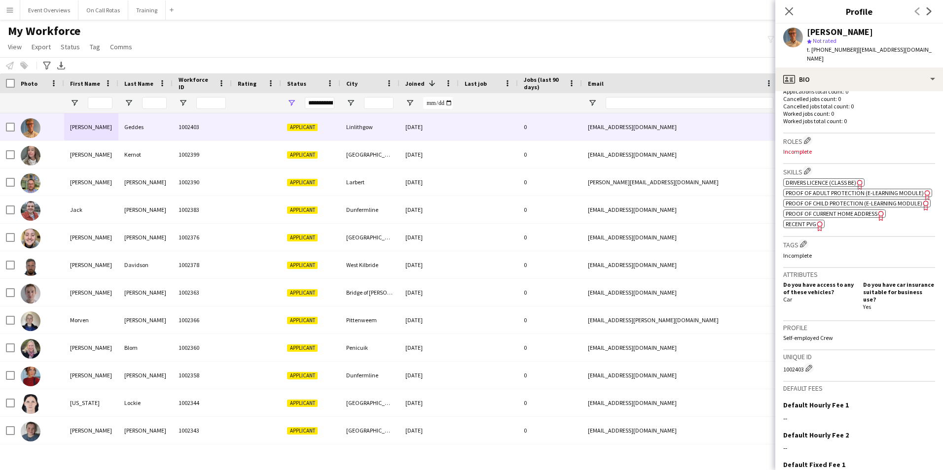
scroll to position [342, 0]
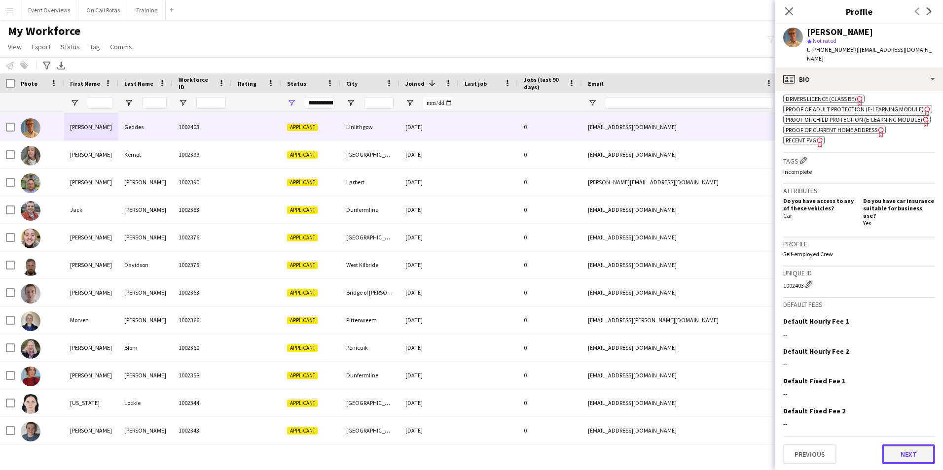
click at [903, 460] on button "Next" at bounding box center [908, 455] width 53 height 20
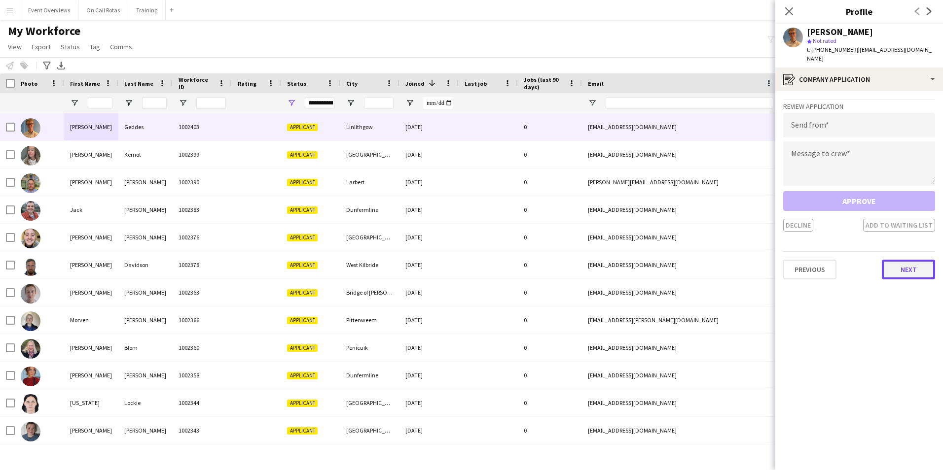
click at [910, 263] on button "Next" at bounding box center [908, 270] width 53 height 20
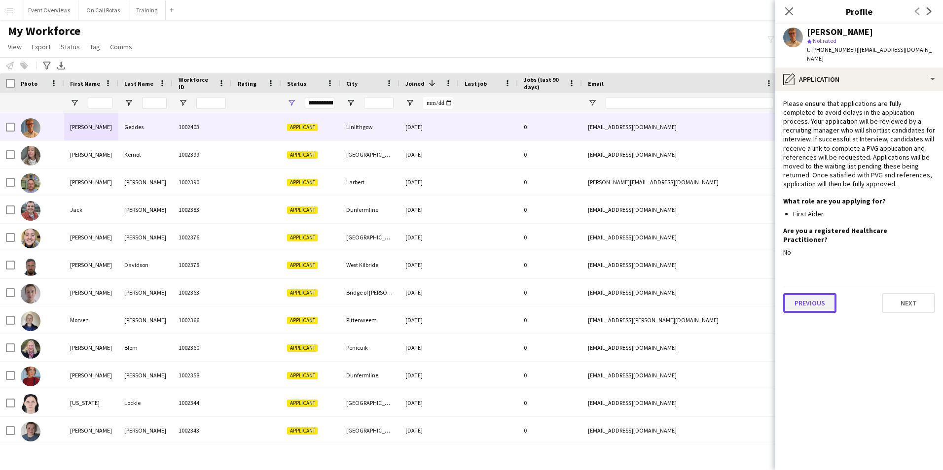
click at [818, 293] on button "Previous" at bounding box center [809, 303] width 53 height 20
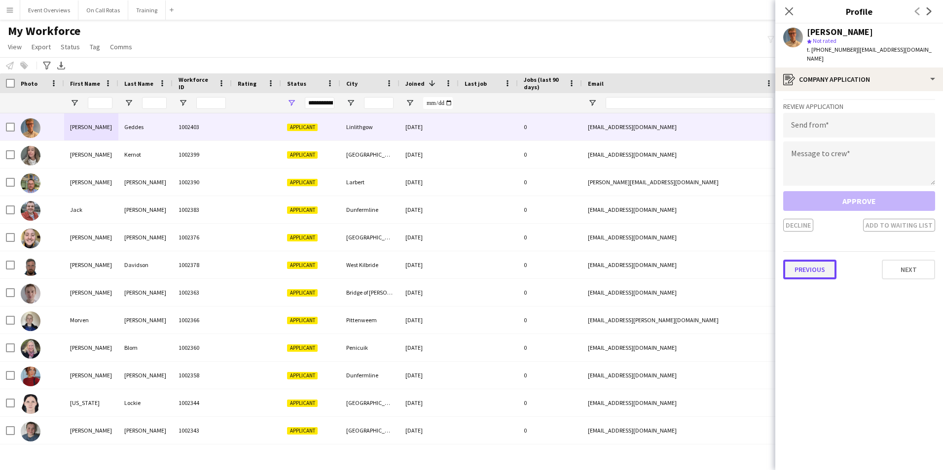
click at [804, 260] on button "Previous" at bounding box center [809, 270] width 53 height 20
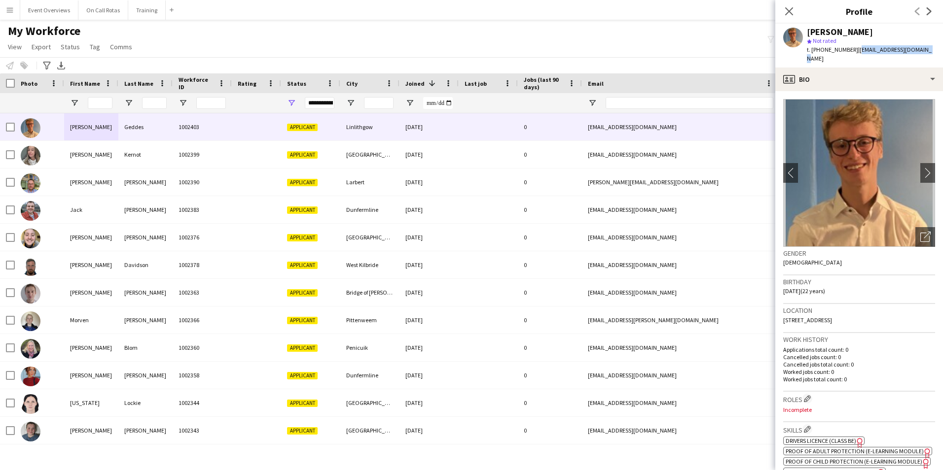
drag, startPoint x: 921, startPoint y: 47, endPoint x: 855, endPoint y: 50, distance: 66.7
click at [855, 50] on div "David Geddes star Not rated t. +447495873147 | d.davidgeddes@gmail.com" at bounding box center [859, 46] width 168 height 44
copy span "d.davidgeddes@gmail.com"
click at [784, 10] on app-icon "Close pop-in" at bounding box center [789, 11] width 14 height 14
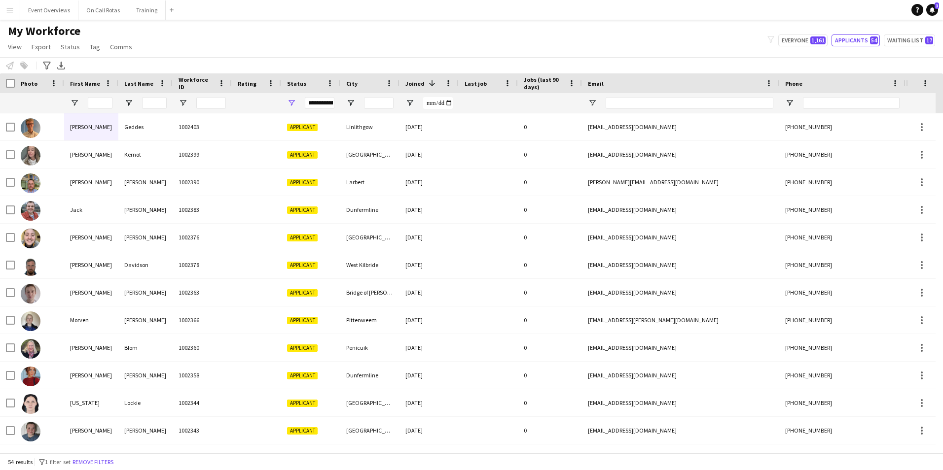
click at [6, 11] on app-icon "Menu" at bounding box center [10, 10] width 8 height 8
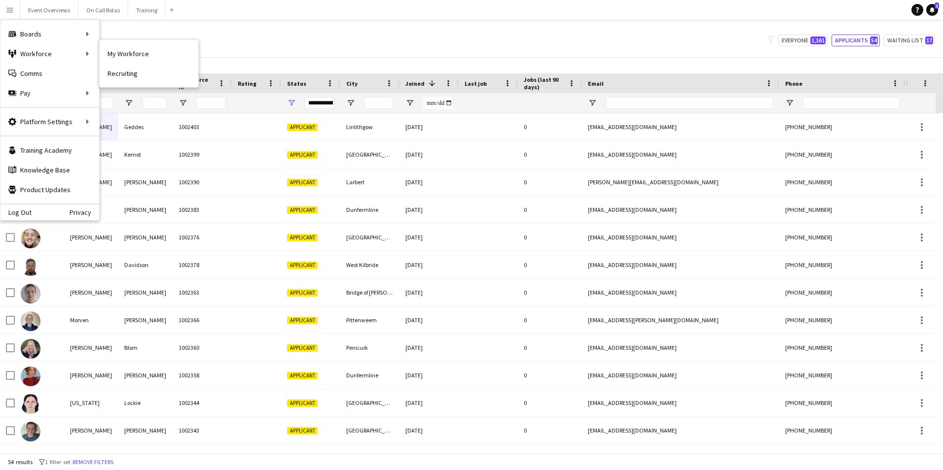
drag, startPoint x: 112, startPoint y: 49, endPoint x: 116, endPoint y: 71, distance: 21.5
click at [112, 49] on link "My Workforce" at bounding box center [149, 54] width 99 height 20
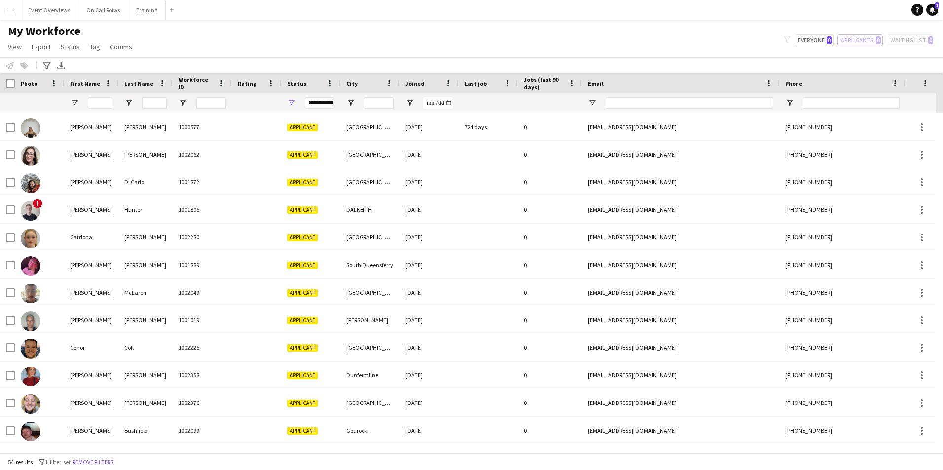
click at [330, 102] on div "**********" at bounding box center [320, 103] width 30 height 12
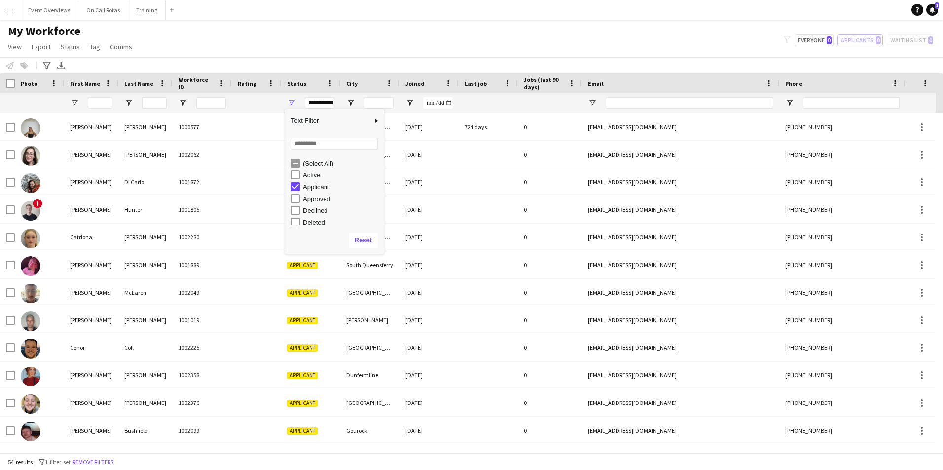
click at [385, 66] on div "Notify workforce Add to tag Select at least one crew to tag him or her. Advance…" at bounding box center [471, 65] width 943 height 16
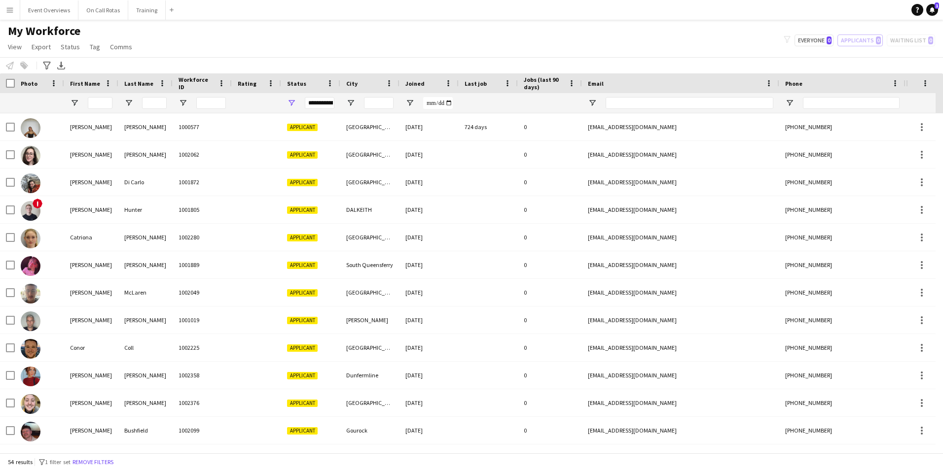
click at [477, 87] on span "Last job" at bounding box center [476, 83] width 22 height 7
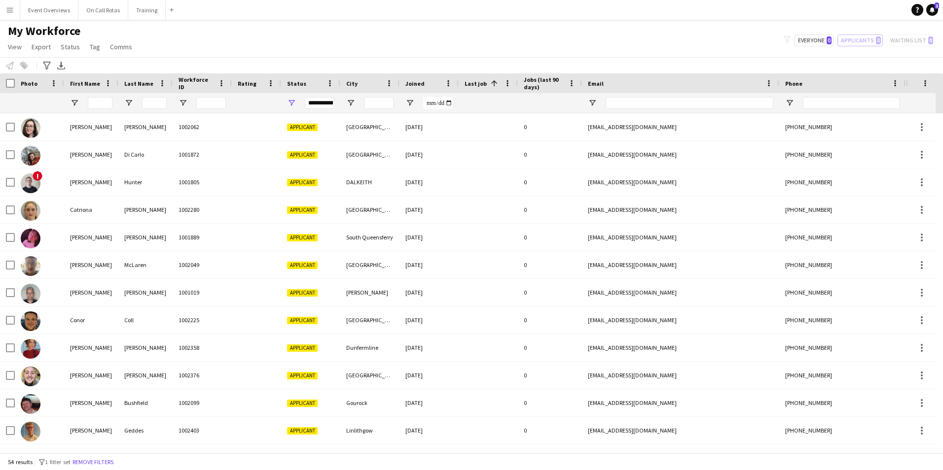
click at [477, 87] on span "Last job" at bounding box center [476, 83] width 22 height 7
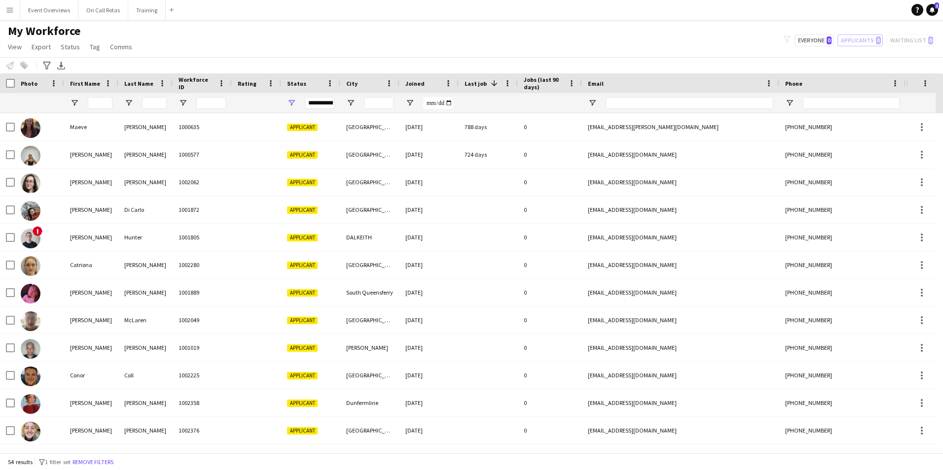
click at [422, 82] on span "Joined" at bounding box center [414, 83] width 19 height 7
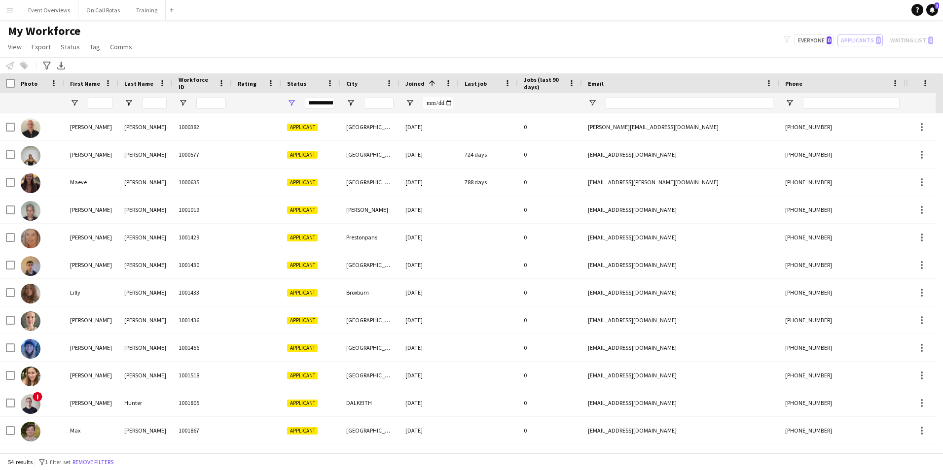
click at [422, 82] on span "Joined" at bounding box center [414, 83] width 19 height 7
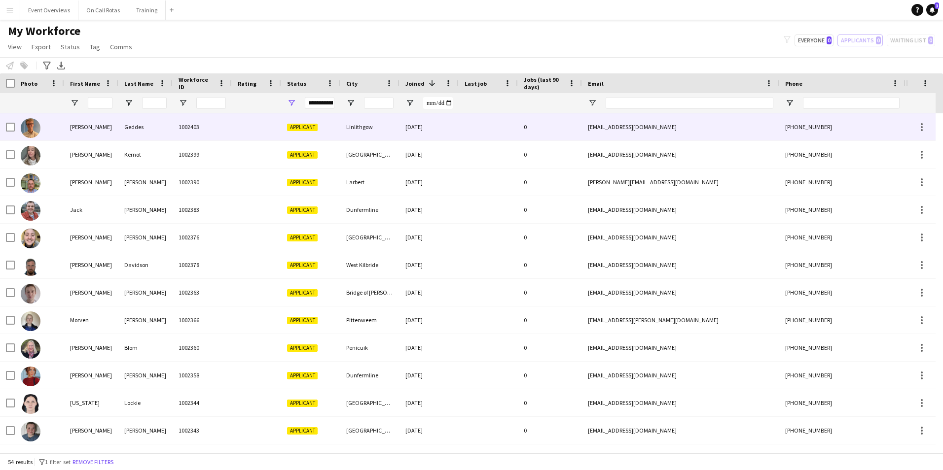
click at [247, 133] on div at bounding box center [256, 126] width 49 height 27
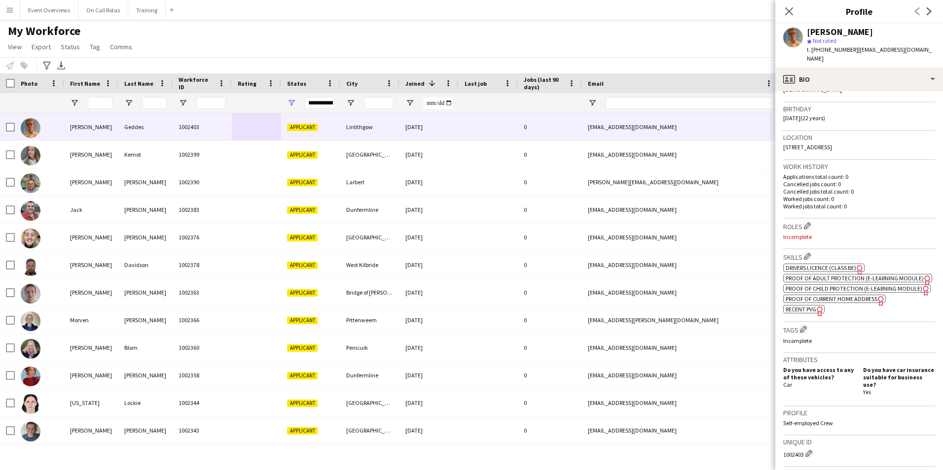
scroll to position [197, 0]
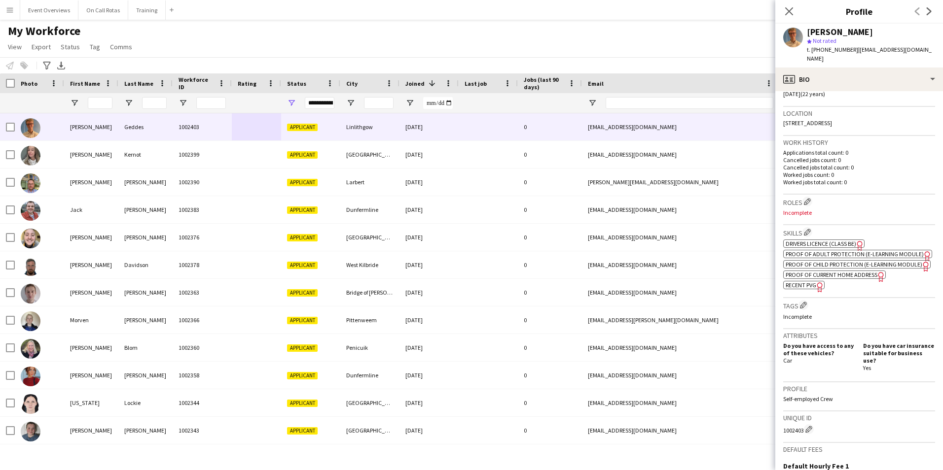
click at [818, 240] on span "Drivers Licence (Class BE)" at bounding box center [821, 243] width 71 height 7
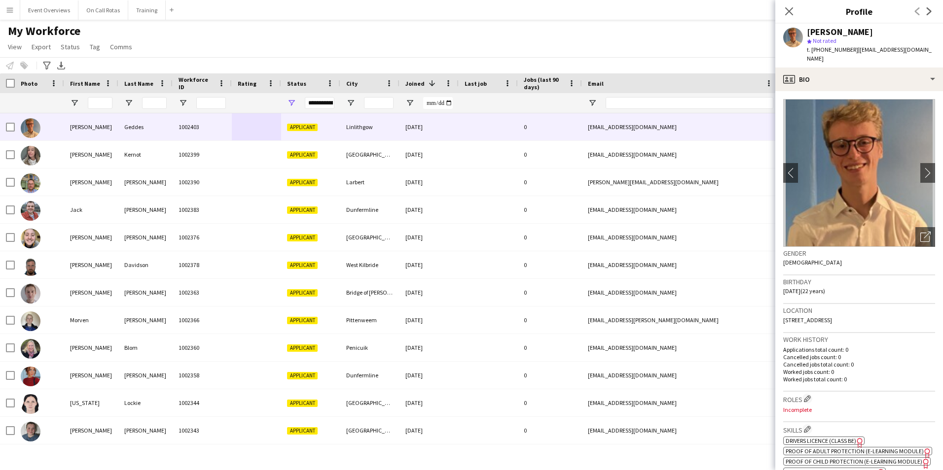
scroll to position [342, 0]
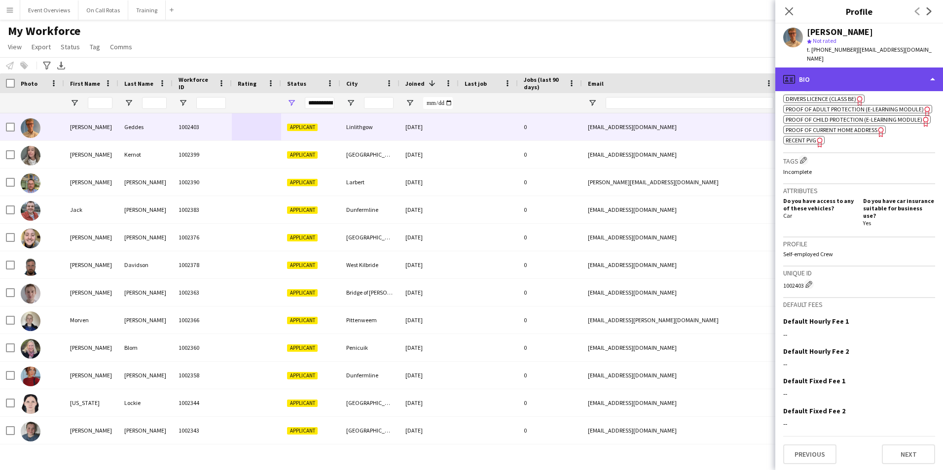
click at [840, 68] on div "profile Bio" at bounding box center [859, 80] width 168 height 24
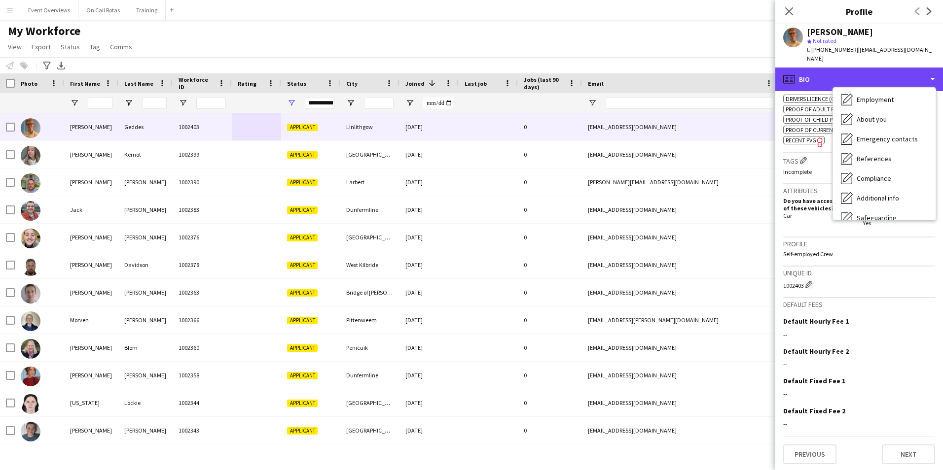
scroll to position [0, 0]
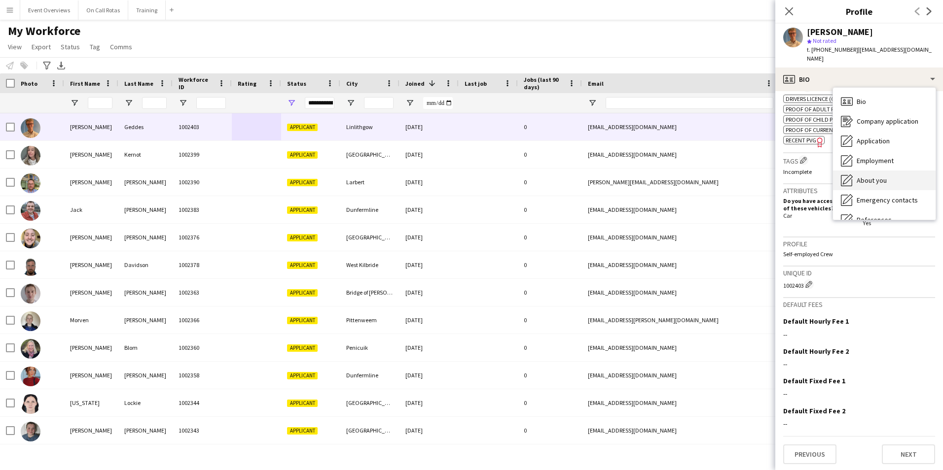
click at [866, 176] on span "About you" at bounding box center [872, 180] width 30 height 9
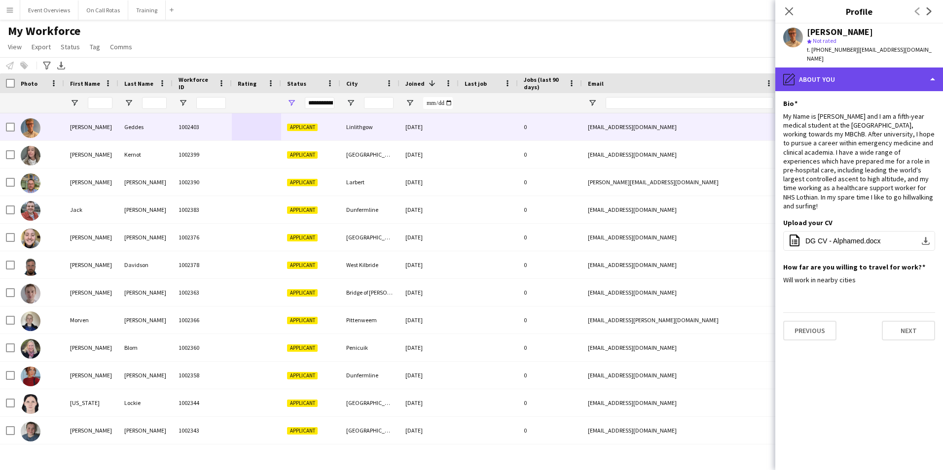
click at [847, 80] on div "pencil4 About you" at bounding box center [859, 80] width 168 height 24
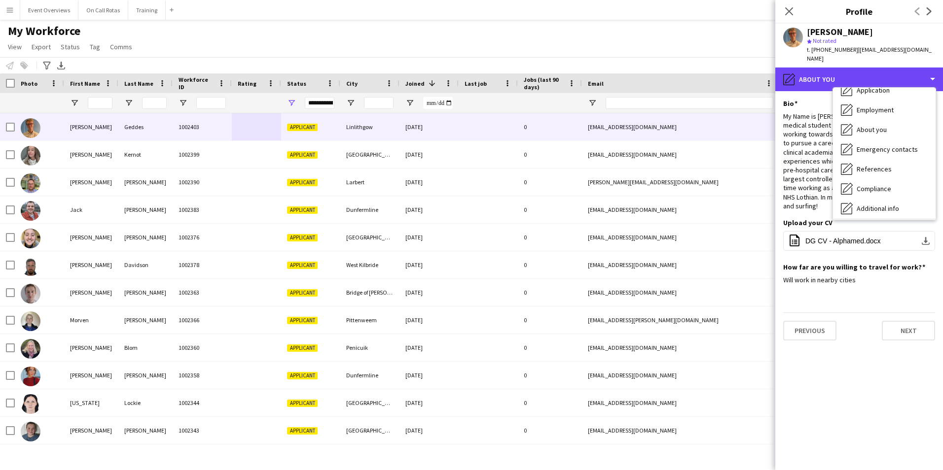
scroll to position [99, 0]
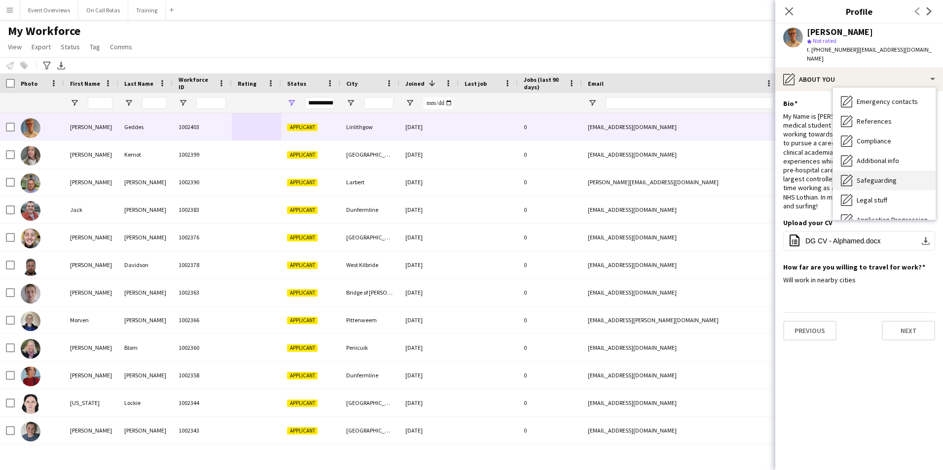
click at [878, 176] on span "Safeguarding" at bounding box center [877, 180] width 40 height 9
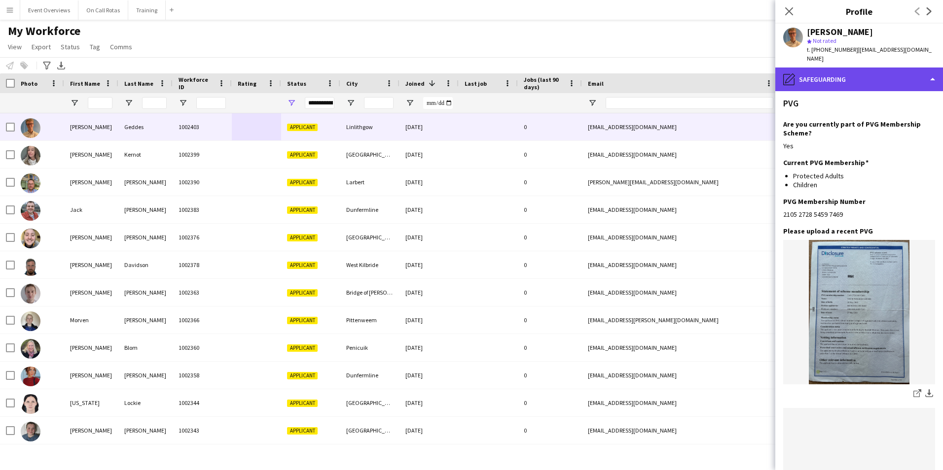
click at [850, 72] on div "pencil4 Safeguarding" at bounding box center [859, 80] width 168 height 24
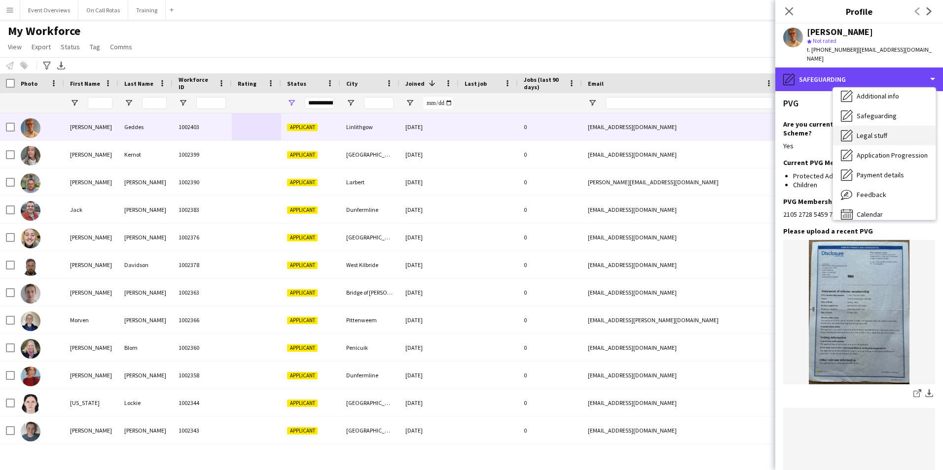
scroll to position [172, 0]
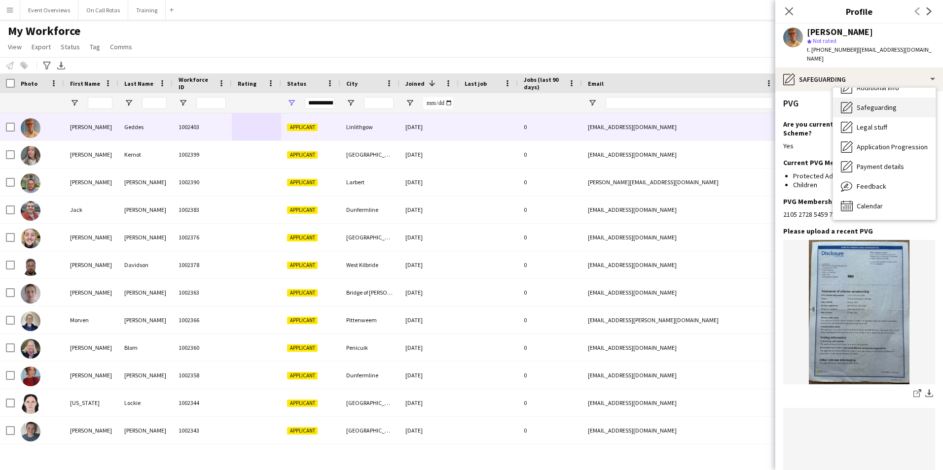
click at [862, 103] on span "Safeguarding" at bounding box center [877, 107] width 40 height 9
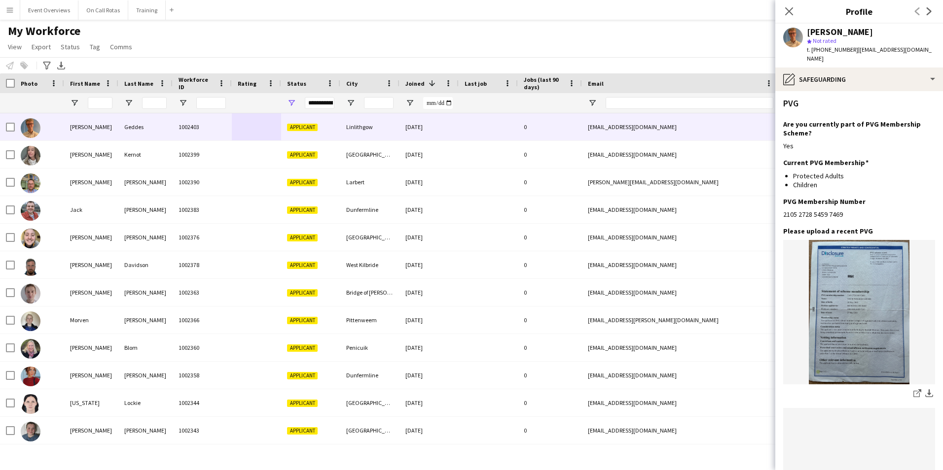
click at [857, 91] on app-section-data-types "PVG Are you currently part of PVG Membership Scheme? Edit this field Yes Curren…" at bounding box center [859, 280] width 168 height 379
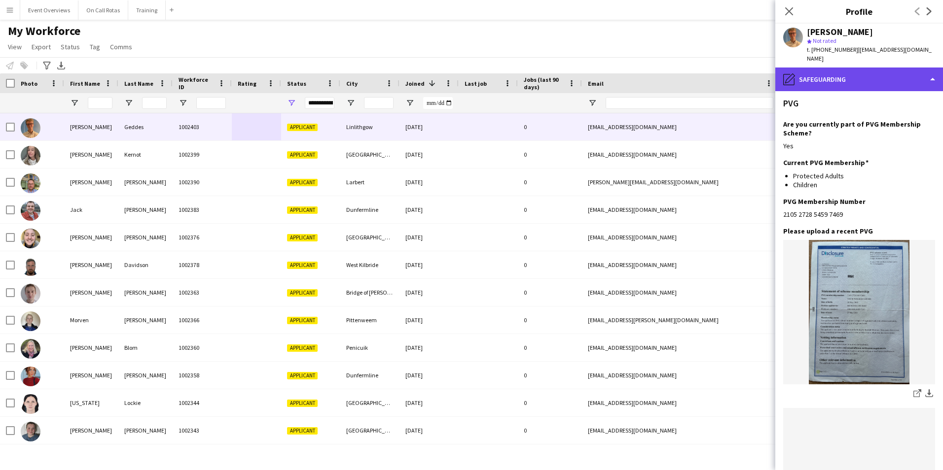
click at [857, 79] on div "pencil4 Safeguarding" at bounding box center [859, 80] width 168 height 24
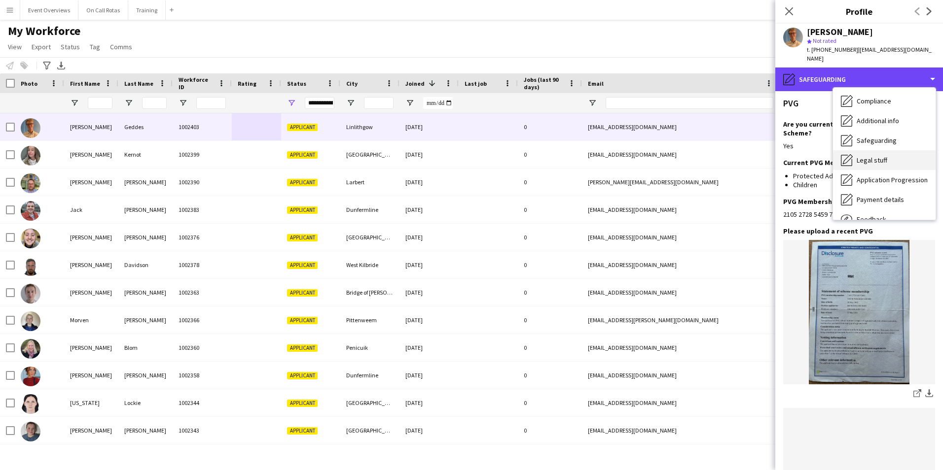
scroll to position [122, 0]
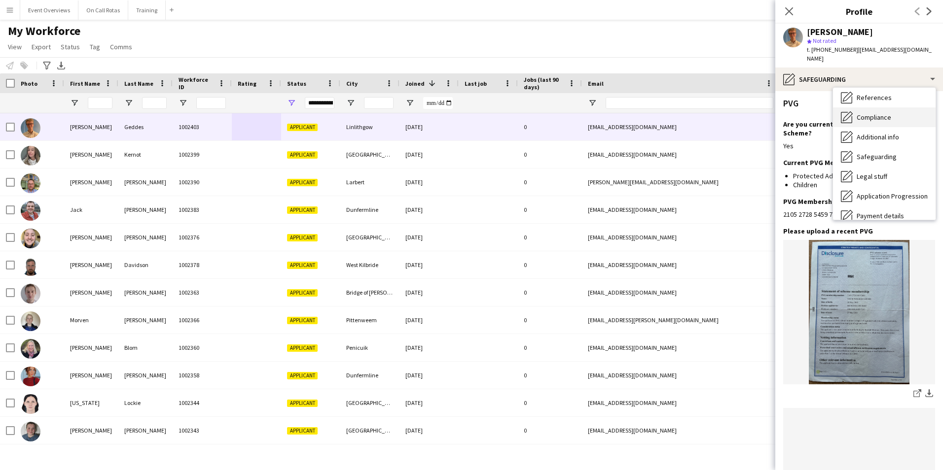
click at [872, 113] on span "Compliance" at bounding box center [874, 117] width 35 height 9
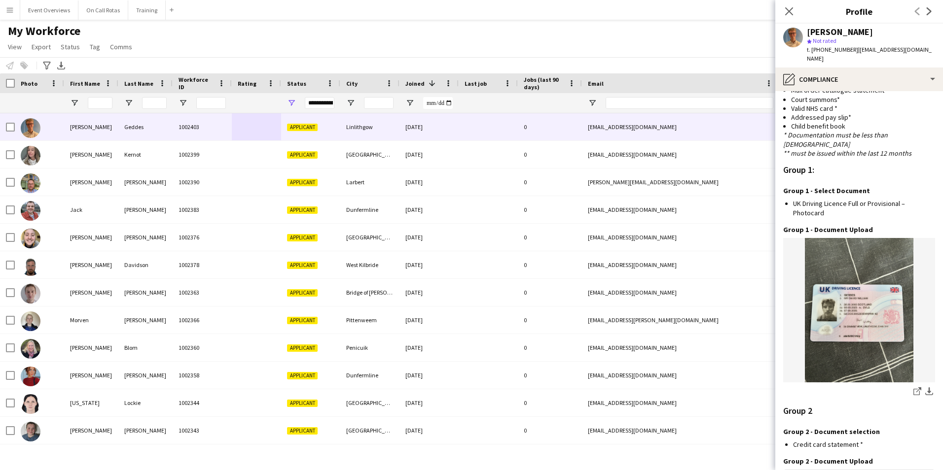
scroll to position [884, 0]
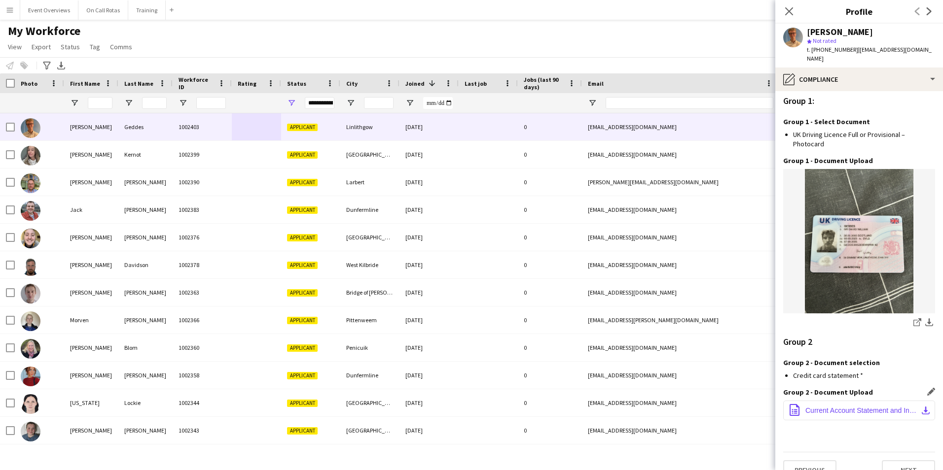
click at [864, 407] on span "Current Account Statement and Interest and Fees information.pdf" at bounding box center [860, 411] width 111 height 8
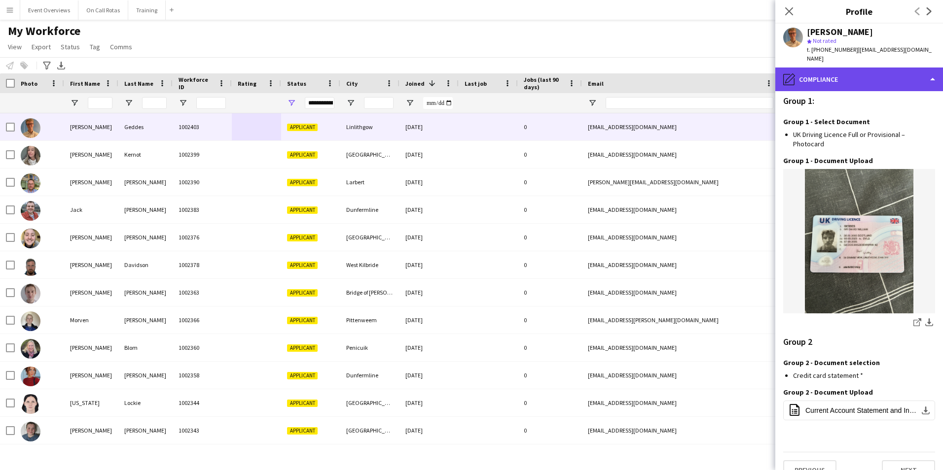
click at [835, 70] on div "pencil4 Compliance" at bounding box center [859, 80] width 168 height 24
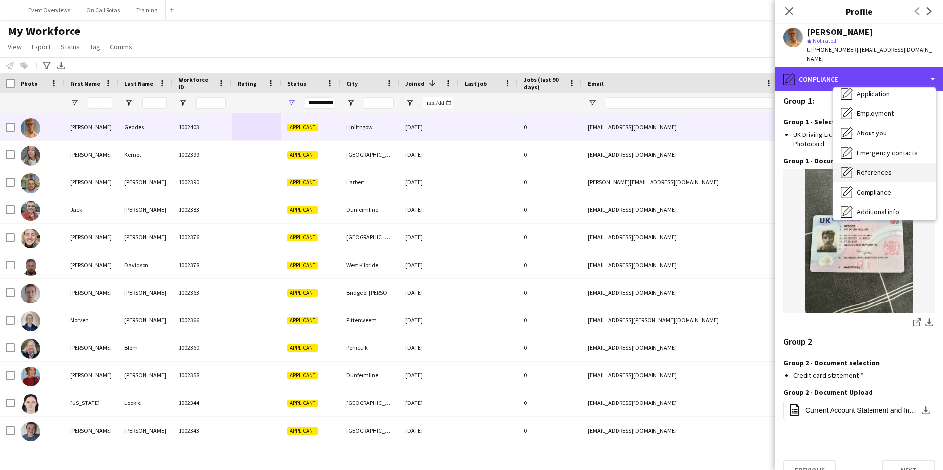
scroll to position [0, 0]
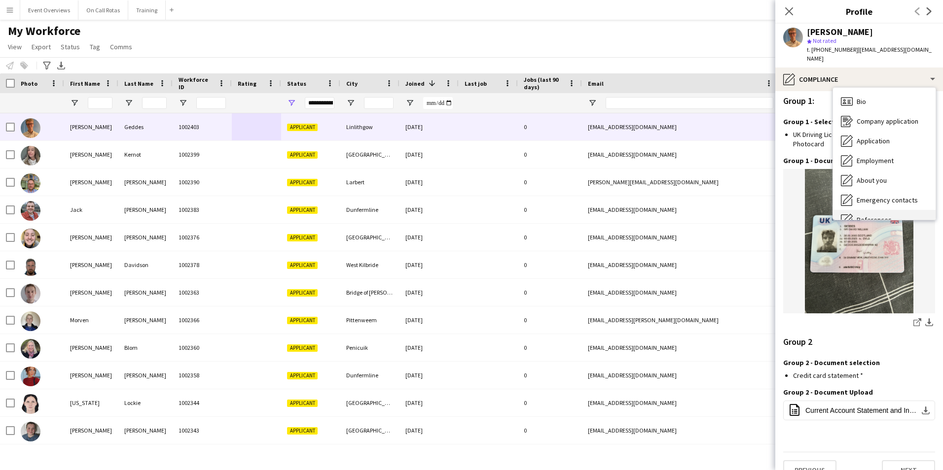
click at [856, 93] on div "Bio Bio" at bounding box center [884, 102] width 103 height 20
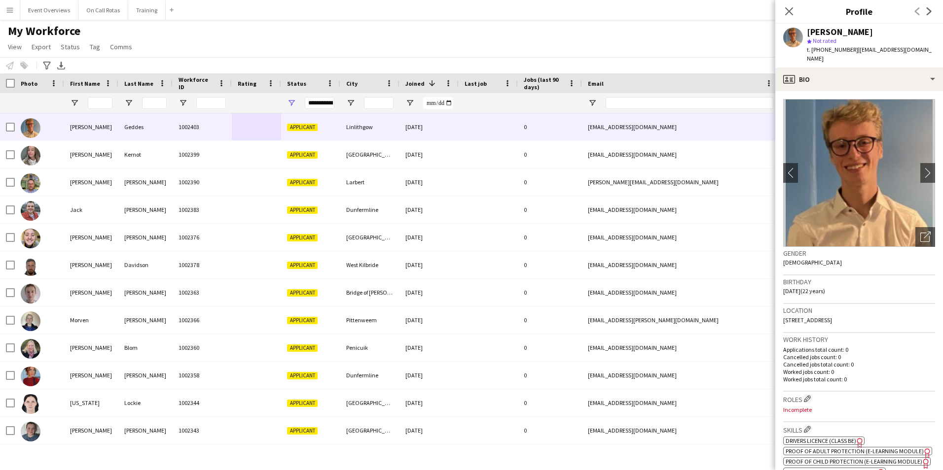
click at [797, 9] on div "Close pop-in" at bounding box center [789, 11] width 28 height 23
click at [794, 10] on app-icon "Close pop-in" at bounding box center [789, 11] width 14 height 14
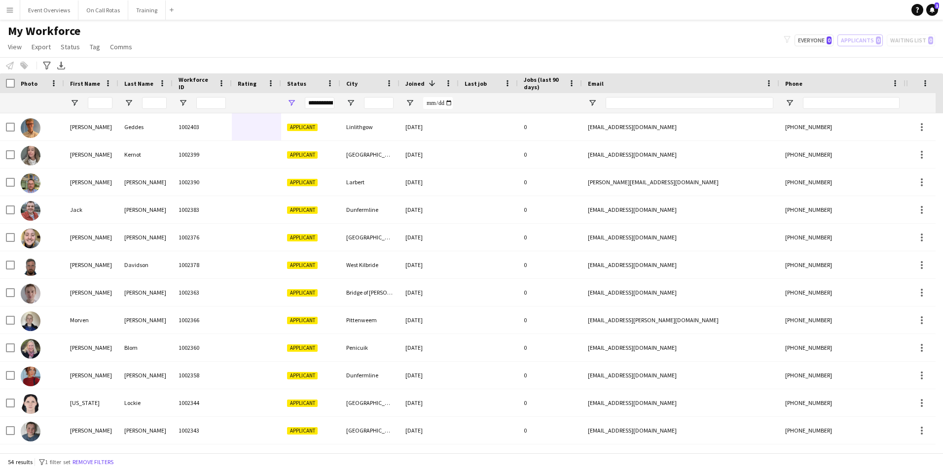
click at [319, 100] on div "**********" at bounding box center [320, 103] width 30 height 12
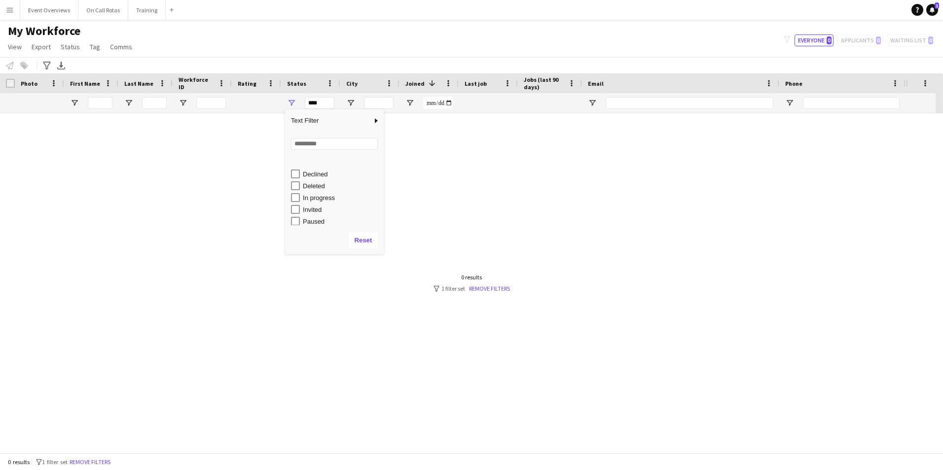
scroll to position [49, 0]
type input "**********"
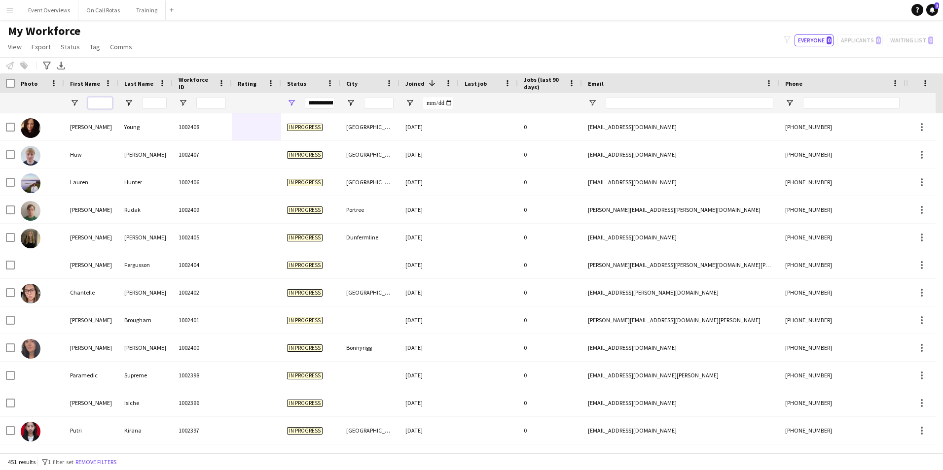
click at [107, 105] on input "First Name Filter Input" at bounding box center [100, 103] width 25 height 12
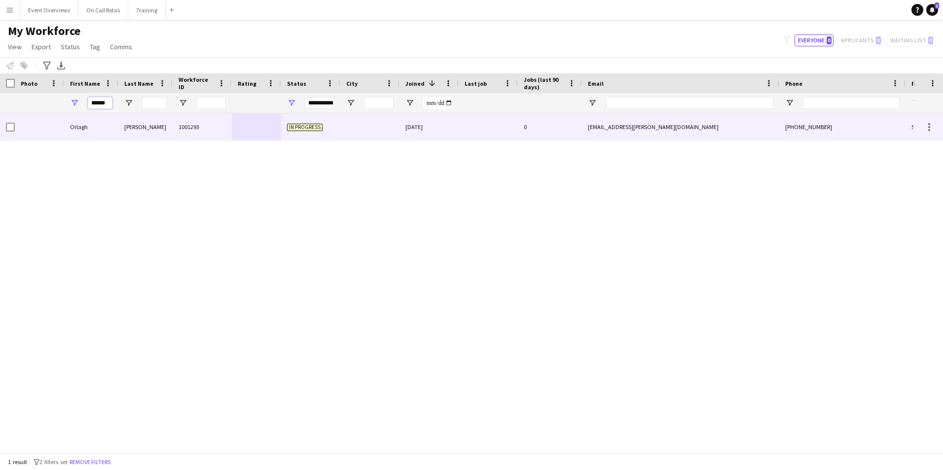
type input "******"
click at [89, 123] on div "Orlagh" at bounding box center [91, 126] width 54 height 27
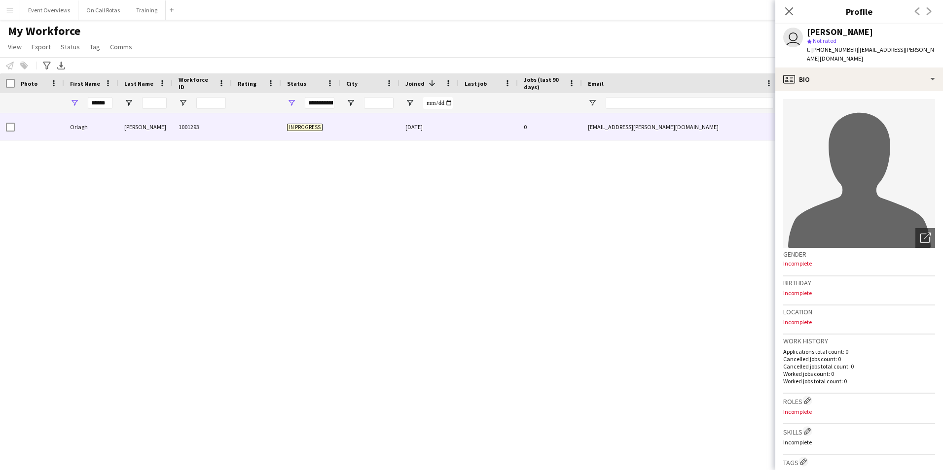
scroll to position [270, 0]
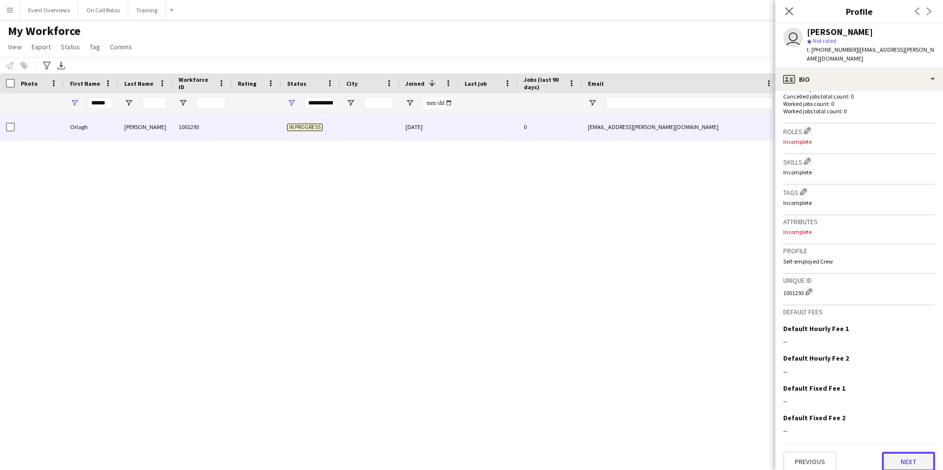
click at [900, 452] on button "Next" at bounding box center [908, 462] width 53 height 20
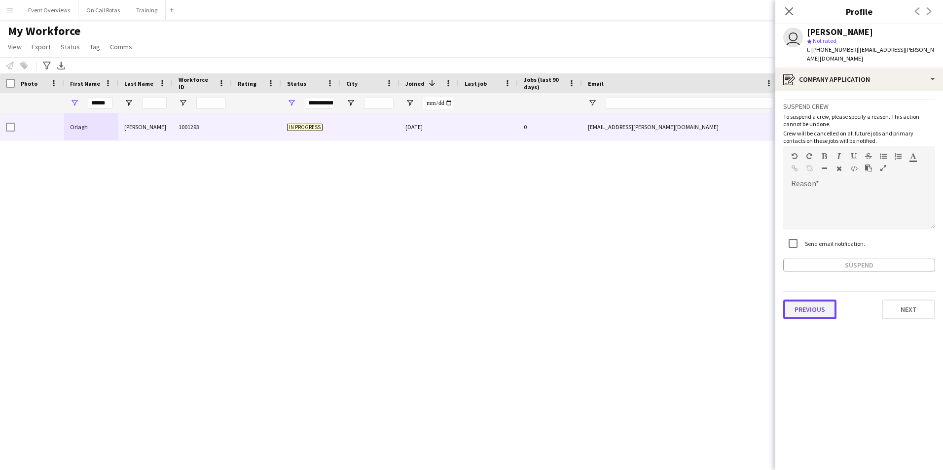
click at [817, 303] on button "Previous" at bounding box center [809, 310] width 53 height 20
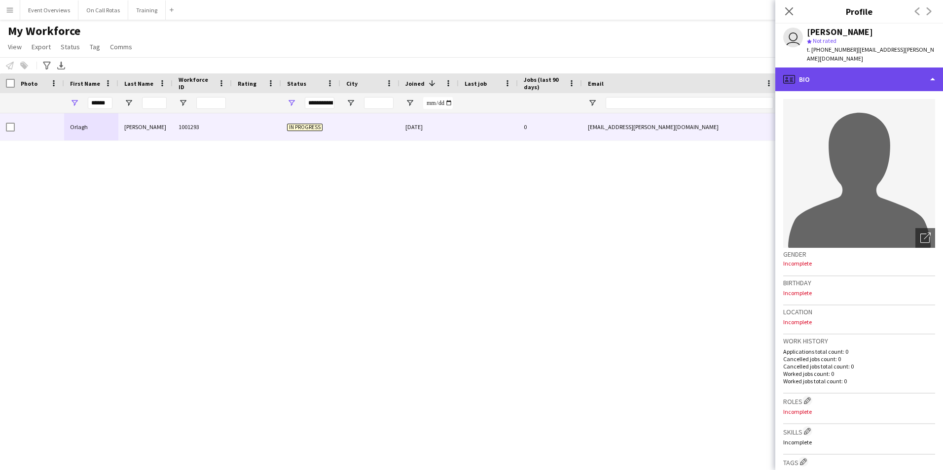
click at [814, 70] on div "profile Bio" at bounding box center [859, 80] width 168 height 24
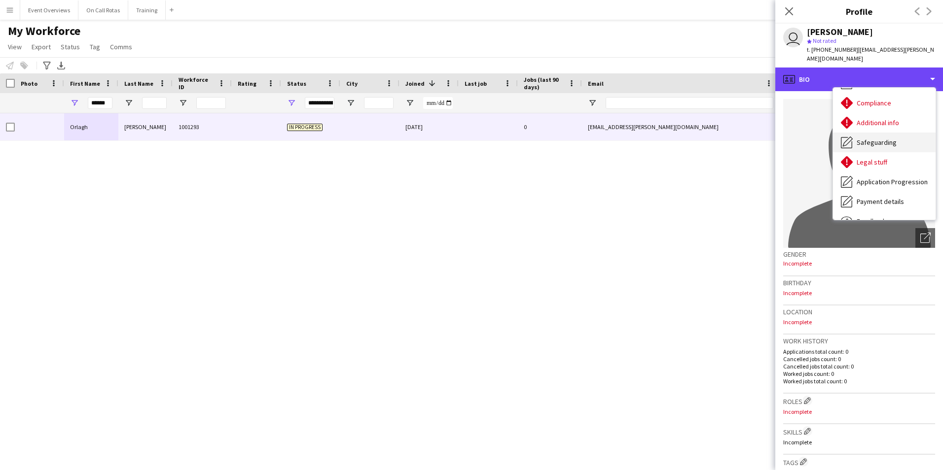
scroll to position [122, 0]
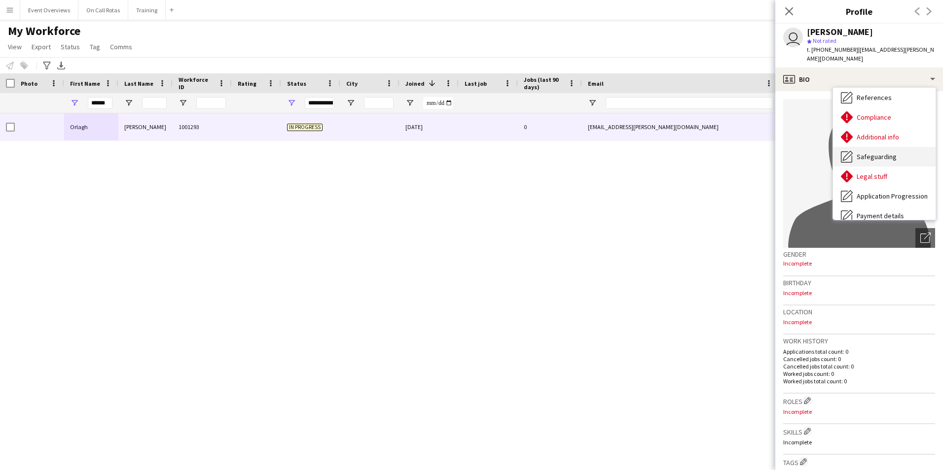
click at [864, 152] on span "Safeguarding" at bounding box center [877, 156] width 40 height 9
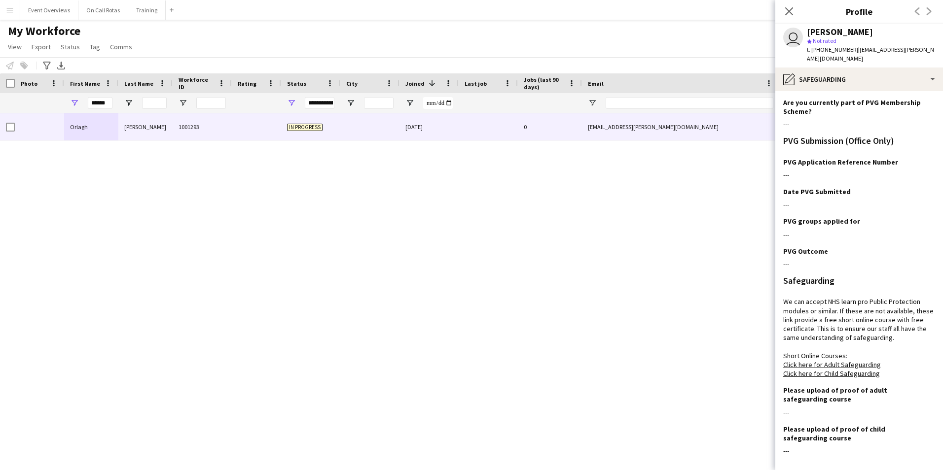
scroll to position [0, 0]
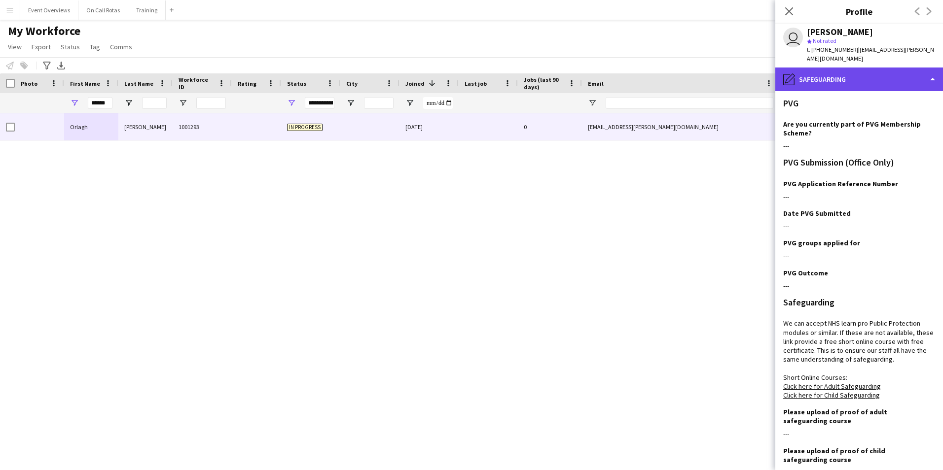
click at [821, 74] on div "pencil4 Safeguarding" at bounding box center [859, 80] width 168 height 24
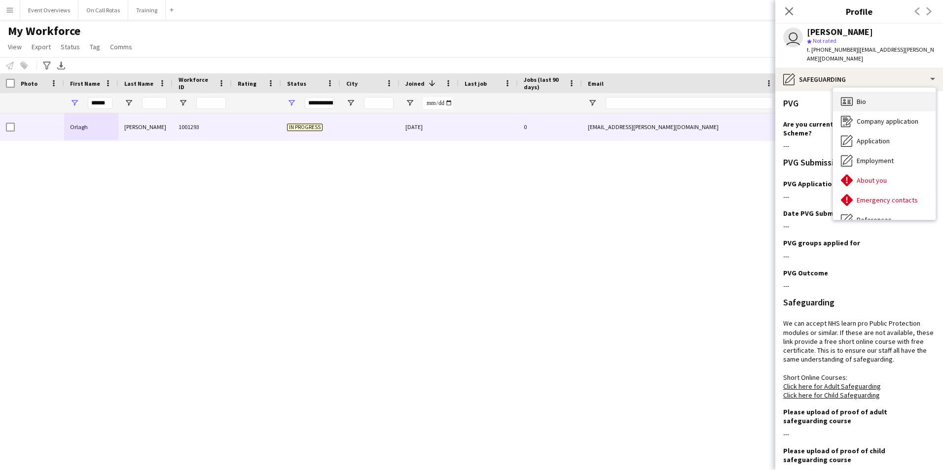
click at [861, 97] on span "Bio" at bounding box center [861, 101] width 9 height 9
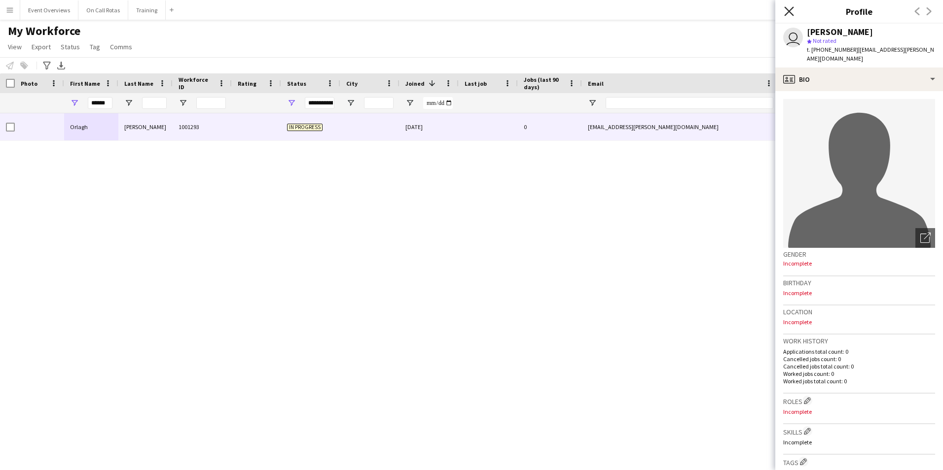
click at [789, 8] on icon "Close pop-in" at bounding box center [788, 10] width 9 height 9
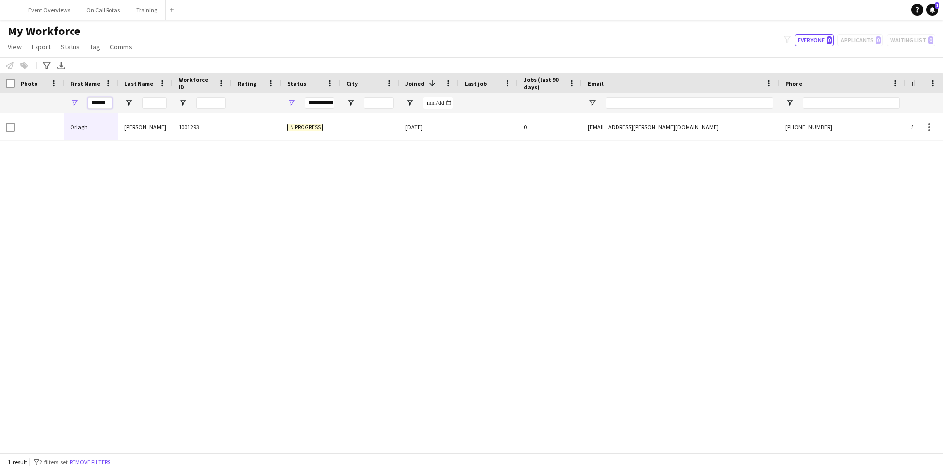
drag, startPoint x: 110, startPoint y: 105, endPoint x: 48, endPoint y: 112, distance: 62.6
click at [48, 112] on div "**********" at bounding box center [534, 103] width 1069 height 20
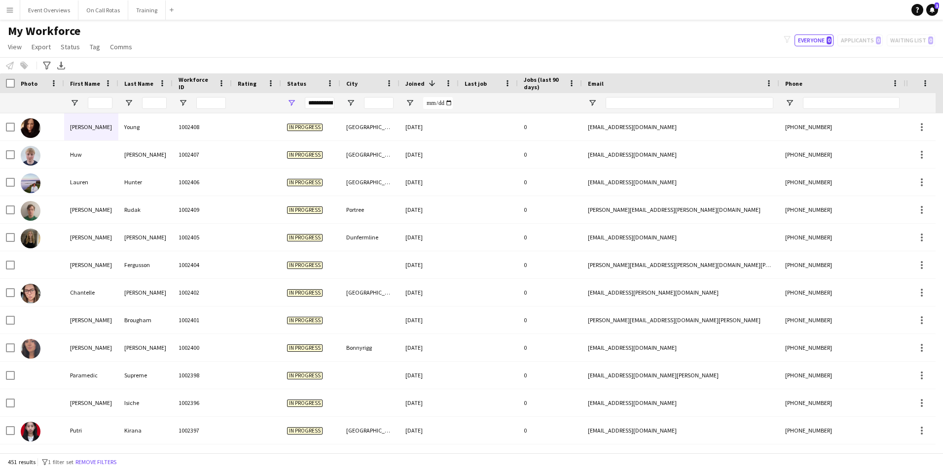
click at [8, 12] on app-icon "Menu" at bounding box center [10, 10] width 8 height 8
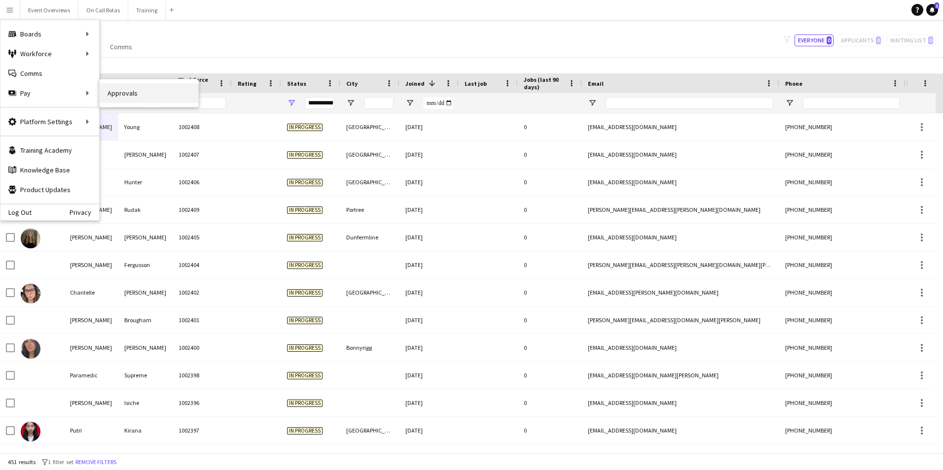
click at [113, 91] on link "Approvals" at bounding box center [149, 93] width 99 height 20
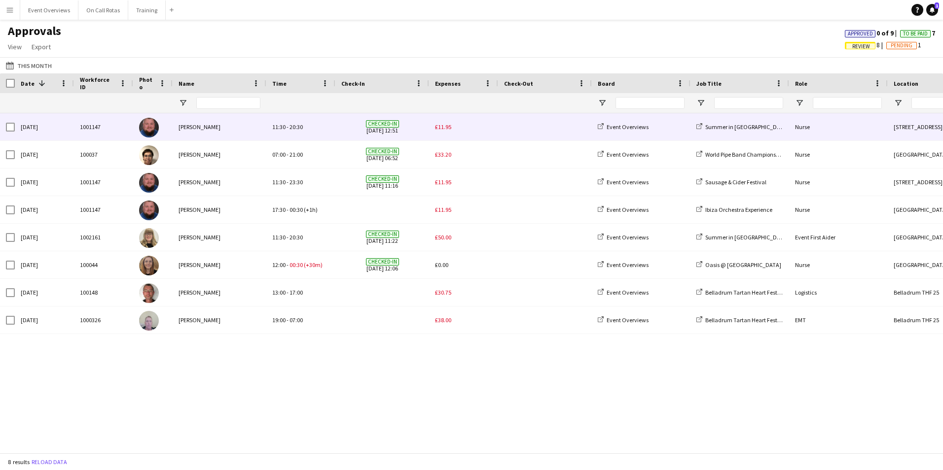
click at [448, 129] on span "£11.95" at bounding box center [443, 126] width 16 height 7
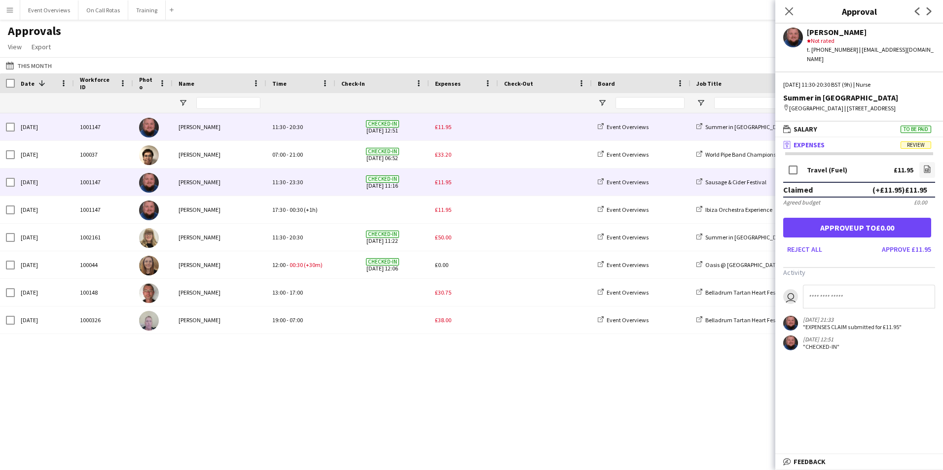
click at [438, 182] on span "£11.95" at bounding box center [443, 182] width 16 height 7
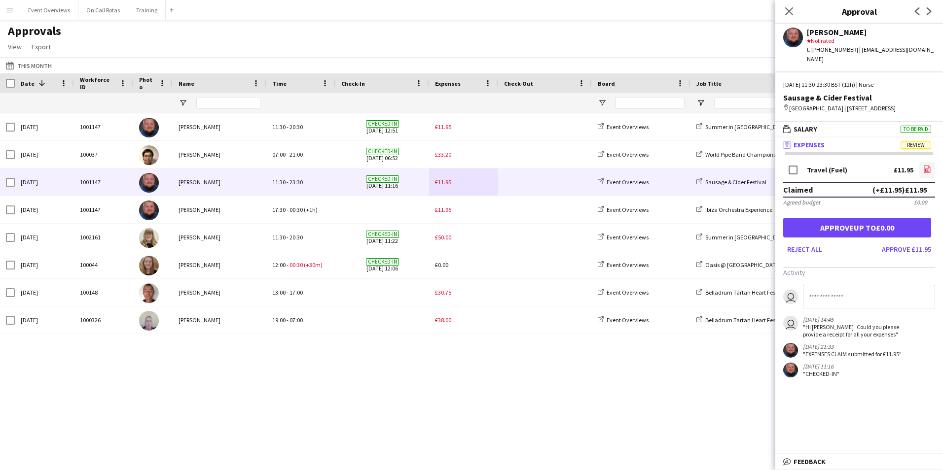
click at [929, 166] on icon "file-image" at bounding box center [927, 169] width 8 height 8
click at [787, 7] on icon "Close pop-in" at bounding box center [788, 10] width 9 height 9
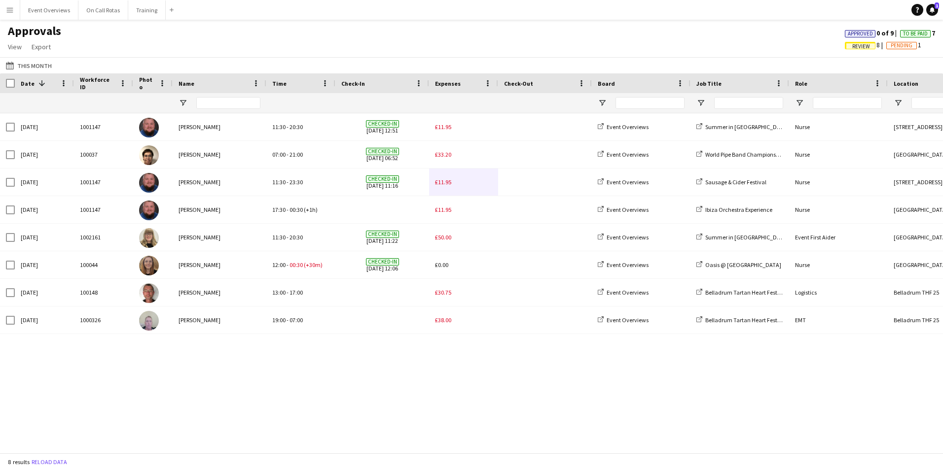
click at [8, 11] on app-icon "Menu" at bounding box center [10, 10] width 8 height 8
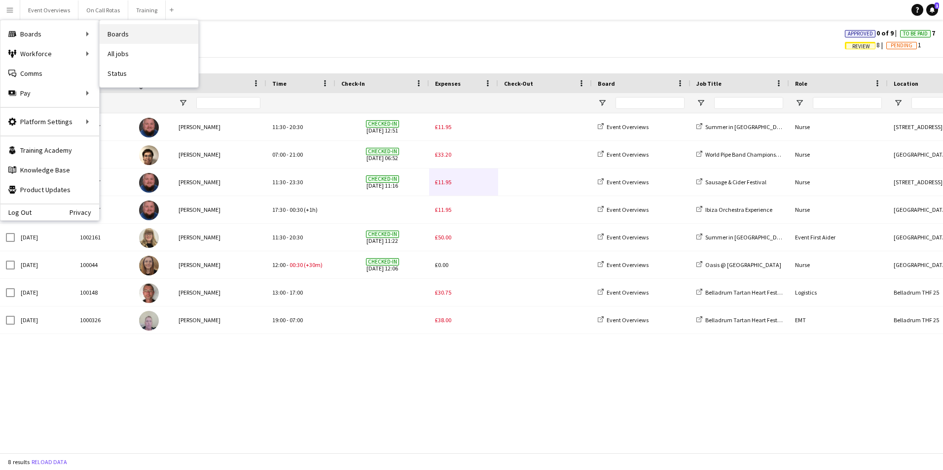
click at [122, 36] on link "Boards" at bounding box center [149, 34] width 99 height 20
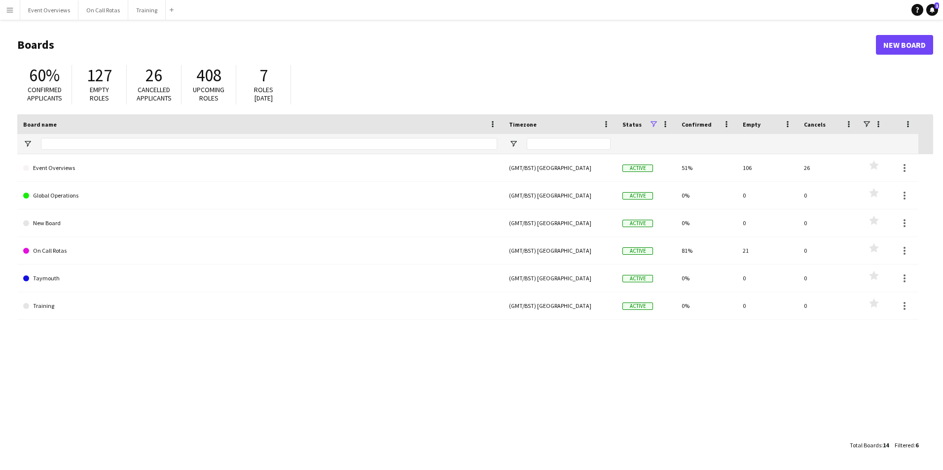
click at [3, 11] on button "Menu" at bounding box center [10, 10] width 20 height 20
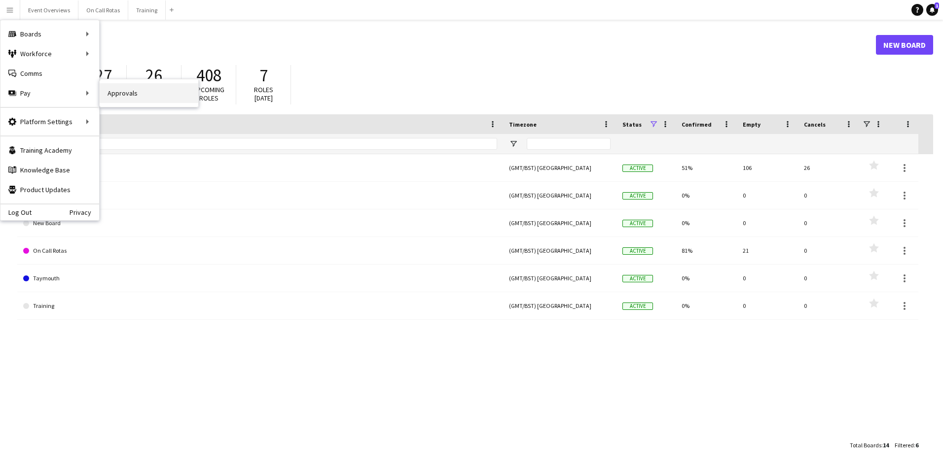
click at [108, 92] on link "Approvals" at bounding box center [149, 93] width 99 height 20
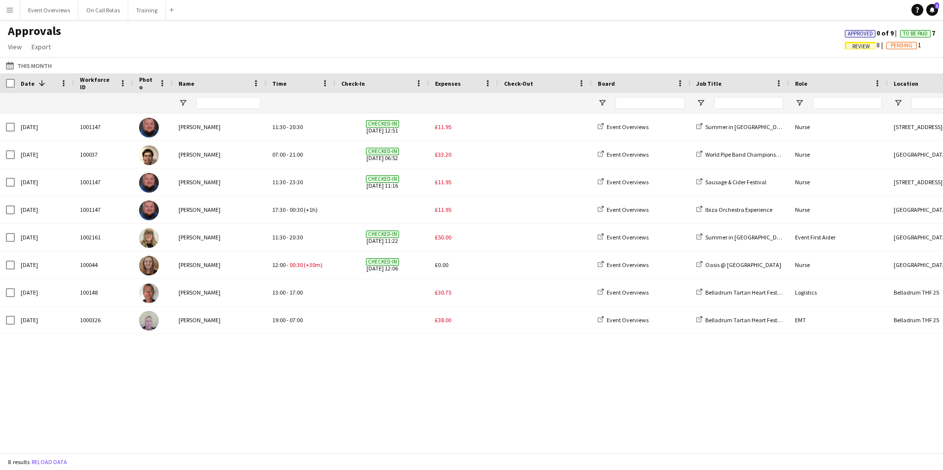
click at [863, 46] on span "Review" at bounding box center [861, 46] width 18 height 6
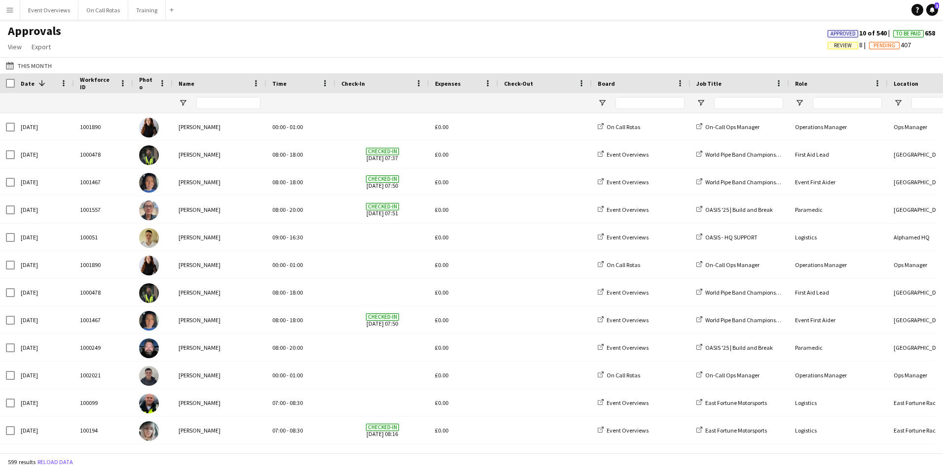
click at [881, 44] on span "Pending" at bounding box center [884, 45] width 22 height 6
click at [852, 35] on span "Approved" at bounding box center [846, 34] width 25 height 6
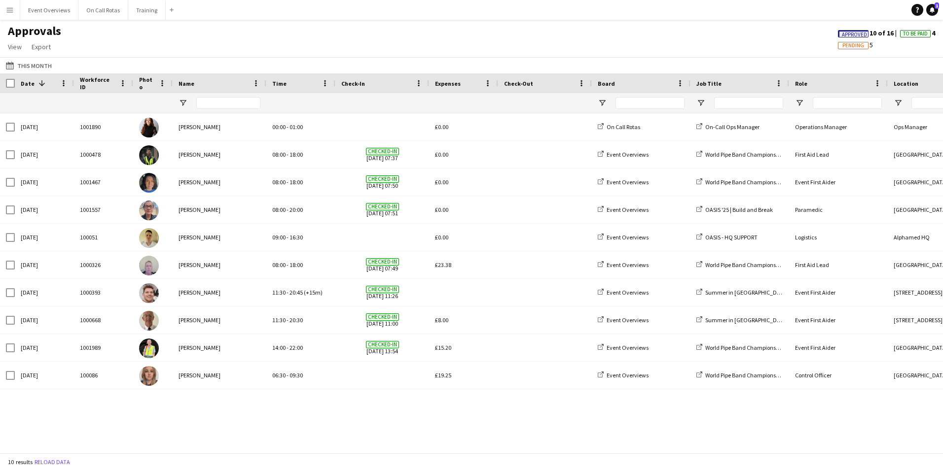
click at [903, 36] on span "To Be Paid" at bounding box center [915, 34] width 25 height 6
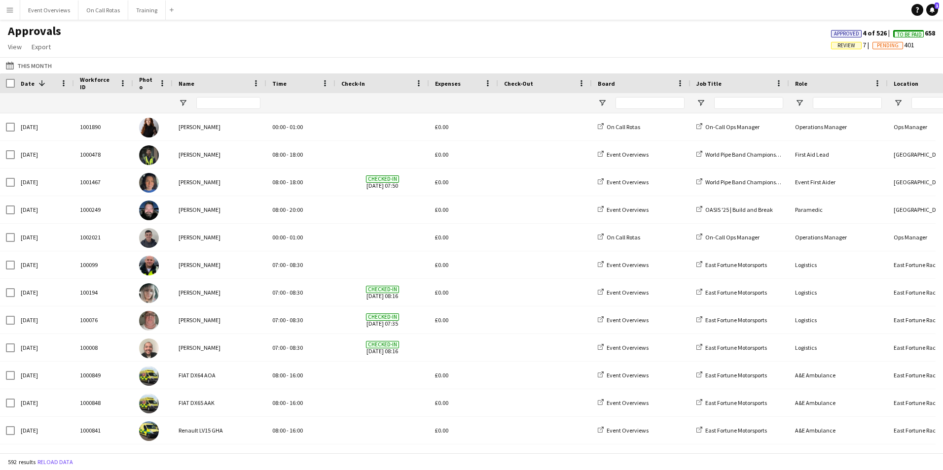
click at [848, 45] on span "Review" at bounding box center [846, 45] width 18 height 6
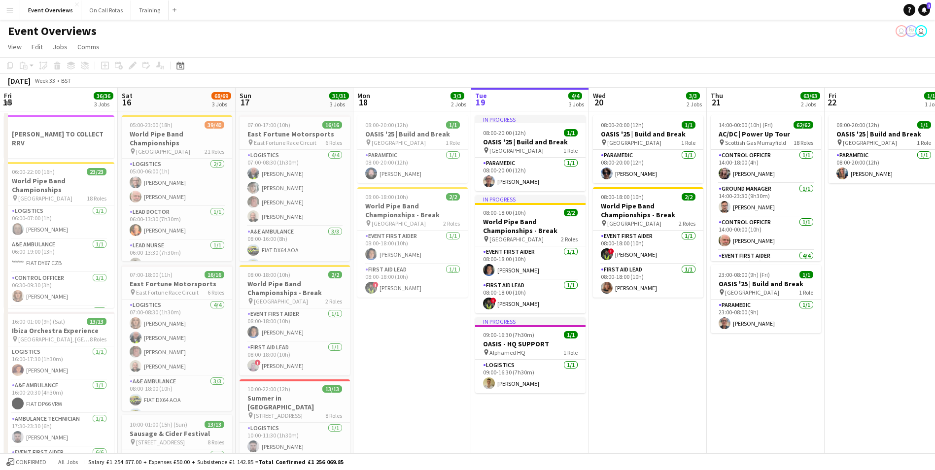
scroll to position [0, 339]
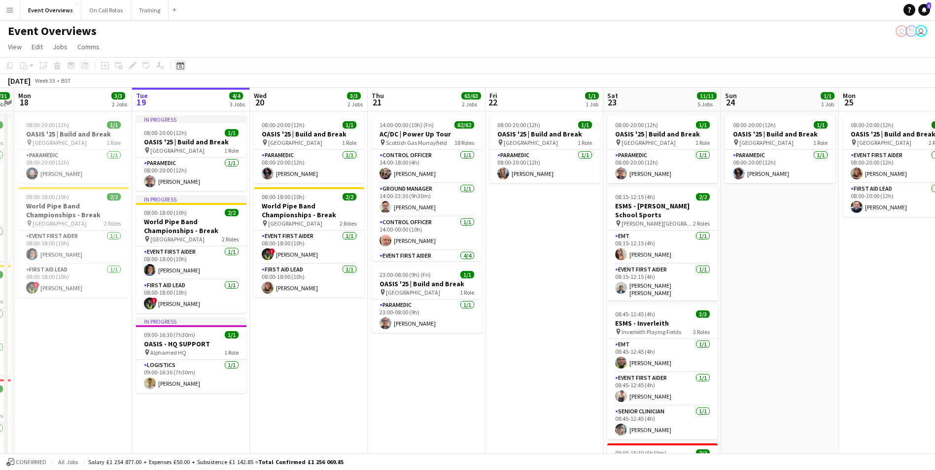
click at [184, 64] on icon at bounding box center [180, 66] width 7 height 8
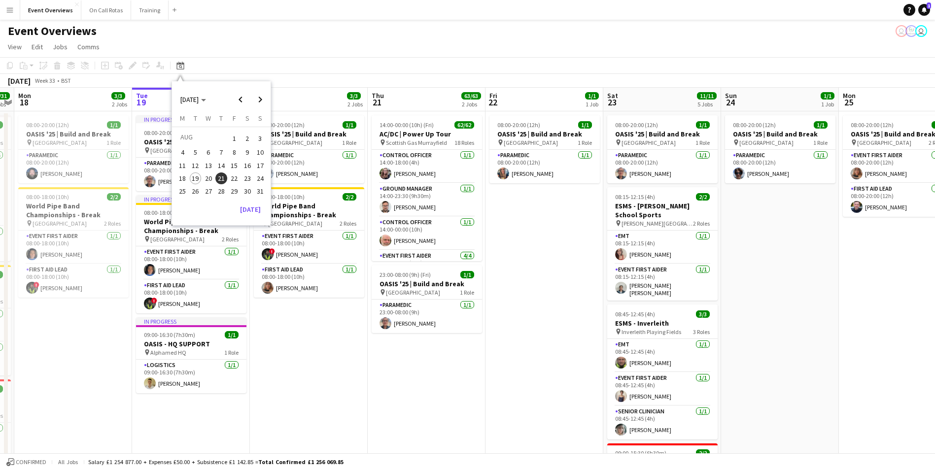
click at [243, 188] on span "30" at bounding box center [248, 191] width 12 height 12
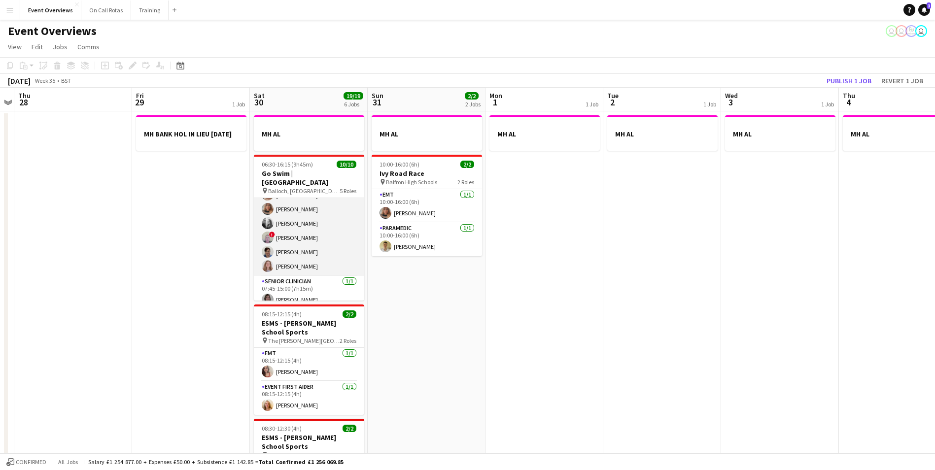
scroll to position [0, 0]
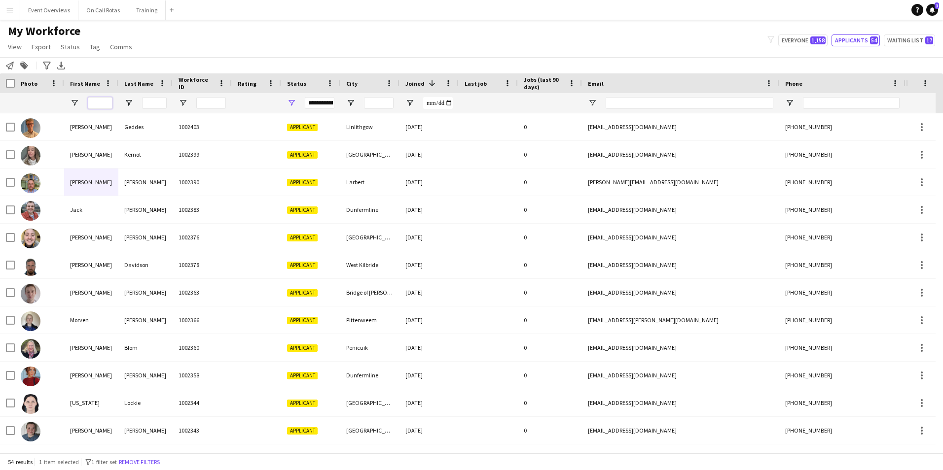
click at [102, 100] on input "First Name Filter Input" at bounding box center [100, 103] width 25 height 12
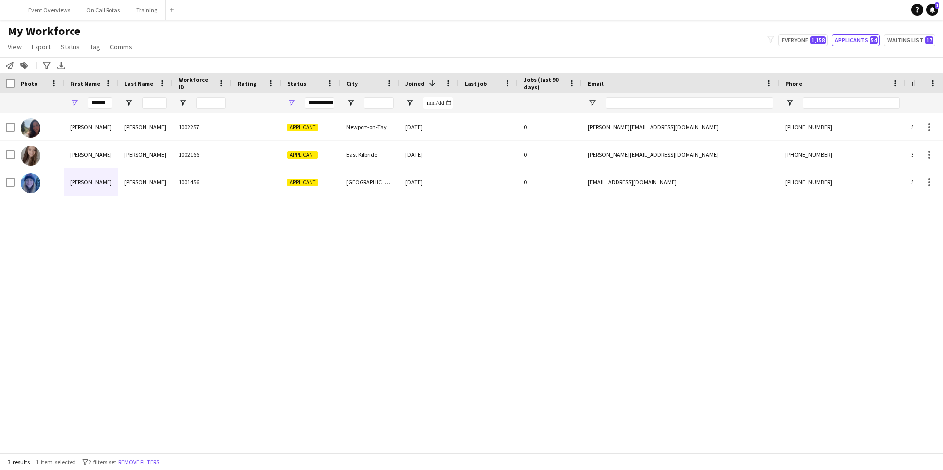
click at [207, 278] on div "Rachel Robinson 1002257 Applicant Newport-on-Tay 30-05-2025 0 rachel.robbie12@g…" at bounding box center [456, 279] width 913 height 332
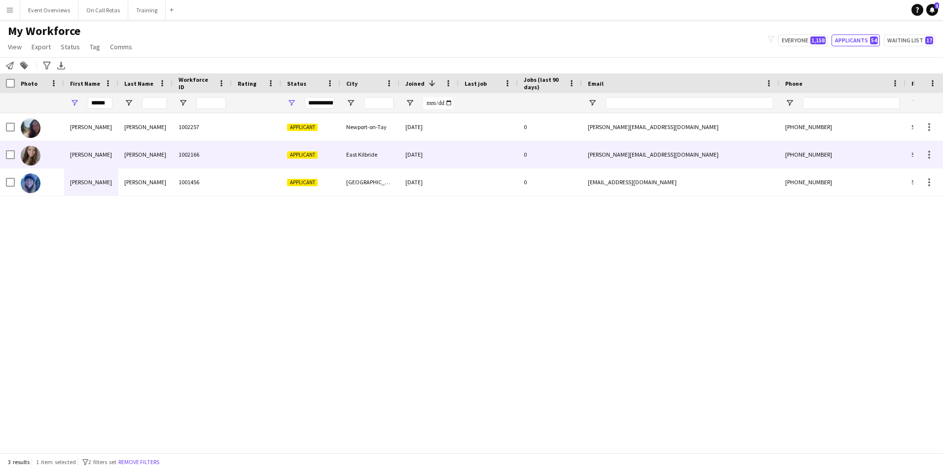
click at [165, 150] on div "Thom" at bounding box center [145, 154] width 54 height 27
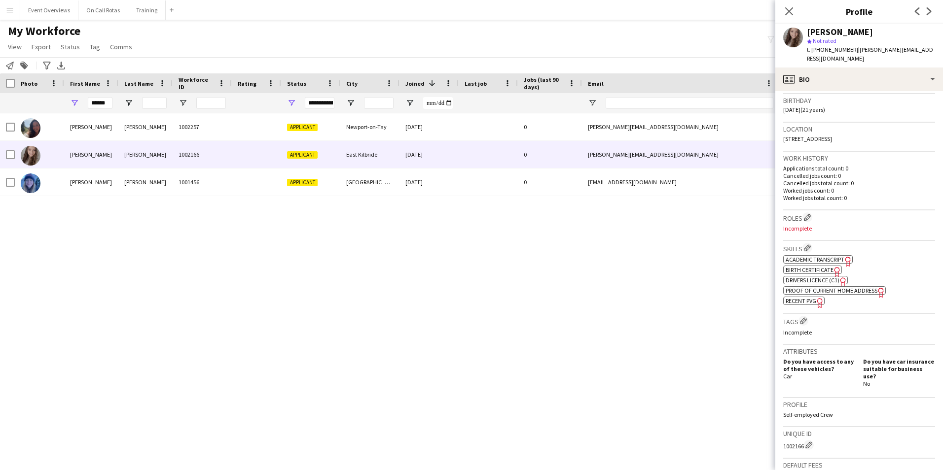
scroll to position [197, 0]
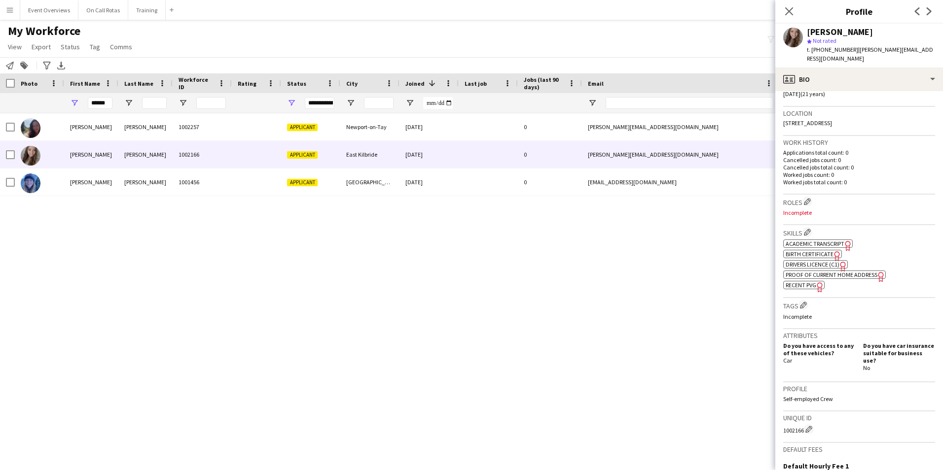
click at [800, 240] on span "Academic Transcript" at bounding box center [815, 243] width 59 height 7
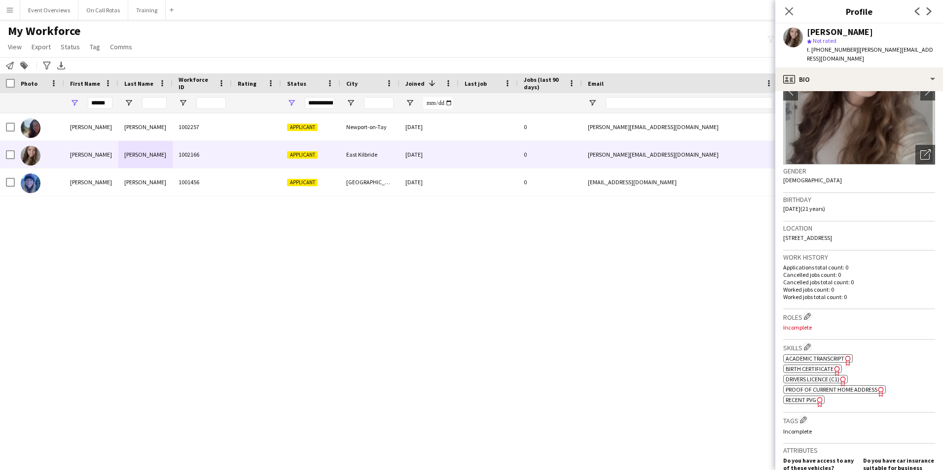
scroll to position [0, 0]
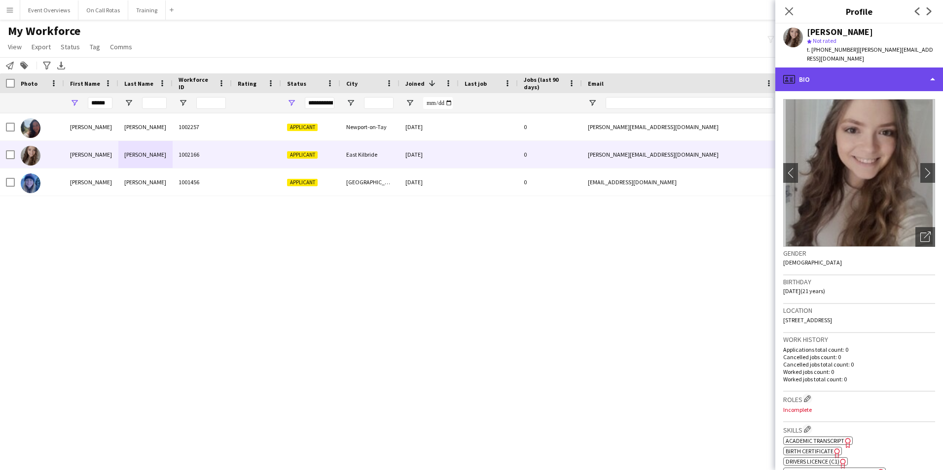
click at [850, 76] on div "profile Bio" at bounding box center [859, 80] width 168 height 24
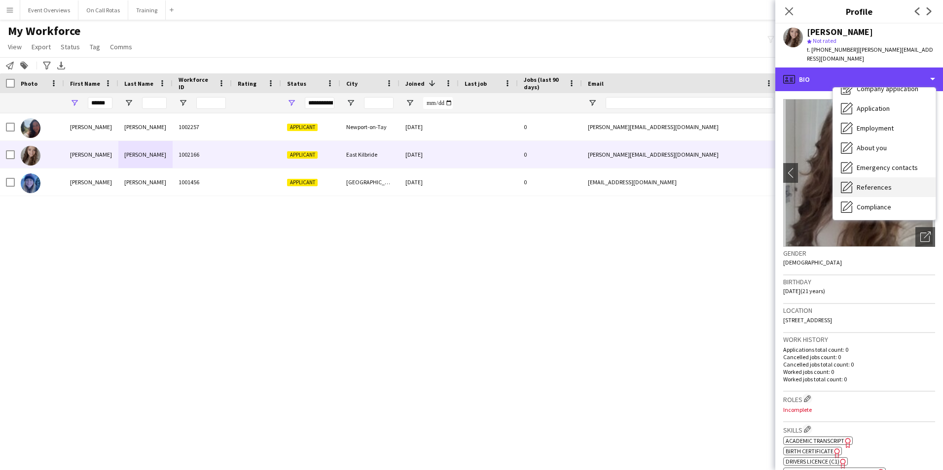
scroll to position [49, 0]
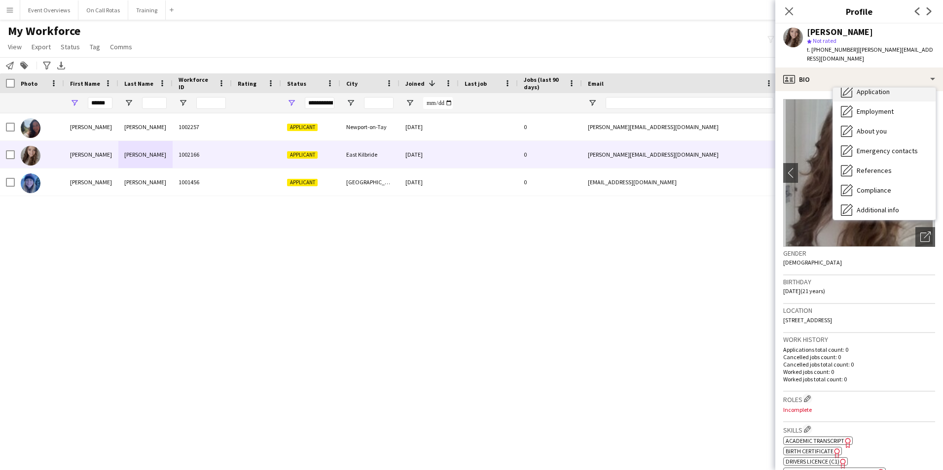
click at [868, 91] on div "Application Application" at bounding box center [884, 92] width 103 height 20
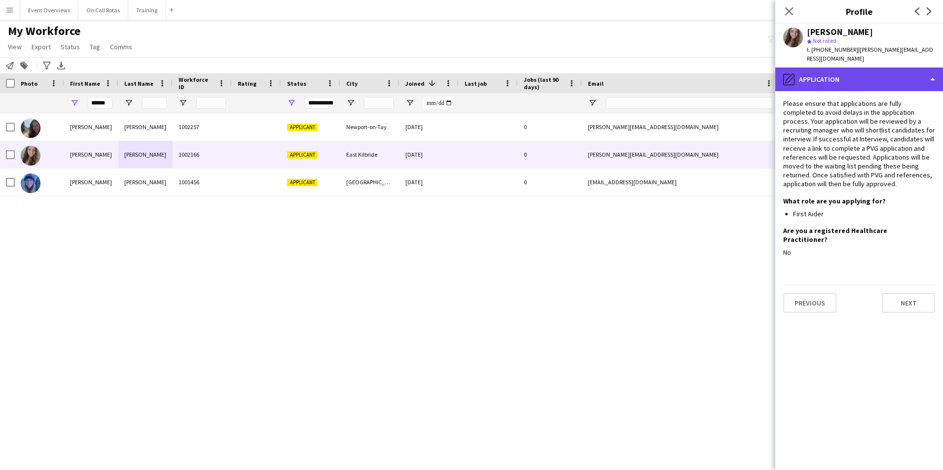
click at [857, 72] on div "pencil4 Application" at bounding box center [859, 80] width 168 height 24
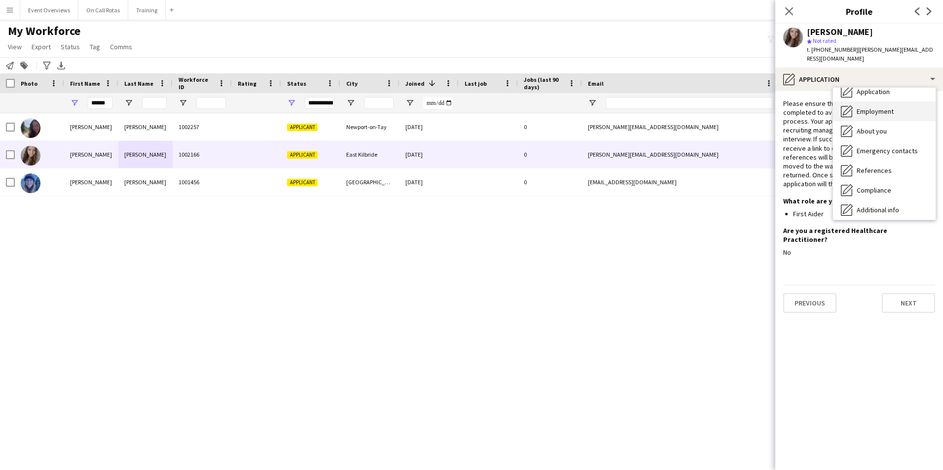
click at [869, 107] on span "Employment" at bounding box center [875, 111] width 37 height 9
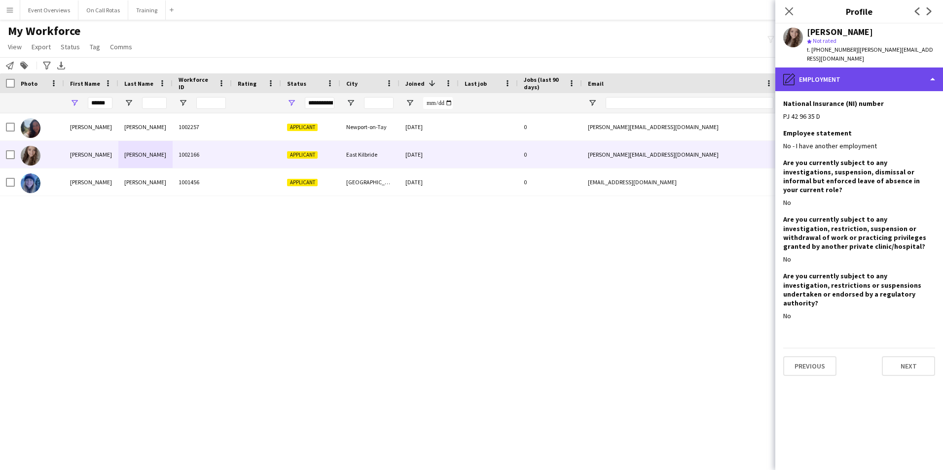
click at [846, 76] on div "pencil4 Employment" at bounding box center [859, 80] width 168 height 24
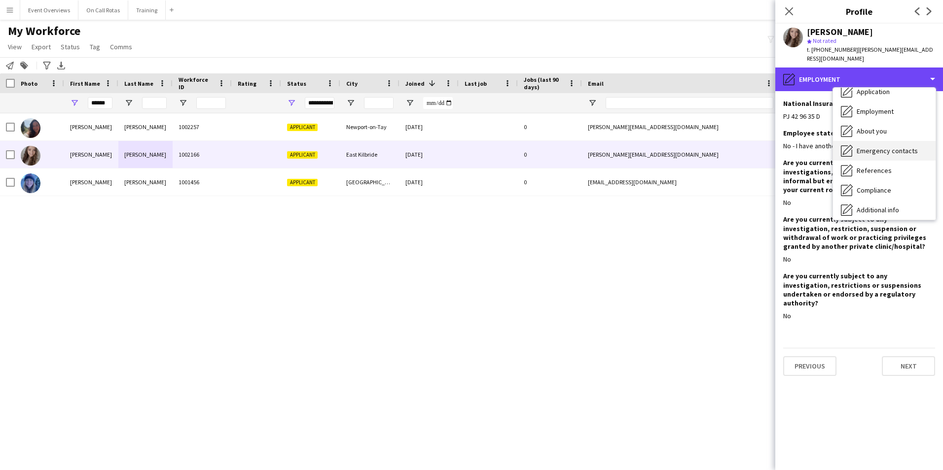
scroll to position [99, 0]
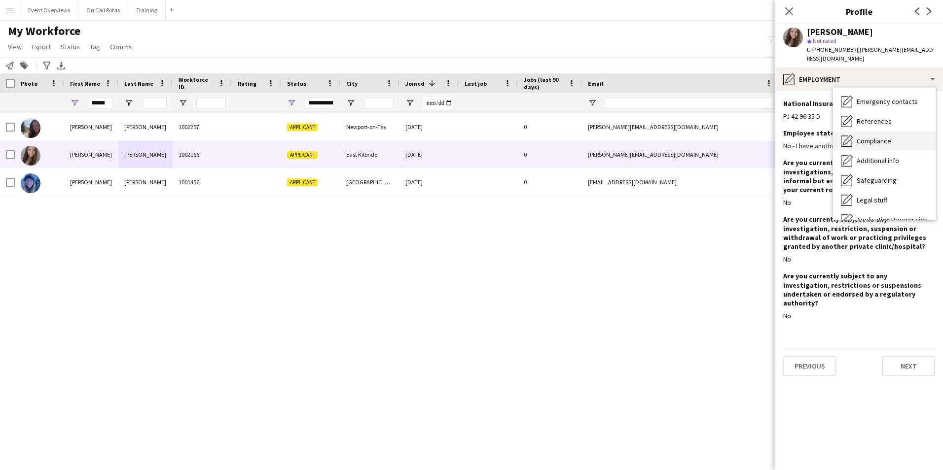
click at [864, 137] on span "Compliance" at bounding box center [874, 141] width 35 height 9
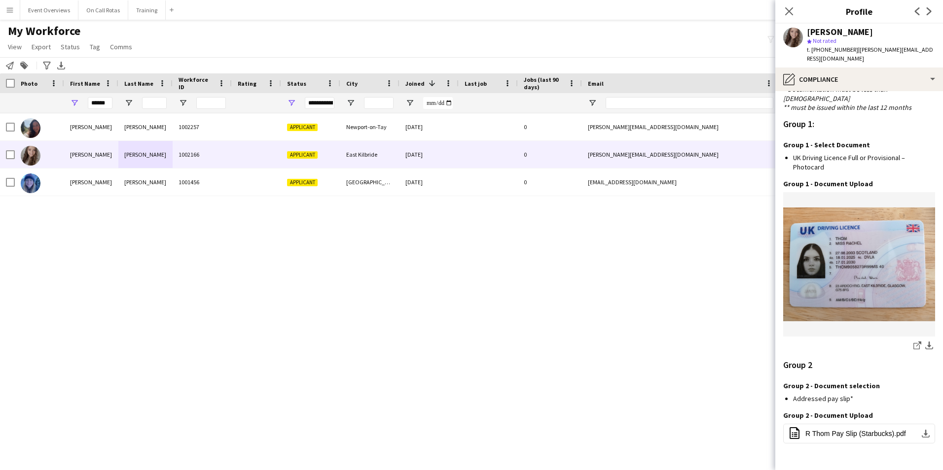
scroll to position [884, 0]
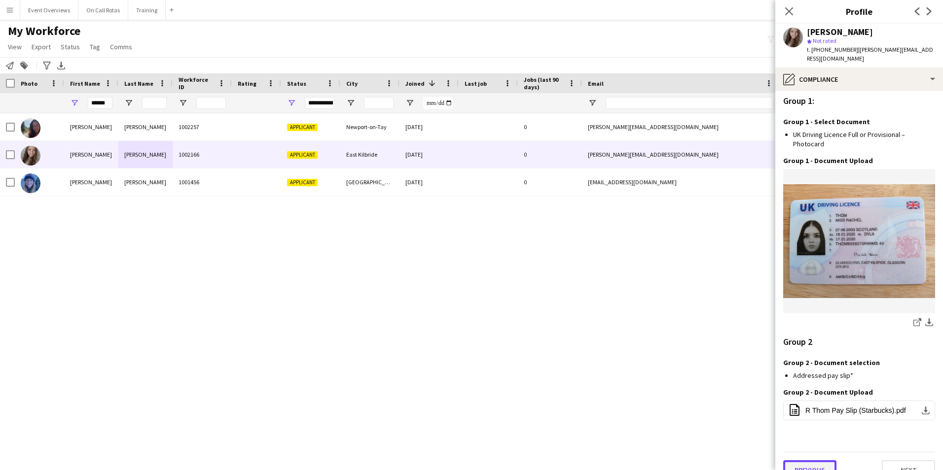
click at [814, 461] on button "Previous" at bounding box center [809, 471] width 53 height 20
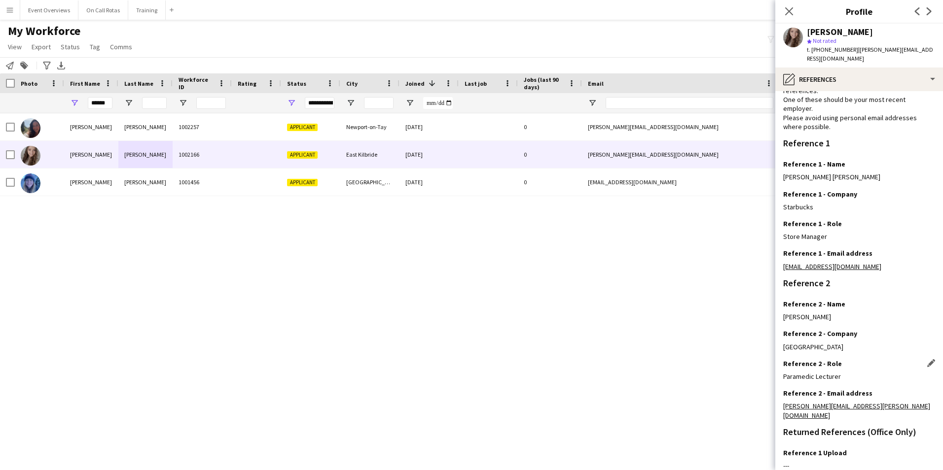
scroll to position [118, 0]
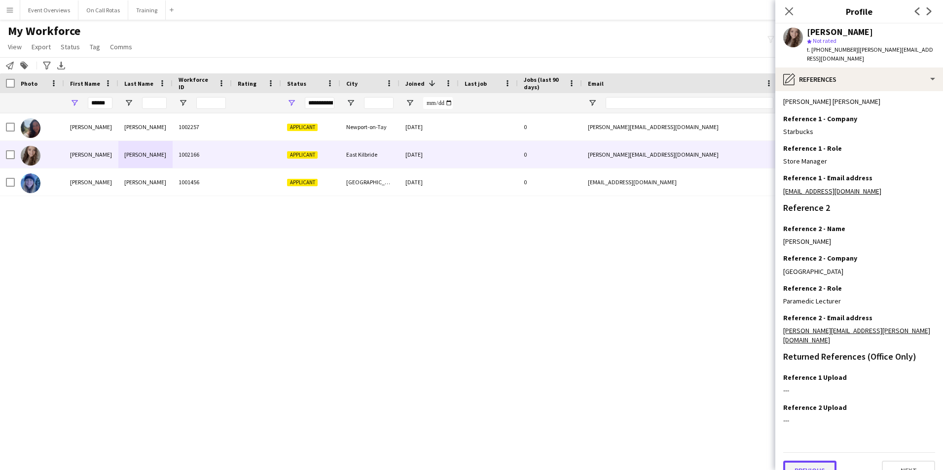
click at [805, 461] on button "Previous" at bounding box center [809, 471] width 53 height 20
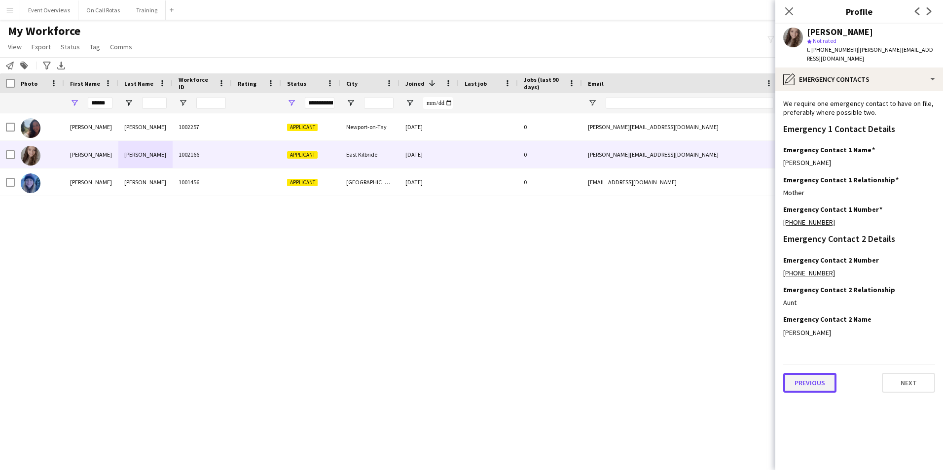
click at [813, 376] on button "Previous" at bounding box center [809, 383] width 53 height 20
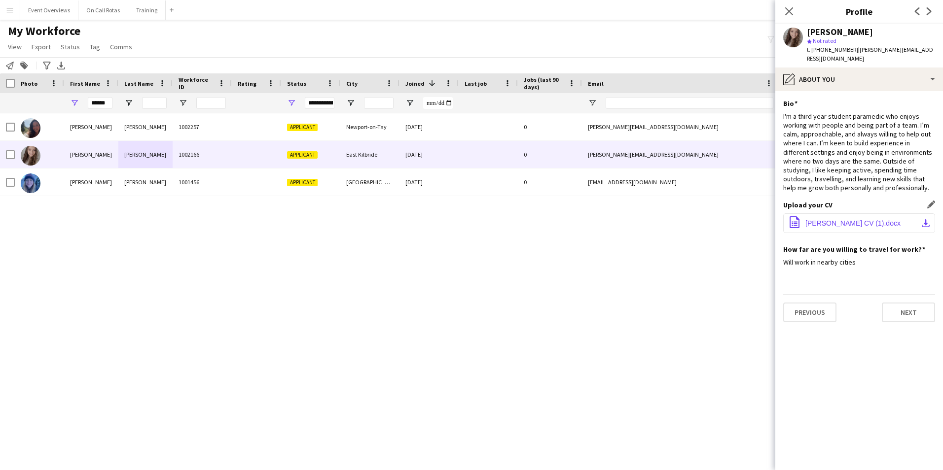
click at [827, 219] on span "Rachel Thom CV (1).docx" at bounding box center [852, 223] width 95 height 8
click at [792, 13] on icon "Close pop-in" at bounding box center [788, 10] width 9 height 9
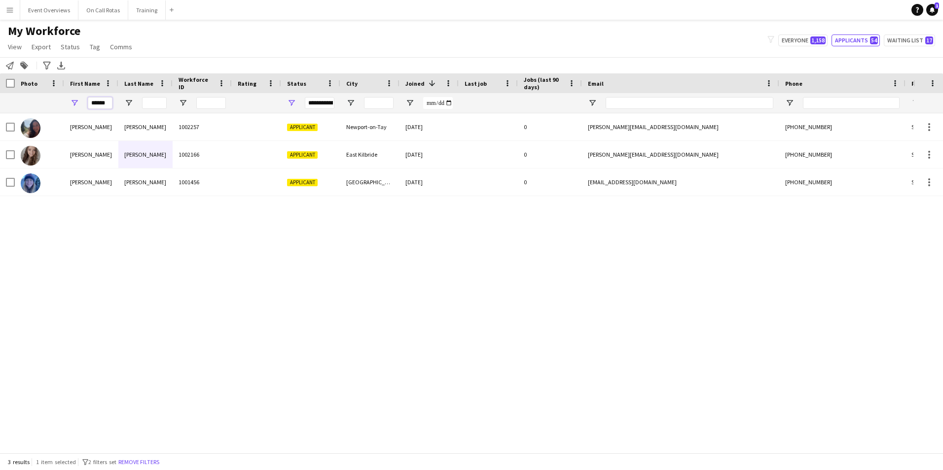
click at [110, 104] on input "******" at bounding box center [100, 103] width 25 height 12
type input "*"
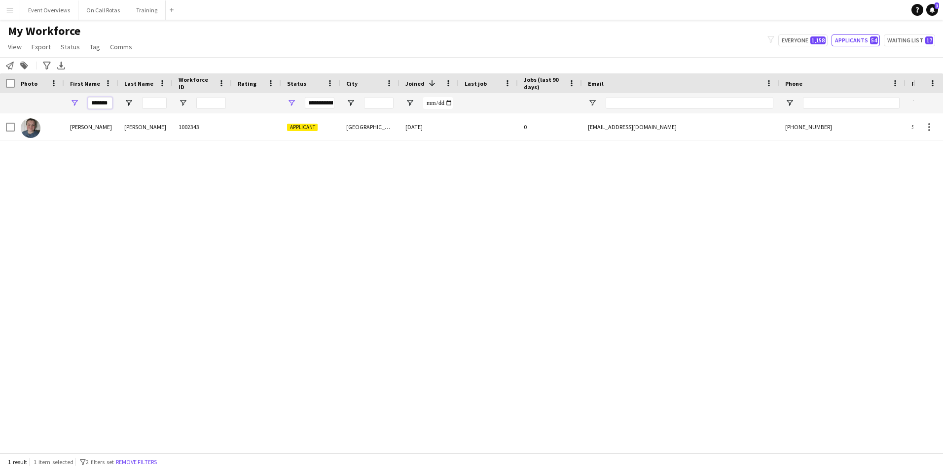
type input "*******"
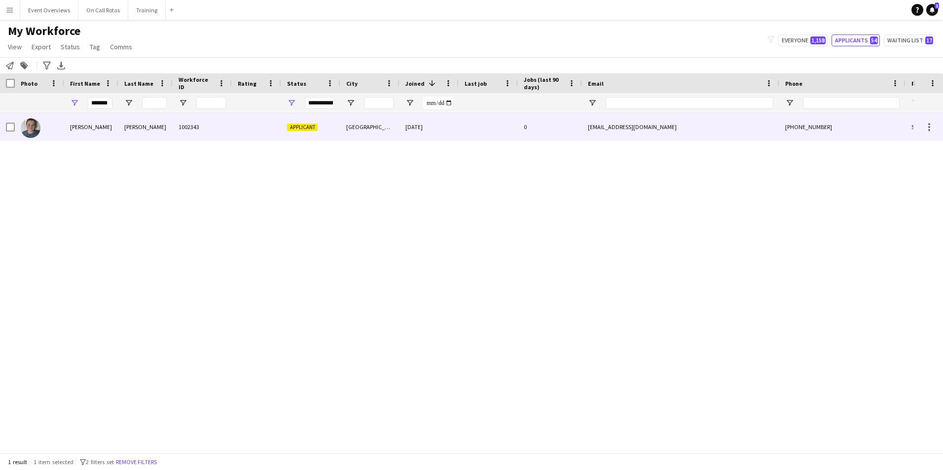
click at [82, 131] on div "Siobhan" at bounding box center [91, 126] width 54 height 27
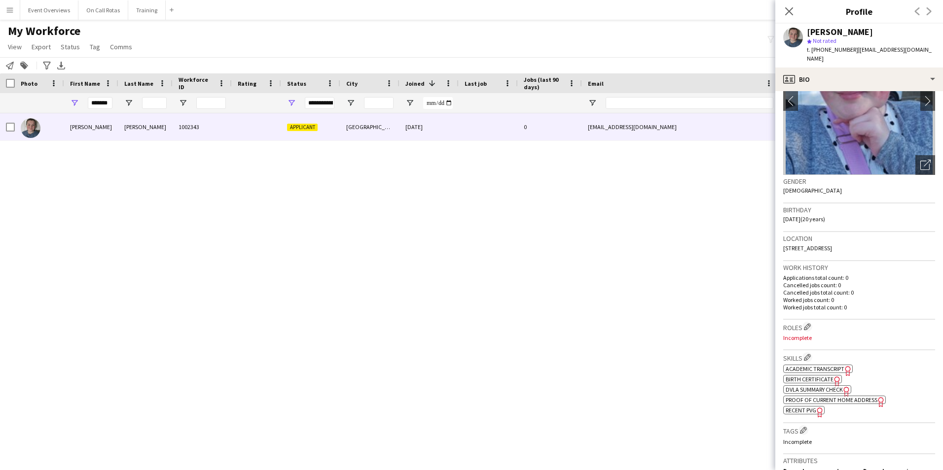
scroll to position [247, 0]
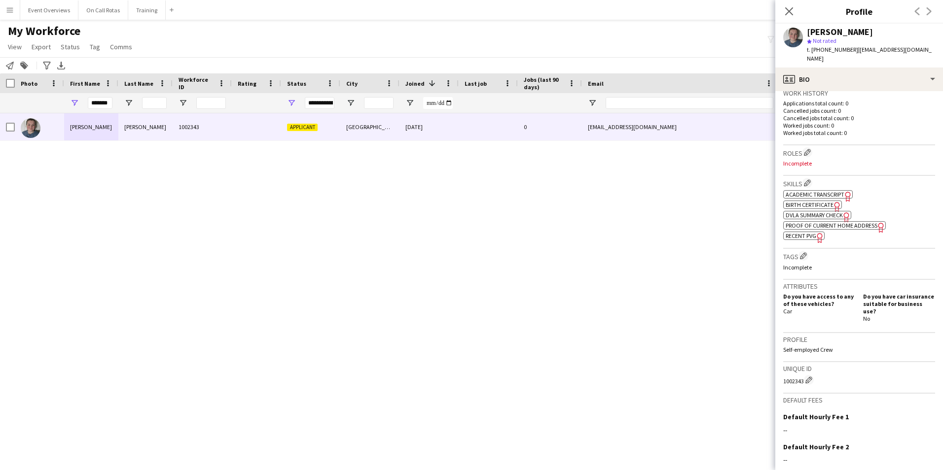
click at [816, 190] on app-spec-pill "ok-circled2 background Layer 1 cross-circle-red background Layer 1 Academic Tra…" at bounding box center [818, 194] width 70 height 8
click at [798, 191] on span "Academic Transcript" at bounding box center [815, 194] width 59 height 7
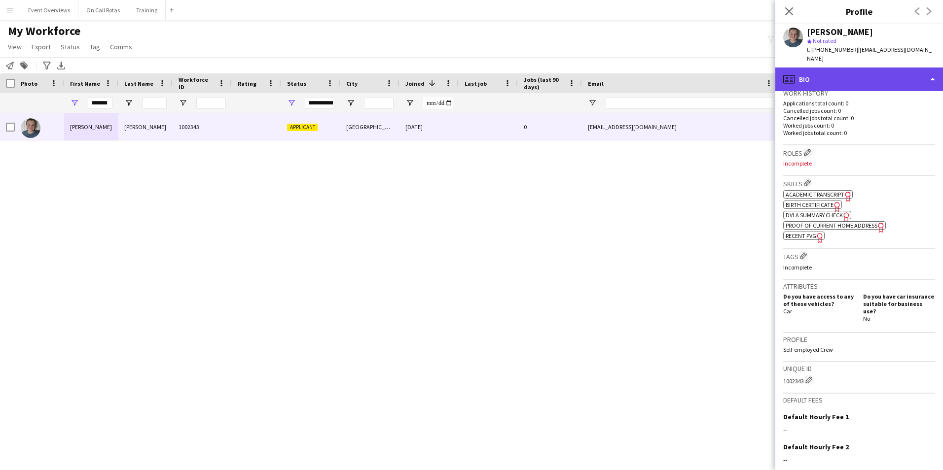
click at [856, 68] on div "profile Bio" at bounding box center [859, 80] width 168 height 24
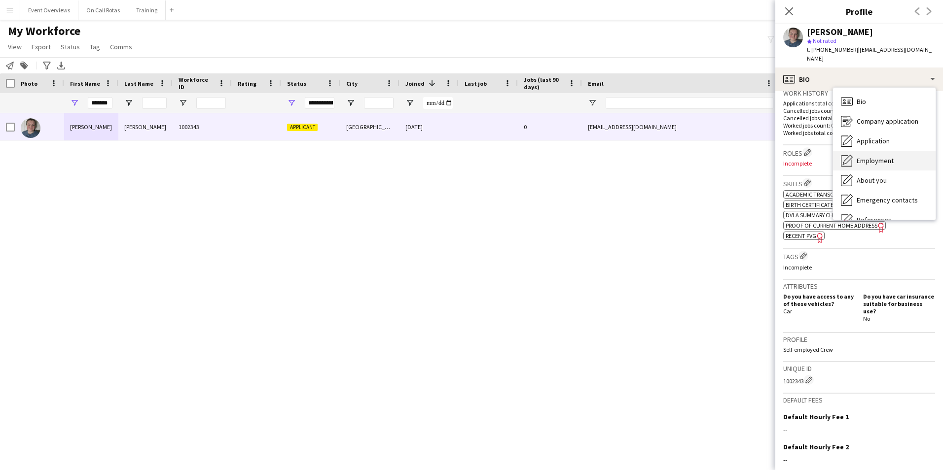
click at [861, 156] on span "Employment" at bounding box center [875, 160] width 37 height 9
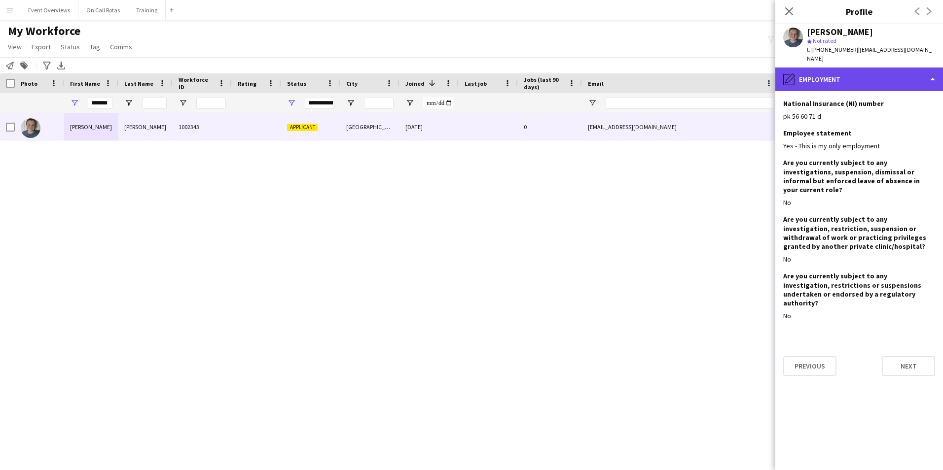
click at [839, 68] on div "pencil4 Employment" at bounding box center [859, 80] width 168 height 24
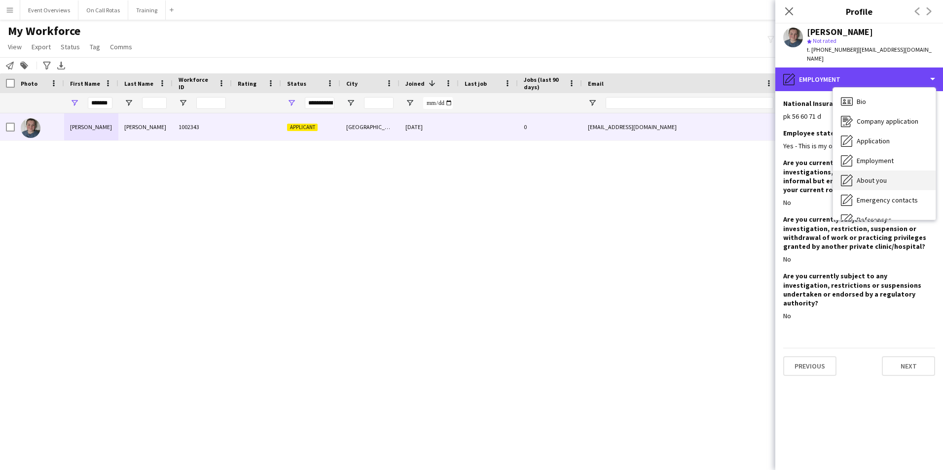
scroll to position [49, 0]
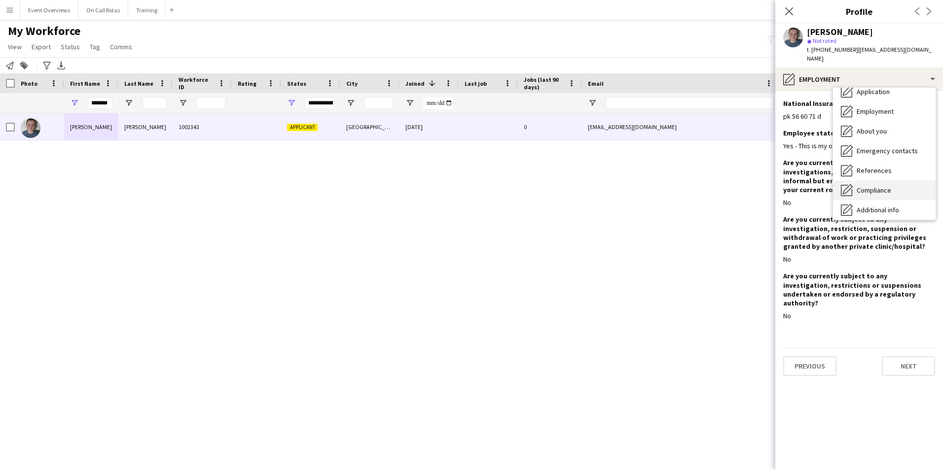
click at [865, 186] on span "Compliance" at bounding box center [874, 190] width 35 height 9
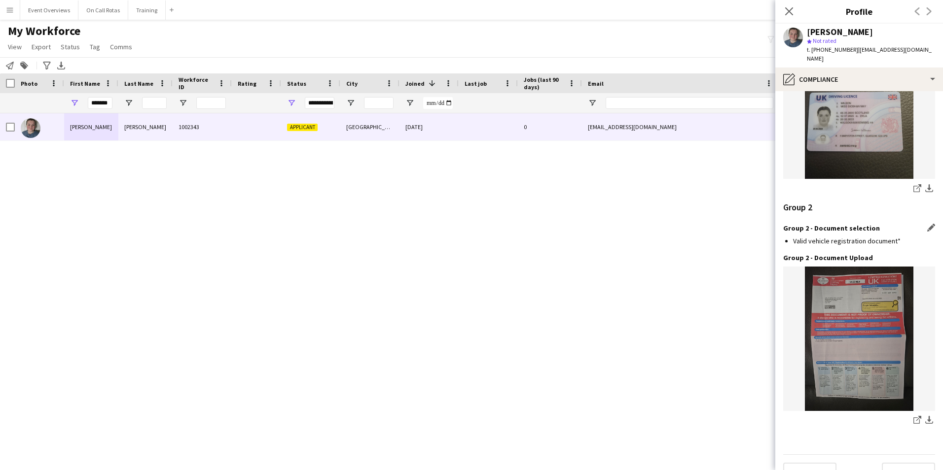
scroll to position [1029, 0]
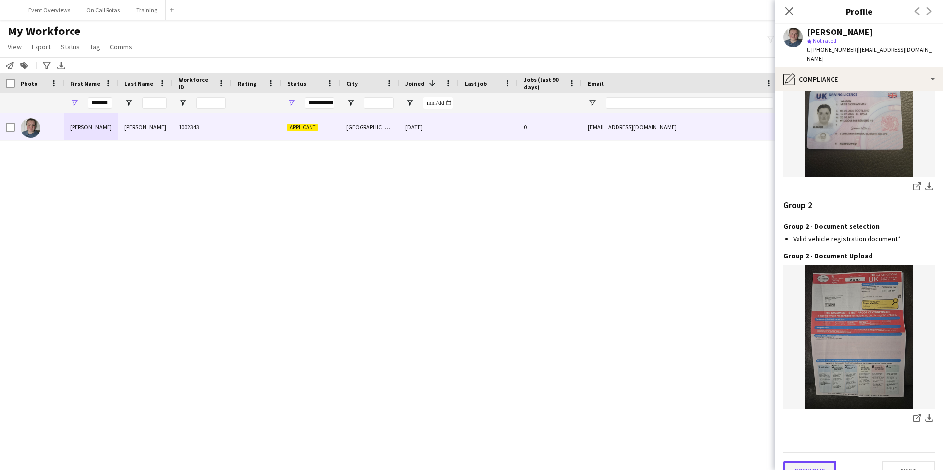
click at [806, 461] on button "Previous" at bounding box center [809, 471] width 53 height 20
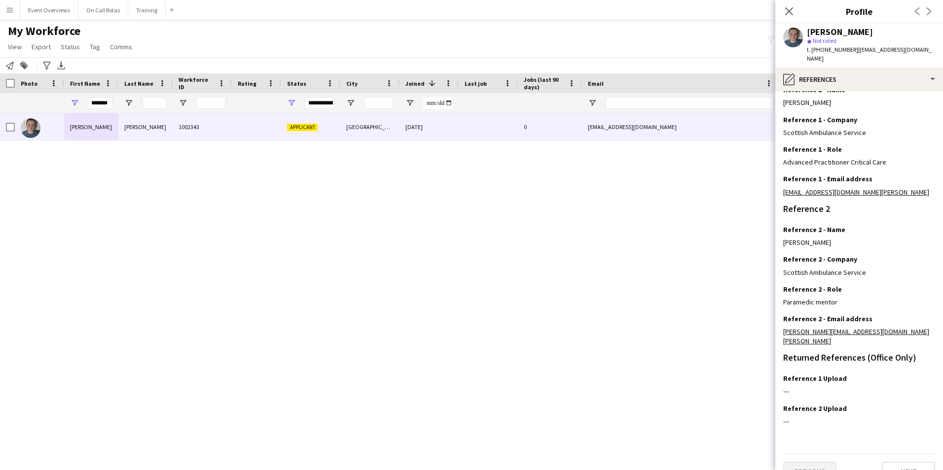
scroll to position [118, 0]
click at [805, 461] on button "Previous" at bounding box center [809, 471] width 53 height 20
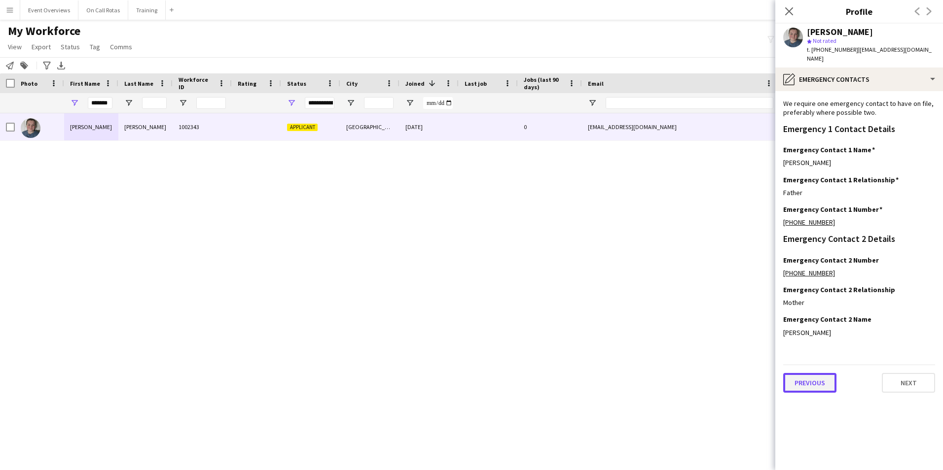
click at [817, 374] on button "Previous" at bounding box center [809, 383] width 53 height 20
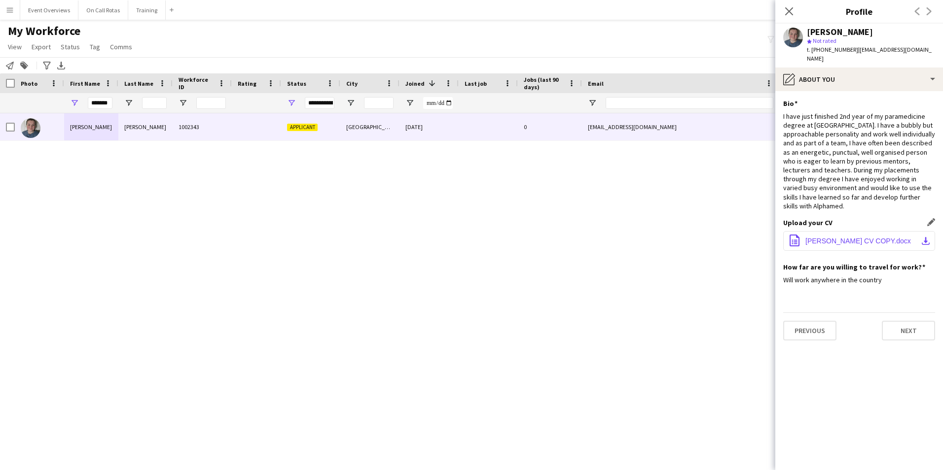
click at [831, 237] on span "siobhan wilson CV COPY.docx" at bounding box center [858, 241] width 106 height 8
click at [644, 323] on div "Siobhan Wilson 1002343 Applicant Glasgow 17-07-2025 0 siobhanwilson05@gmail.com…" at bounding box center [456, 279] width 913 height 332
click at [794, 11] on app-icon "Close pop-in" at bounding box center [789, 11] width 14 height 14
